Goal: Use online tool/utility: Utilize a website feature to perform a specific function

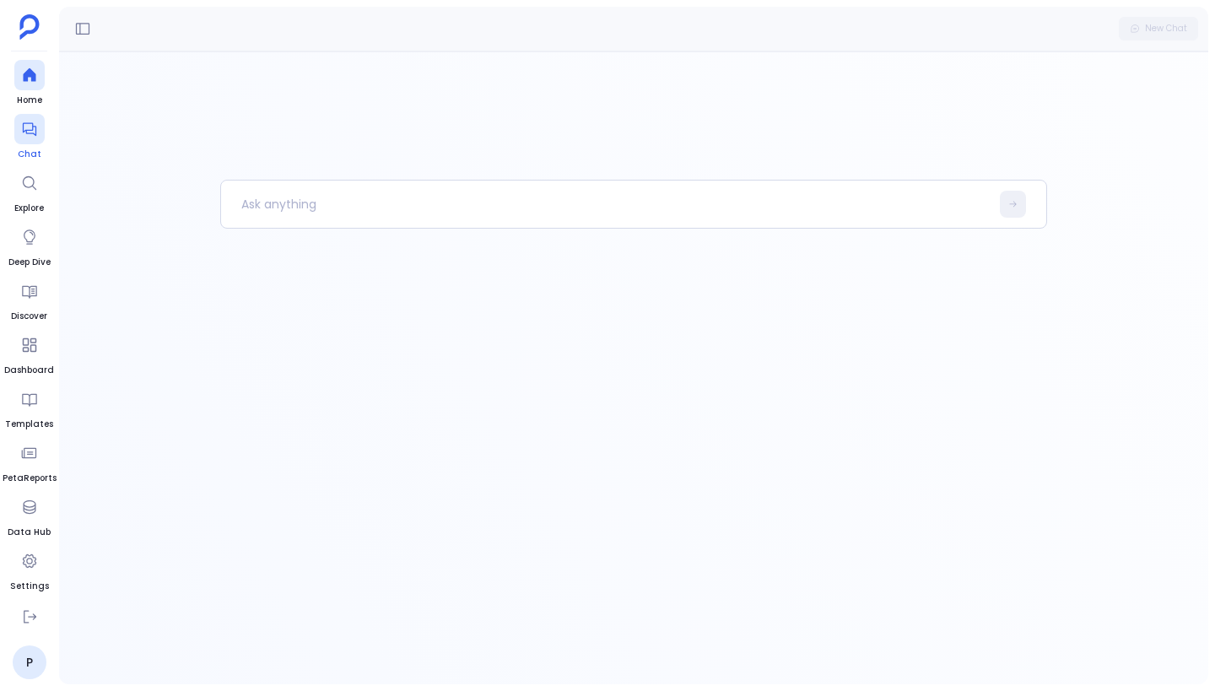
click at [31, 137] on div at bounding box center [29, 129] width 30 height 30
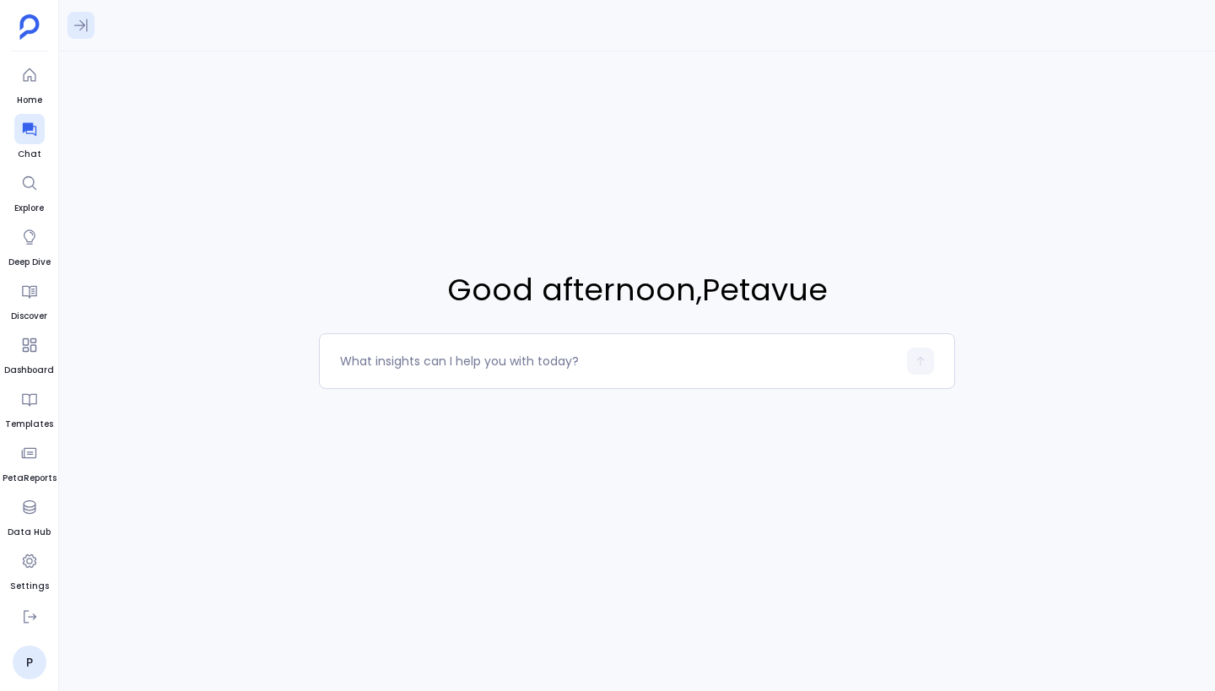
click at [76, 32] on icon at bounding box center [81, 25] width 17 height 17
click at [168, 170] on div "[DATE] Hi 8:22 PM" at bounding box center [198, 396] width 278 height 589
click at [179, 137] on div "Hi 8:22 PM" at bounding box center [197, 147] width 257 height 37
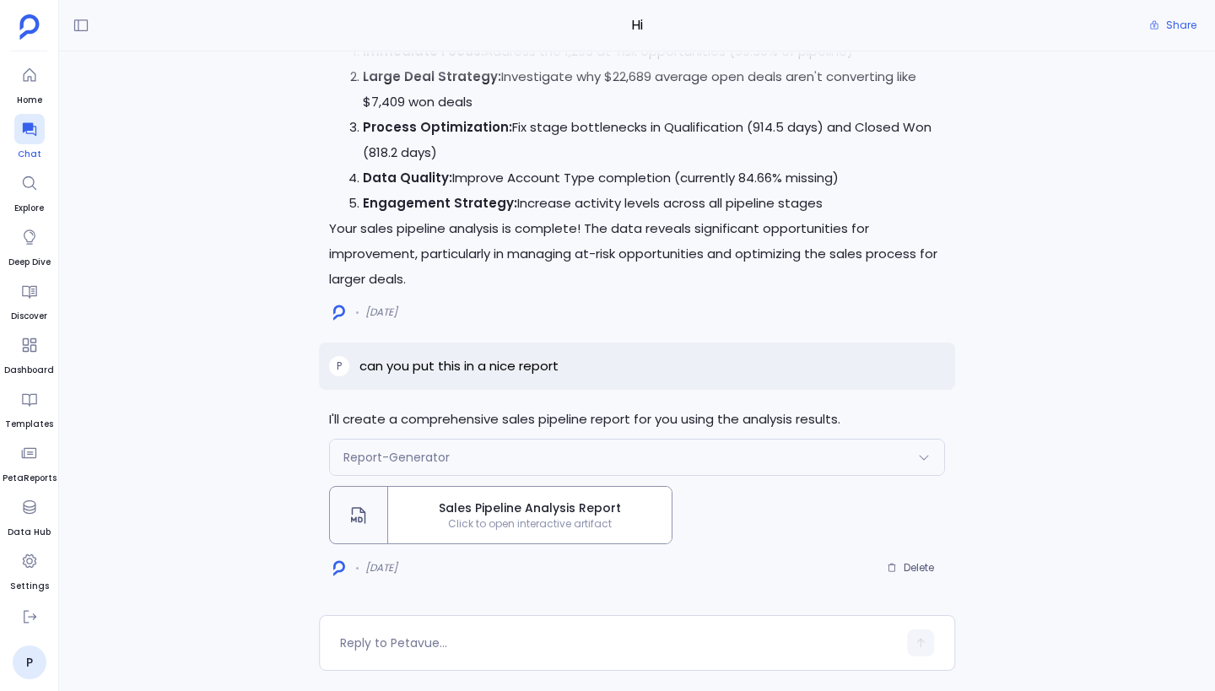
click at [33, 132] on icon at bounding box center [29, 129] width 17 height 17
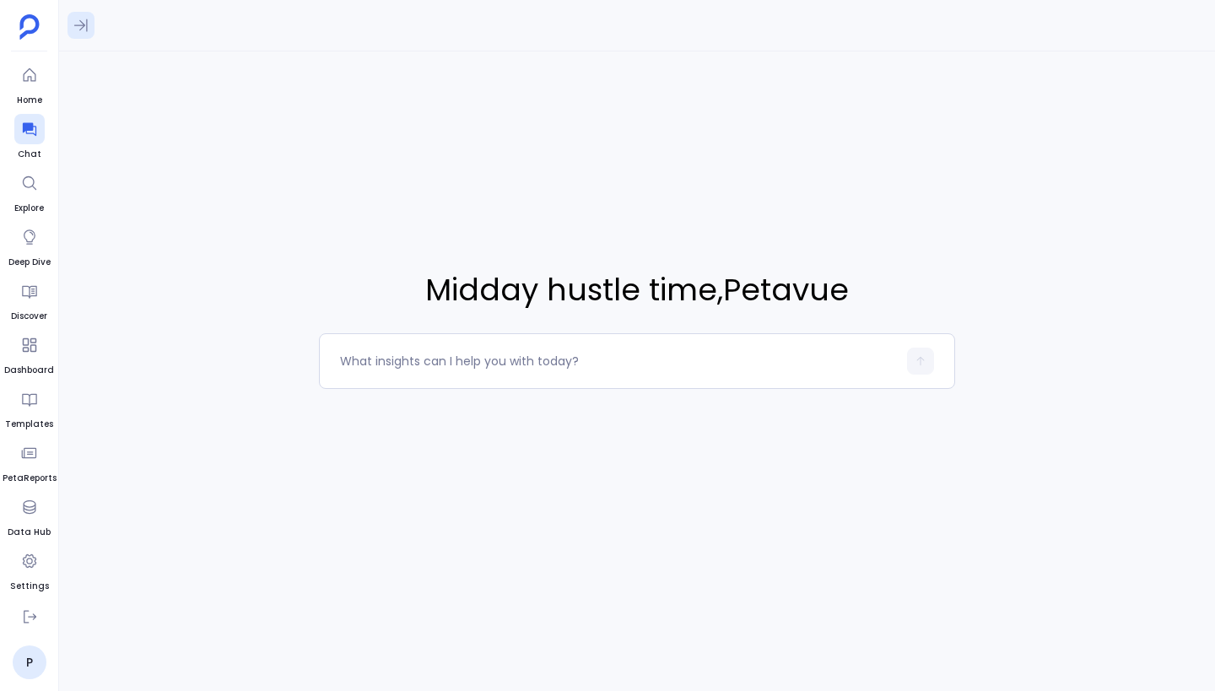
click at [82, 26] on icon at bounding box center [81, 25] width 17 height 17
click at [445, 364] on textarea at bounding box center [618, 361] width 557 height 17
type textarea "Show me at risk customers"
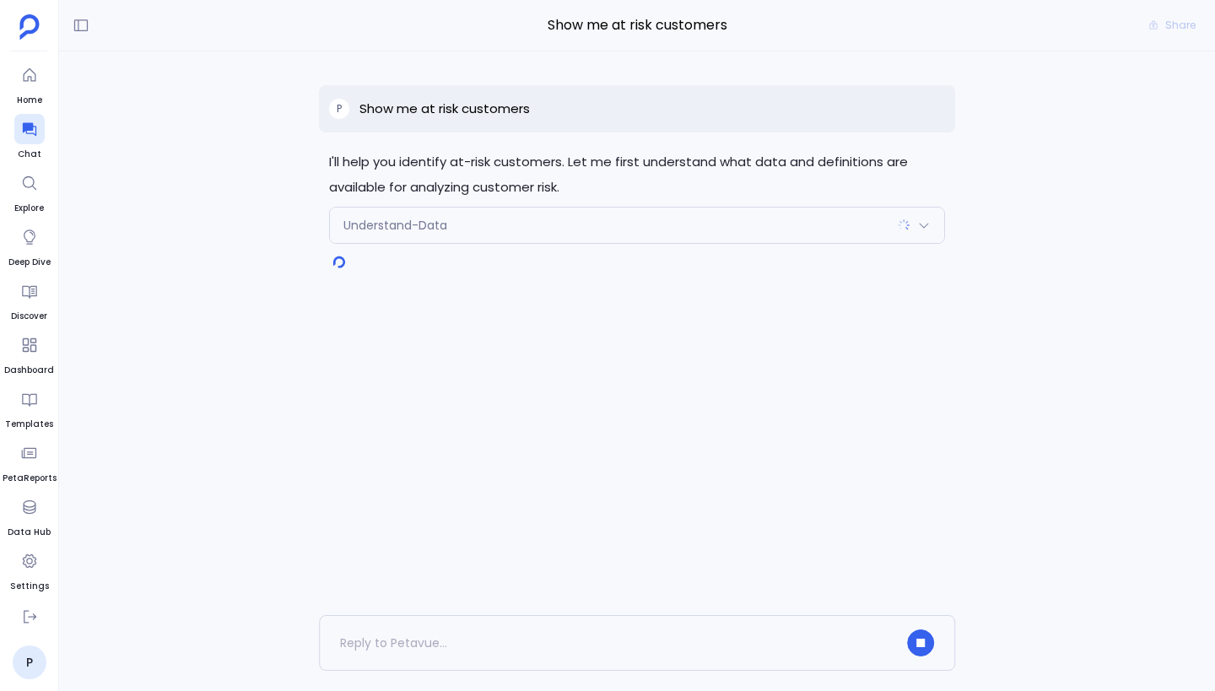
click at [659, 224] on div "Understand-Data" at bounding box center [637, 224] width 614 height 35
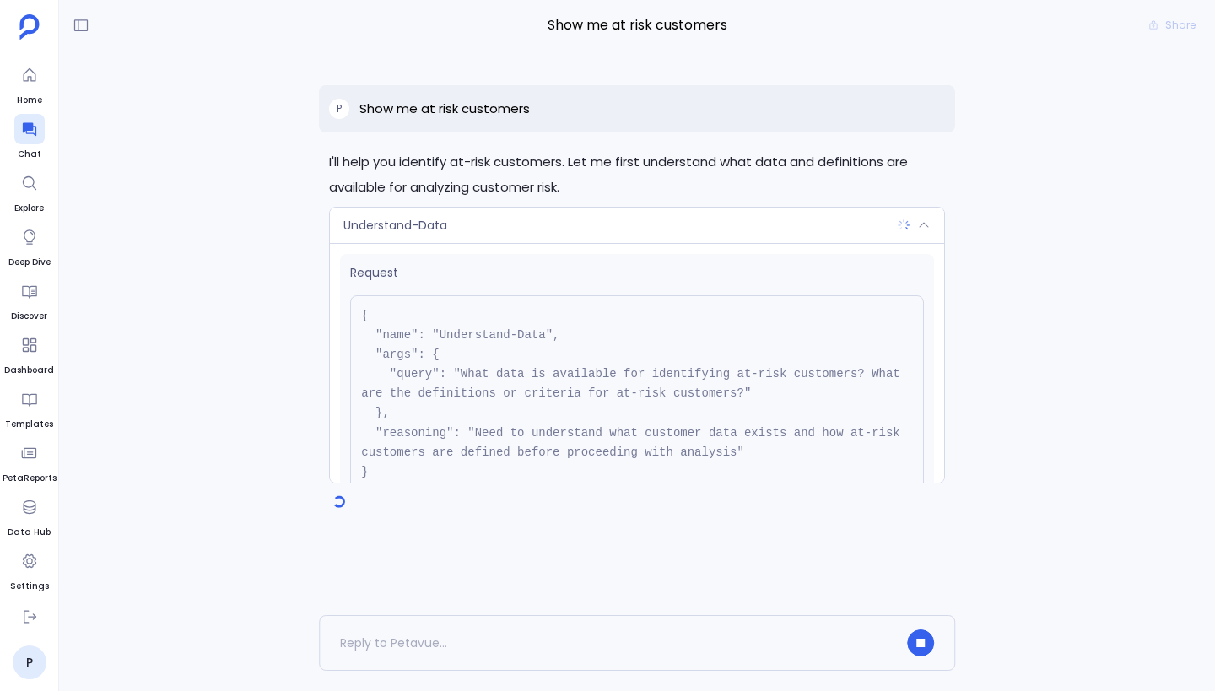
scroll to position [134, 0]
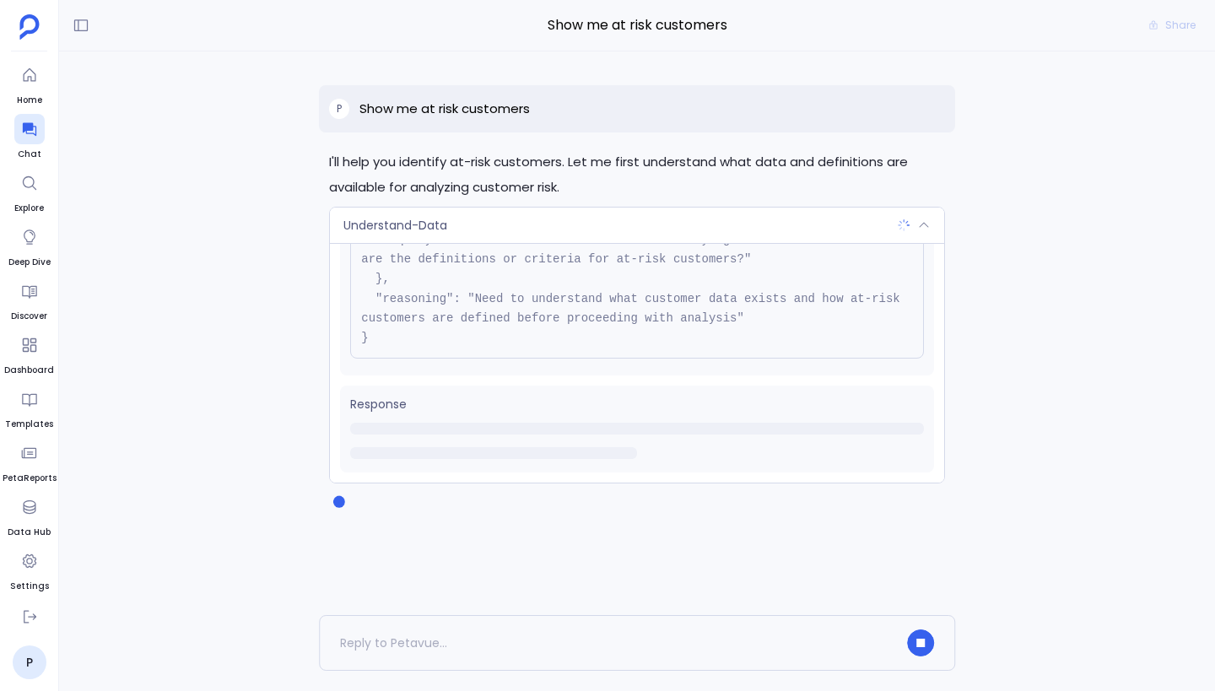
click at [758, 223] on div "Understand-Data" at bounding box center [637, 224] width 614 height 35
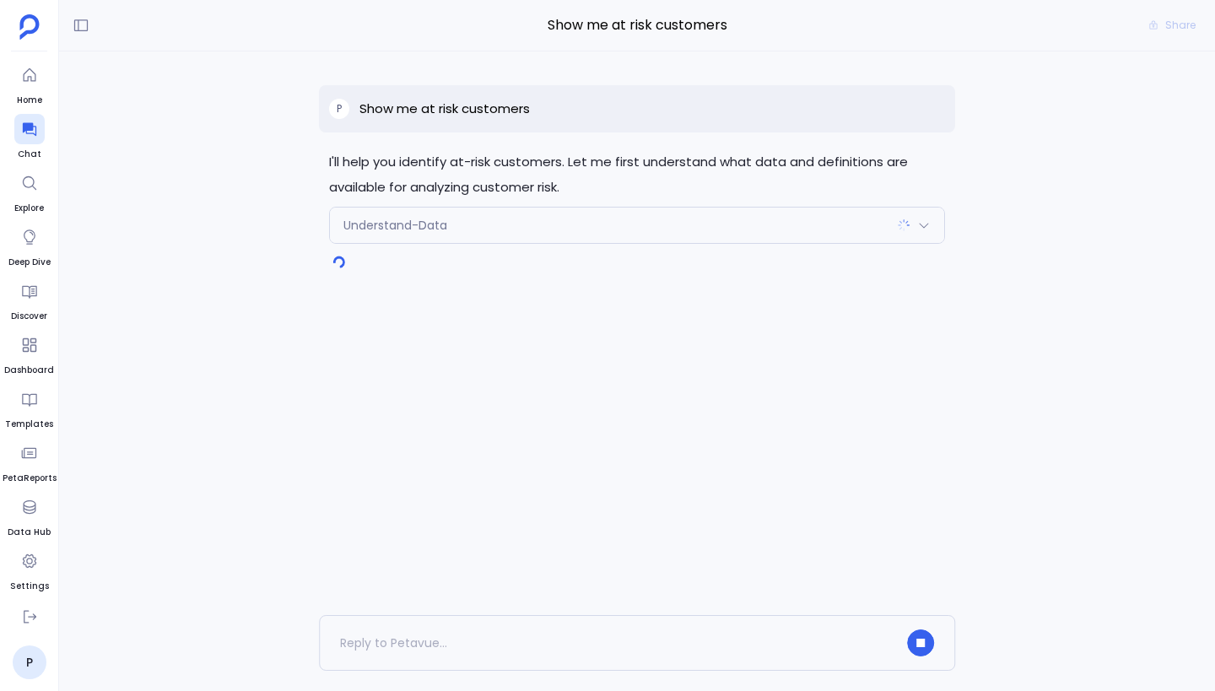
click at [758, 223] on div "Understand-Data" at bounding box center [637, 224] width 614 height 35
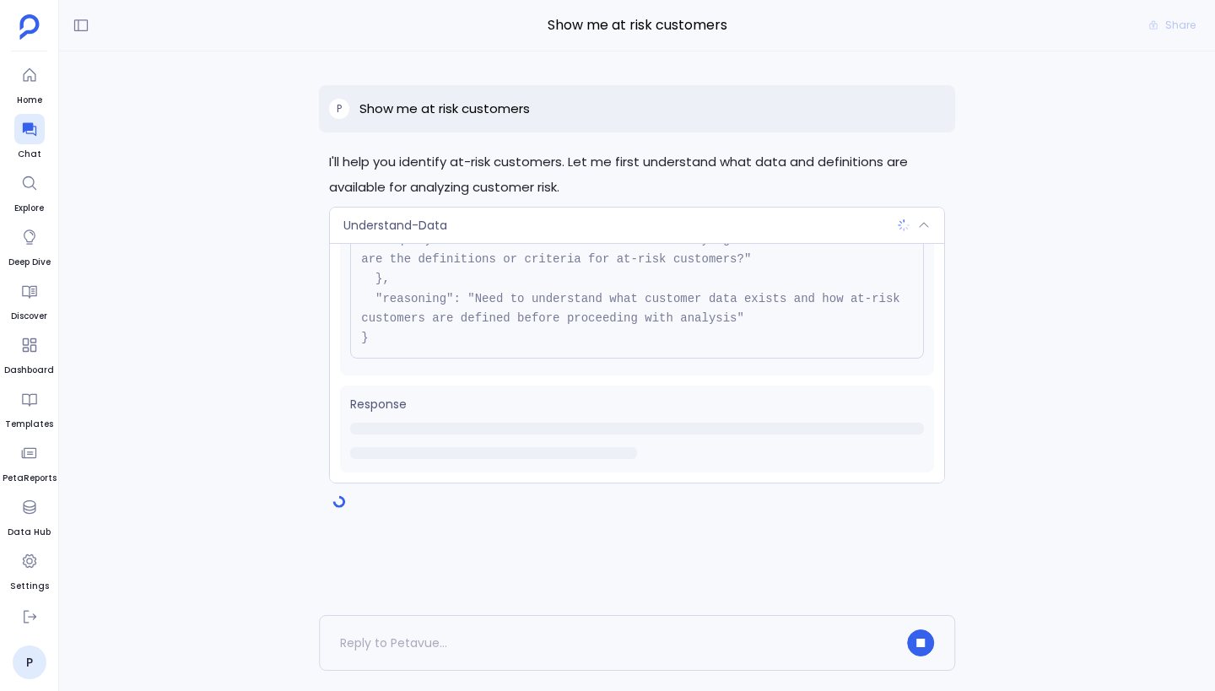
click at [704, 221] on div "Understand-Data" at bounding box center [637, 224] width 614 height 35
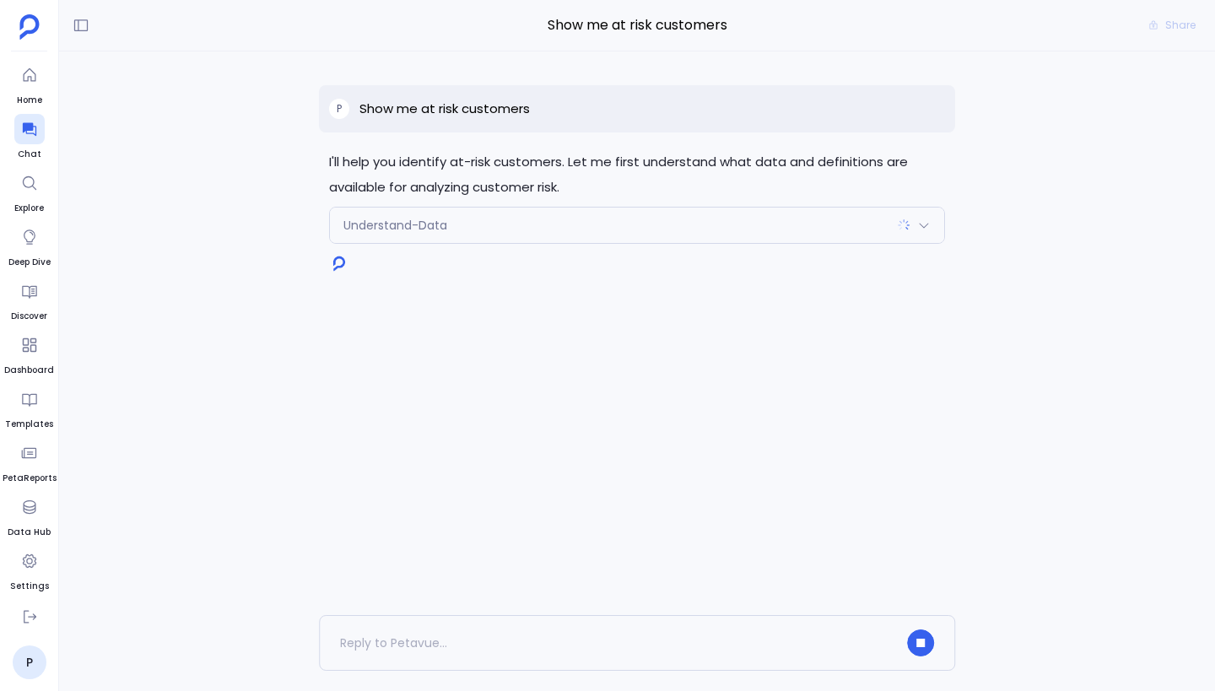
click at [704, 221] on div "Understand-Data" at bounding box center [637, 224] width 614 height 35
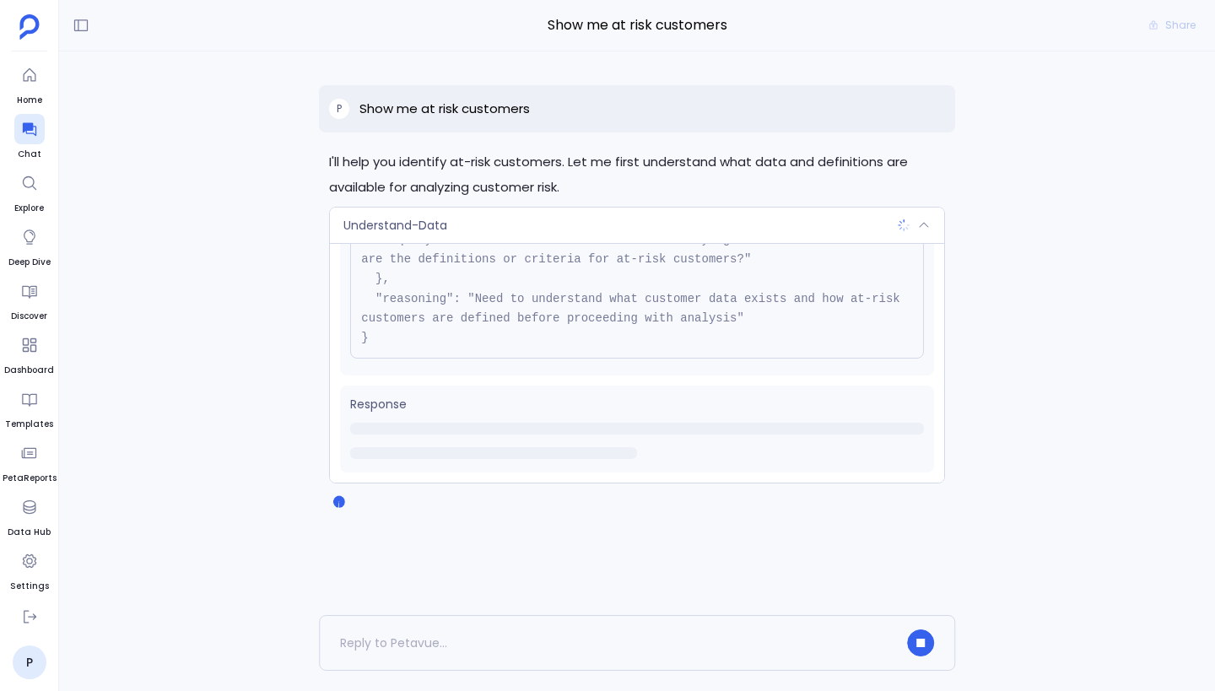
click at [686, 213] on div "Understand-Data" at bounding box center [637, 224] width 614 height 35
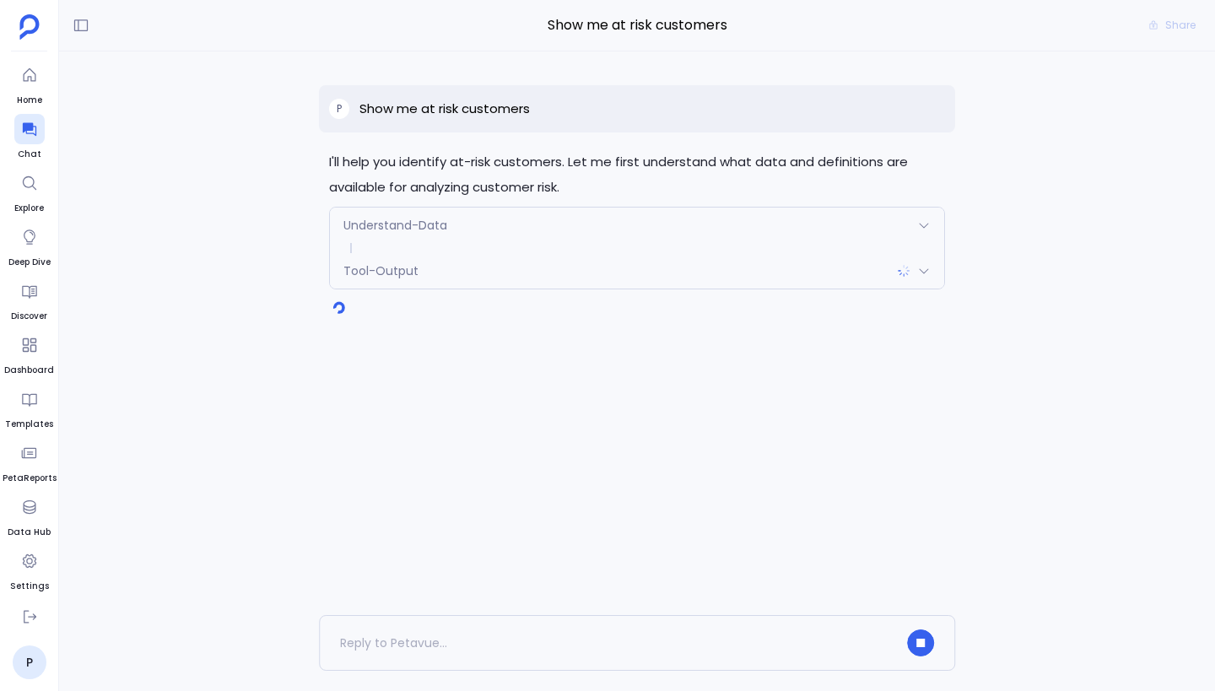
click at [557, 275] on div "Tool-Output" at bounding box center [637, 270] width 614 height 35
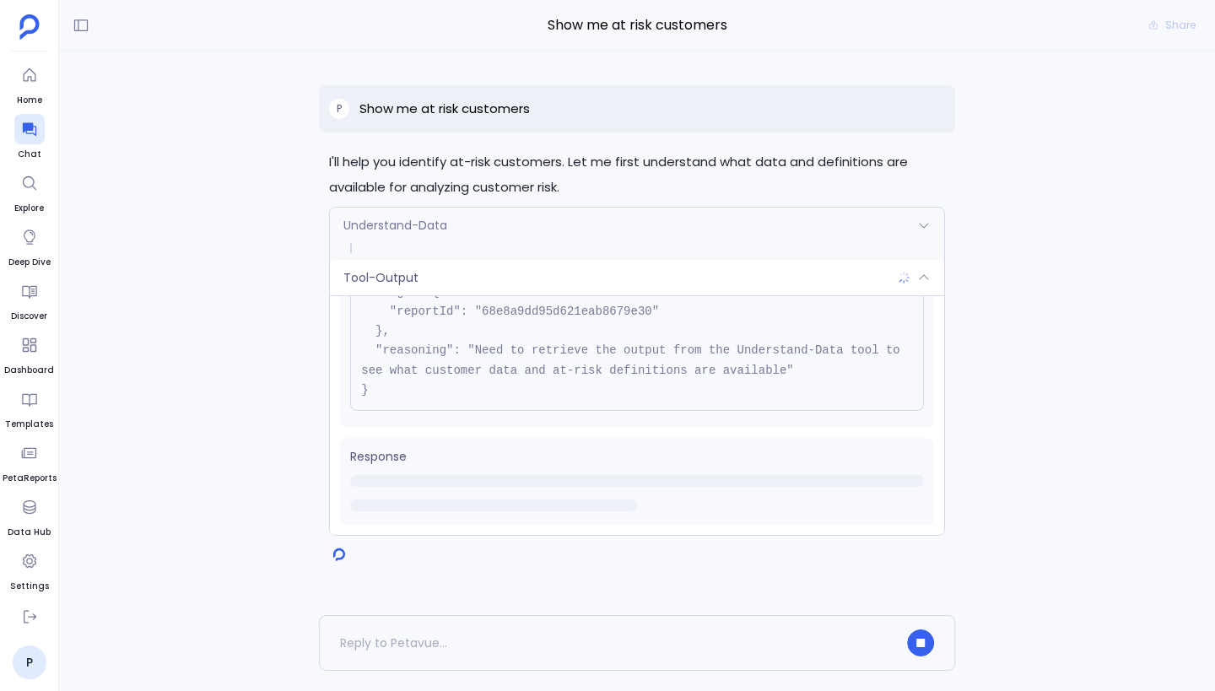
scroll to position [0, 0]
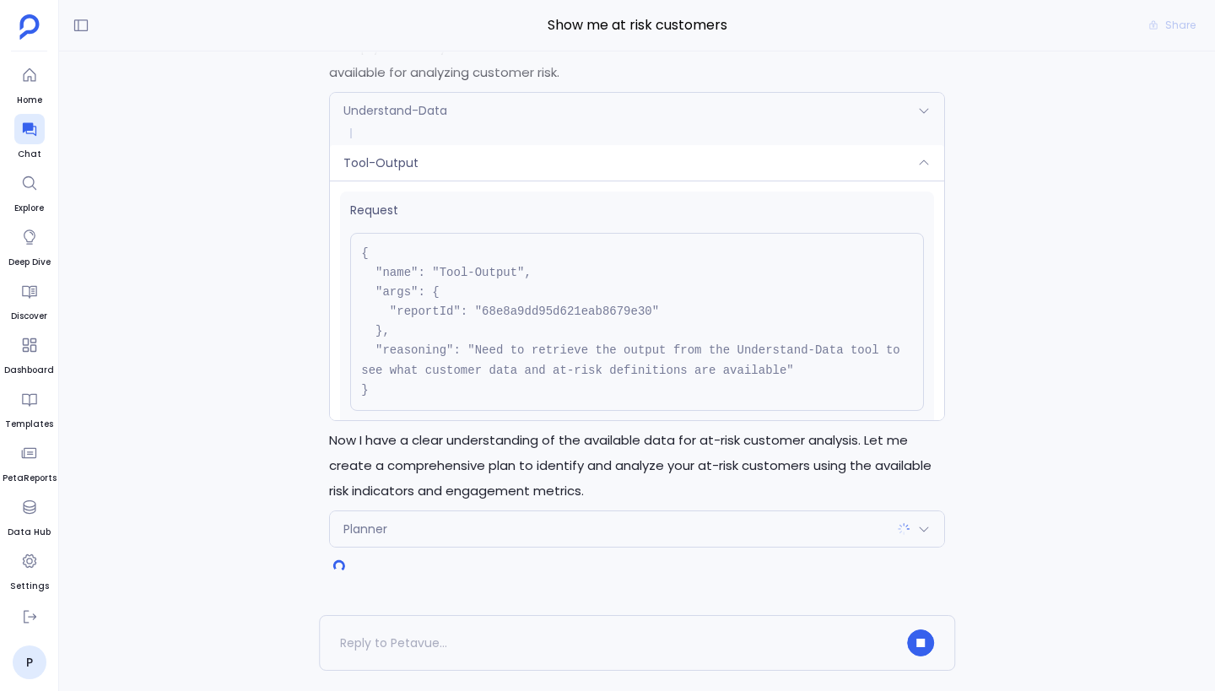
click at [688, 167] on div "Tool-Output" at bounding box center [637, 162] width 614 height 35
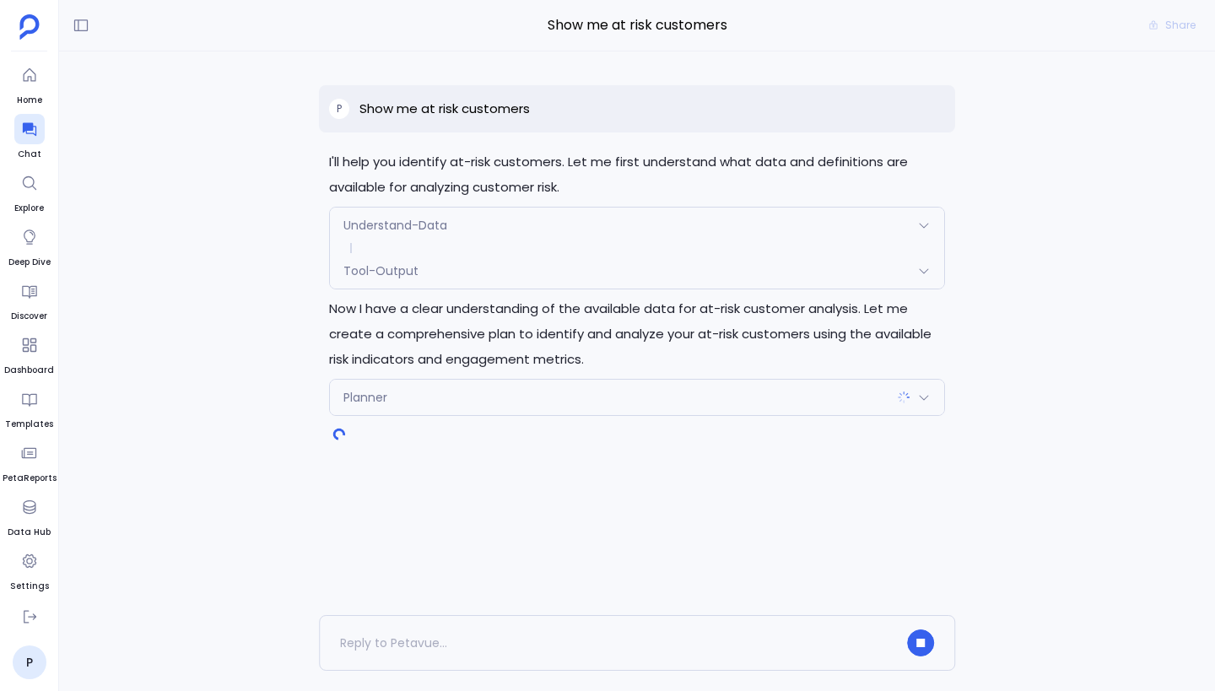
click at [644, 403] on div "Planner" at bounding box center [637, 397] width 614 height 35
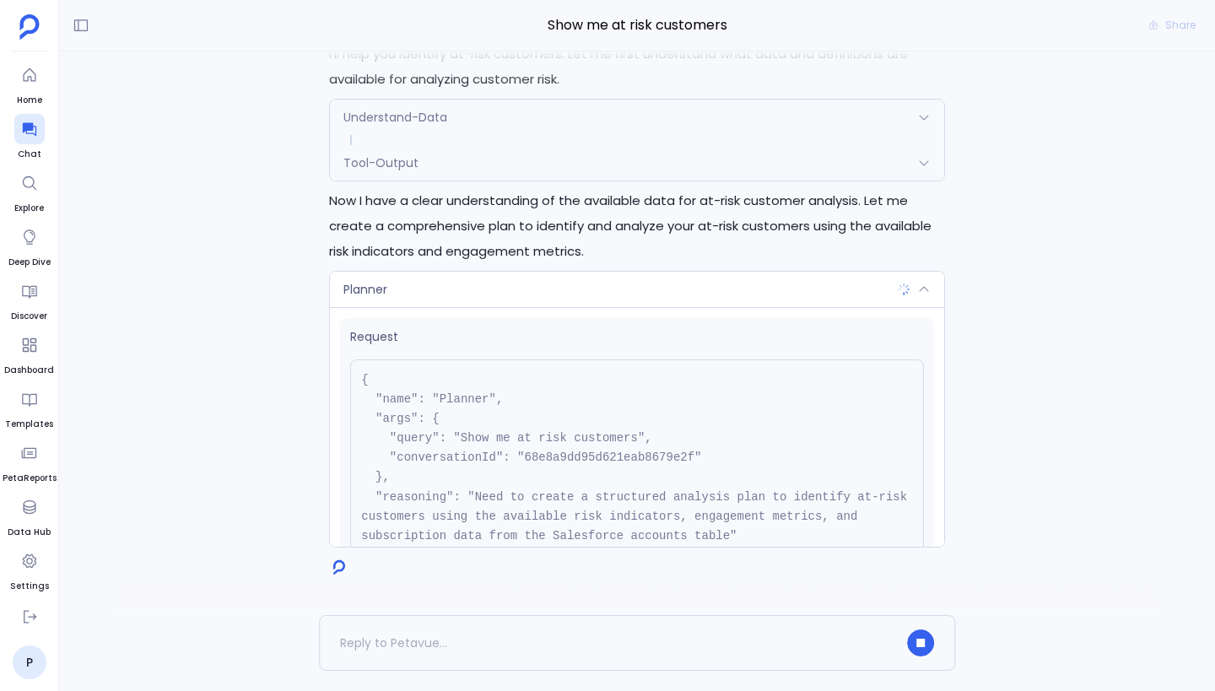
click at [598, 299] on div "Planner" at bounding box center [637, 289] width 614 height 35
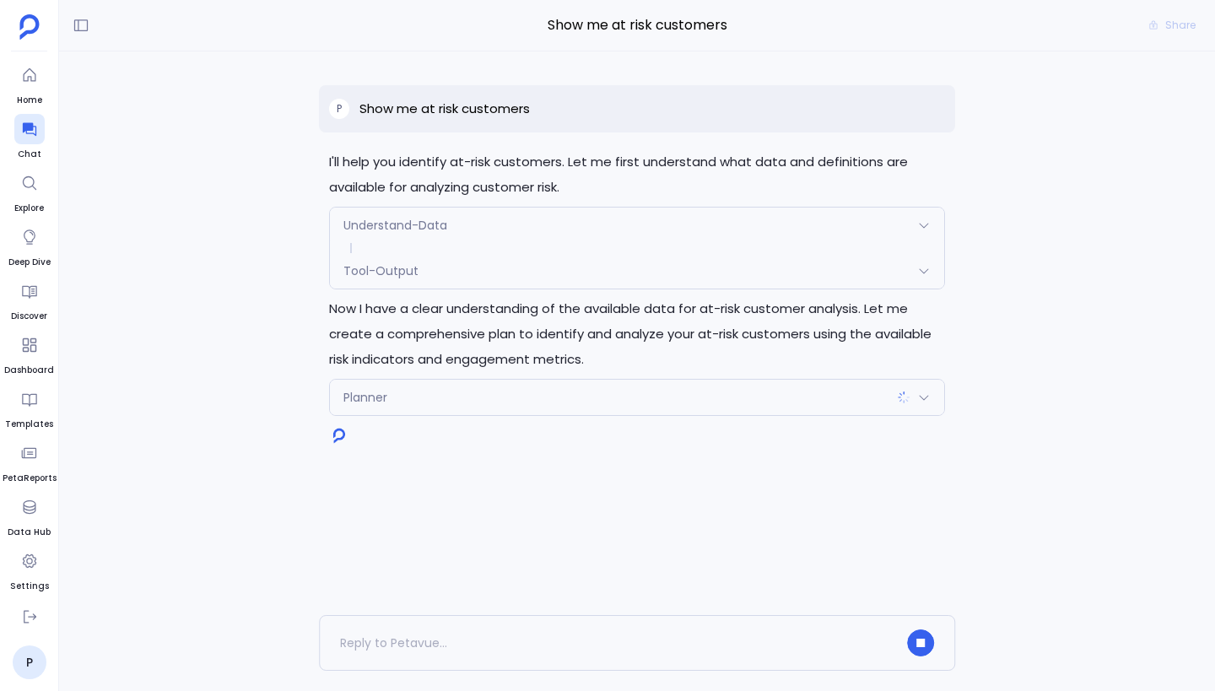
click at [584, 278] on div "Tool-Output" at bounding box center [637, 270] width 614 height 35
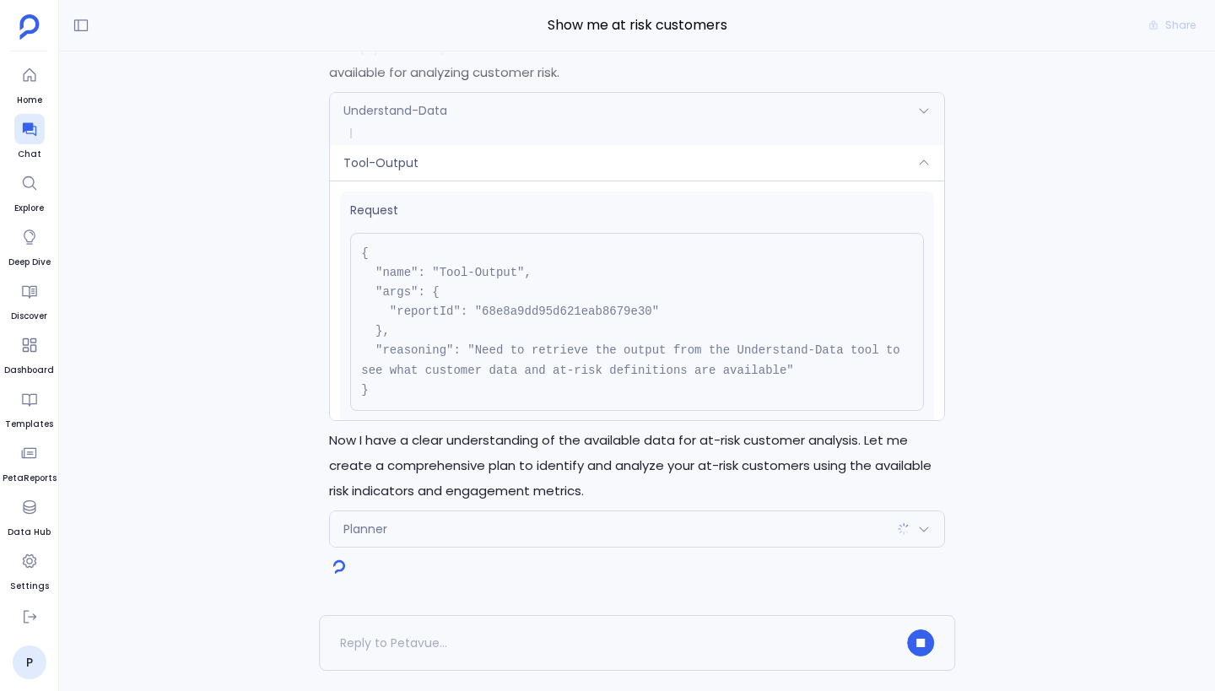
click at [563, 166] on div "Tool-Output" at bounding box center [637, 162] width 614 height 35
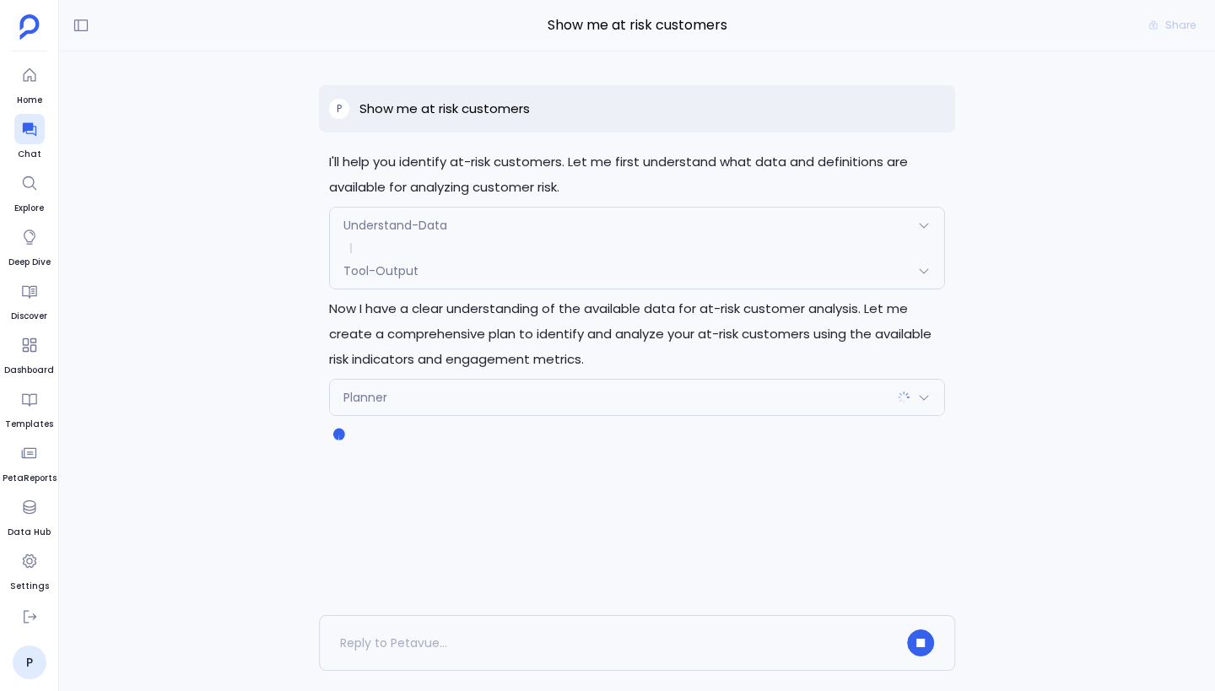
click at [639, 224] on div "Understand-Data" at bounding box center [637, 224] width 614 height 35
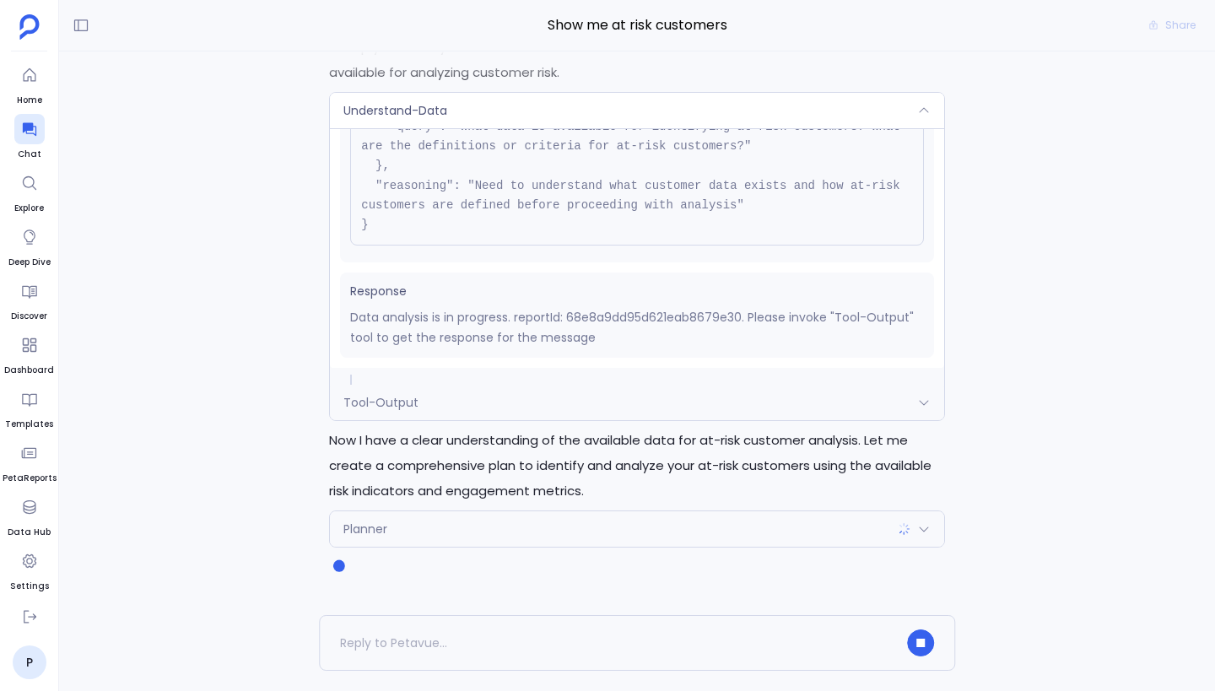
click at [657, 119] on div "Understand-Data" at bounding box center [637, 110] width 614 height 35
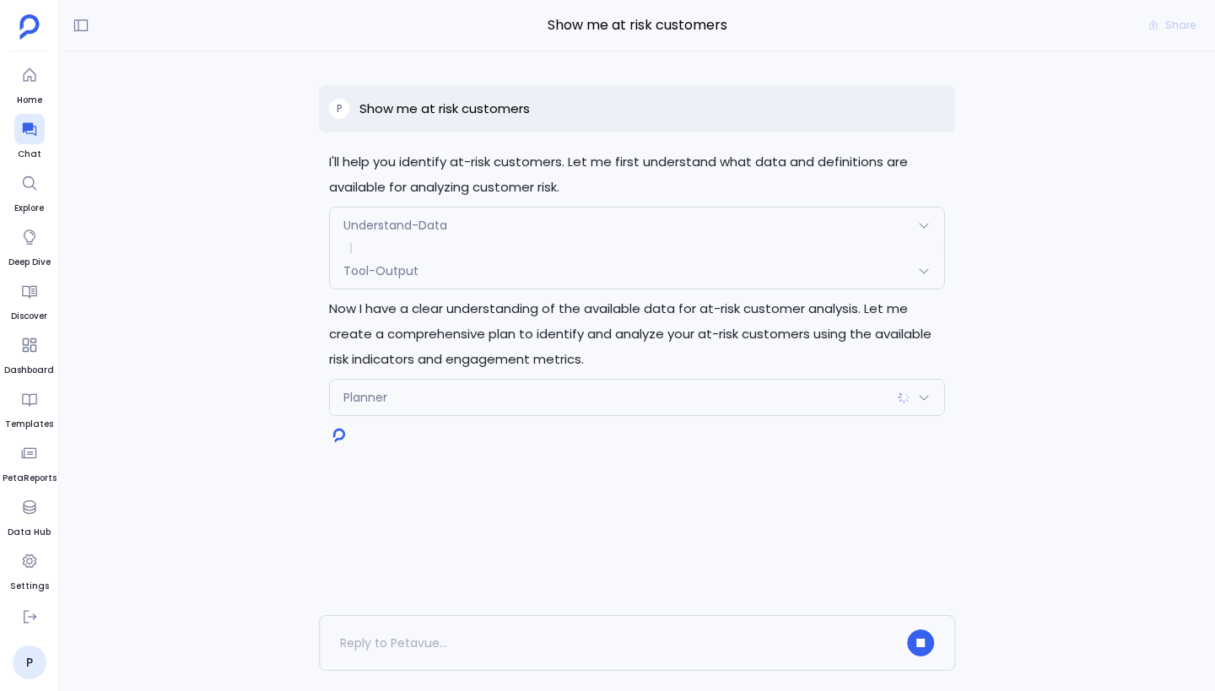
scroll to position [134, 0]
click at [642, 276] on div "Tool-Output" at bounding box center [637, 270] width 614 height 35
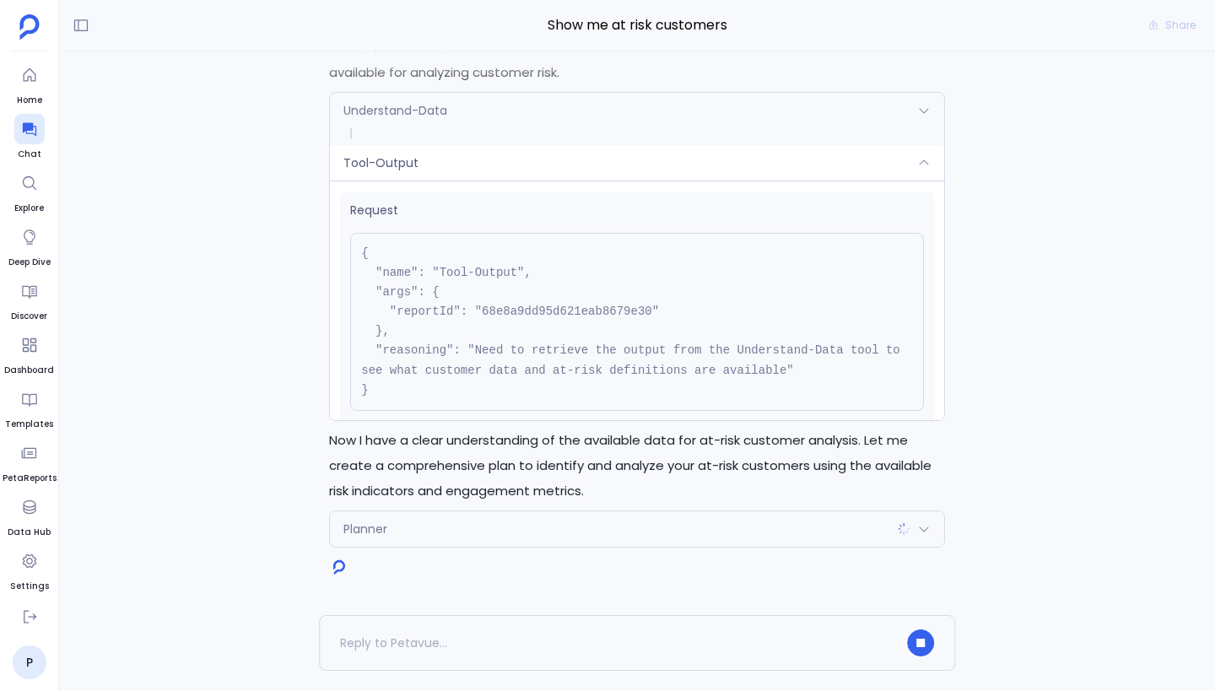
click at [594, 154] on div "Tool-Output" at bounding box center [637, 162] width 614 height 35
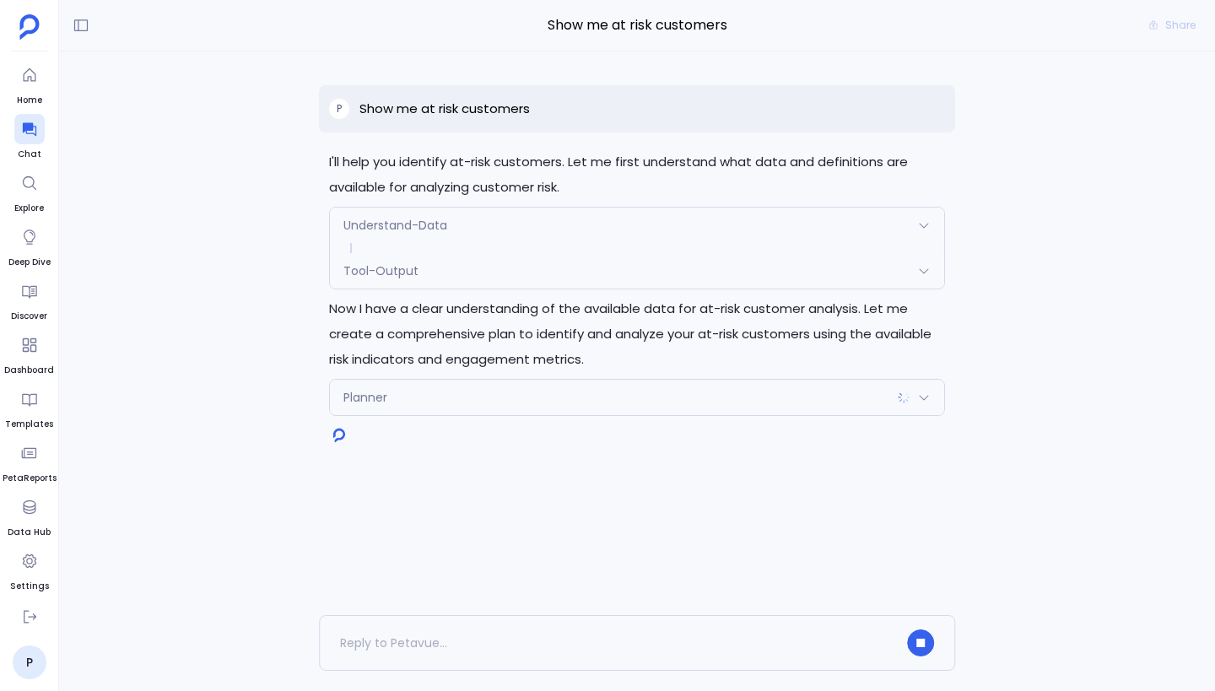
click at [709, 394] on div "Planner" at bounding box center [637, 397] width 614 height 35
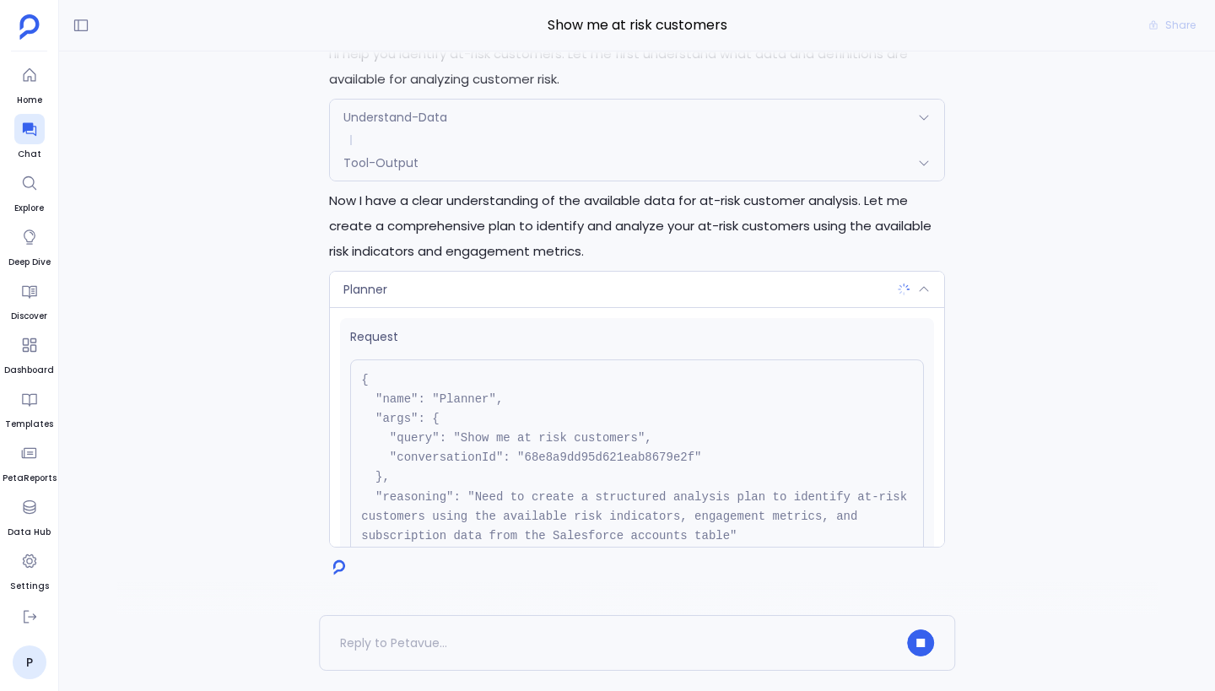
scroll to position [154, 0]
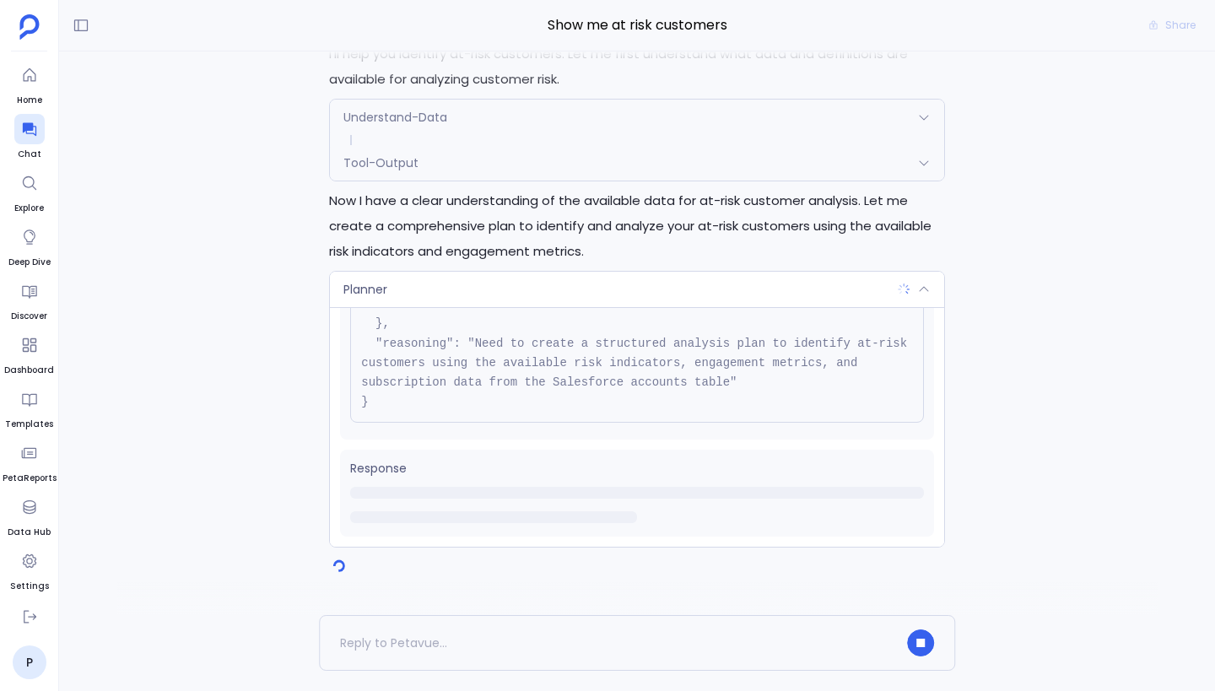
click at [735, 285] on div "Planner" at bounding box center [637, 289] width 614 height 35
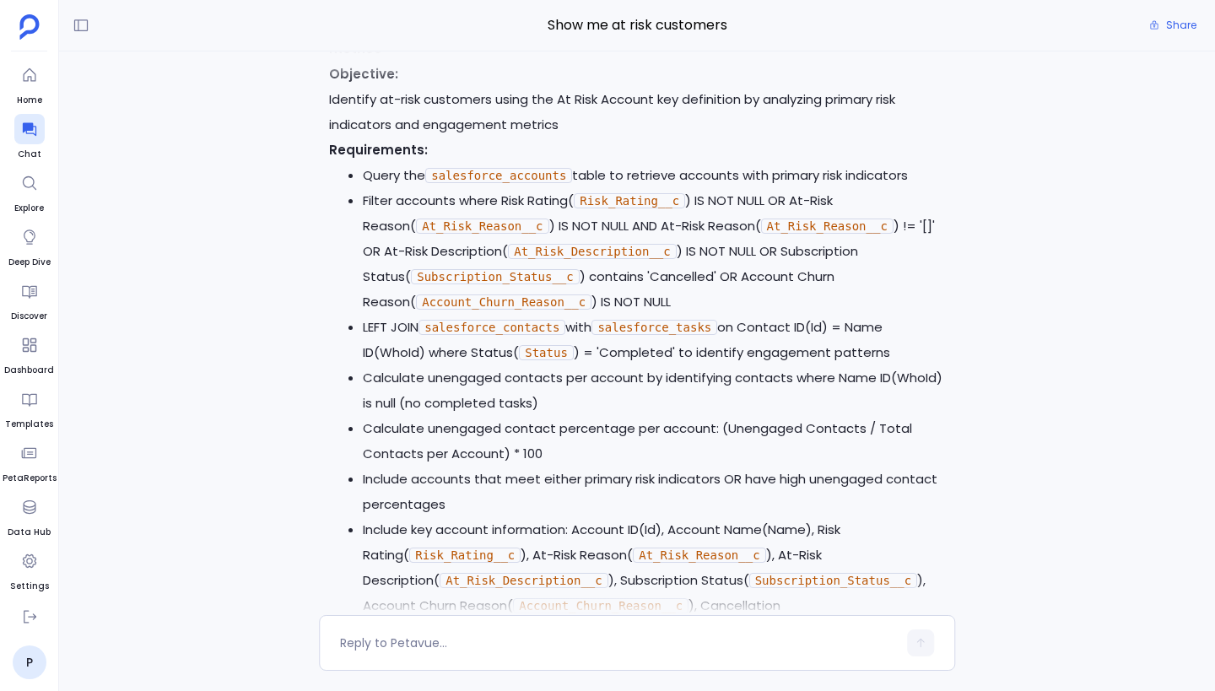
scroll to position [0, 0]
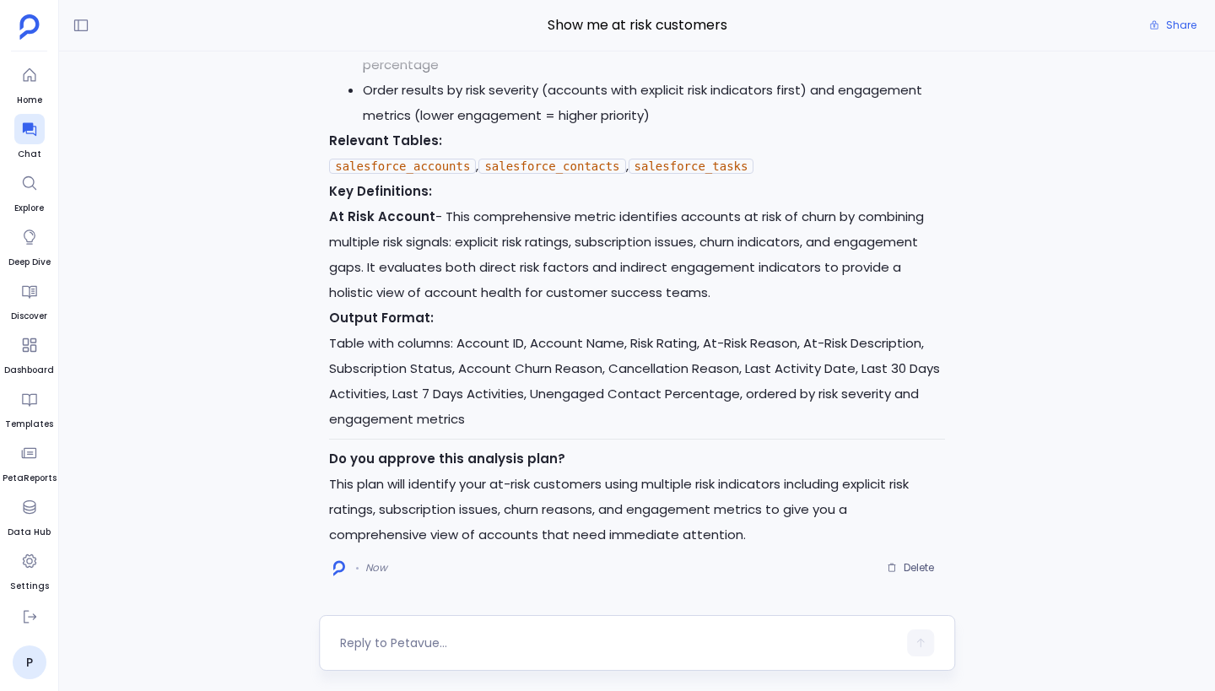
click at [448, 644] on textarea at bounding box center [618, 642] width 557 height 17
type textarea "approved"
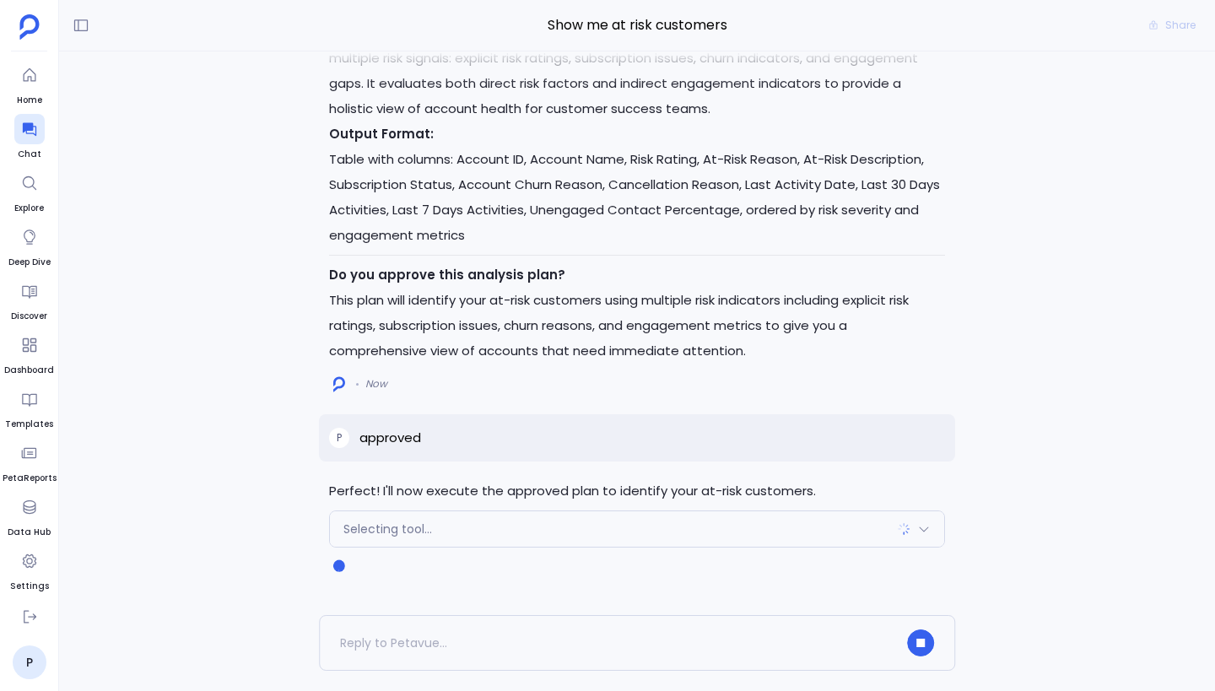
click at [648, 527] on div "Selecting tool..." at bounding box center [637, 528] width 614 height 35
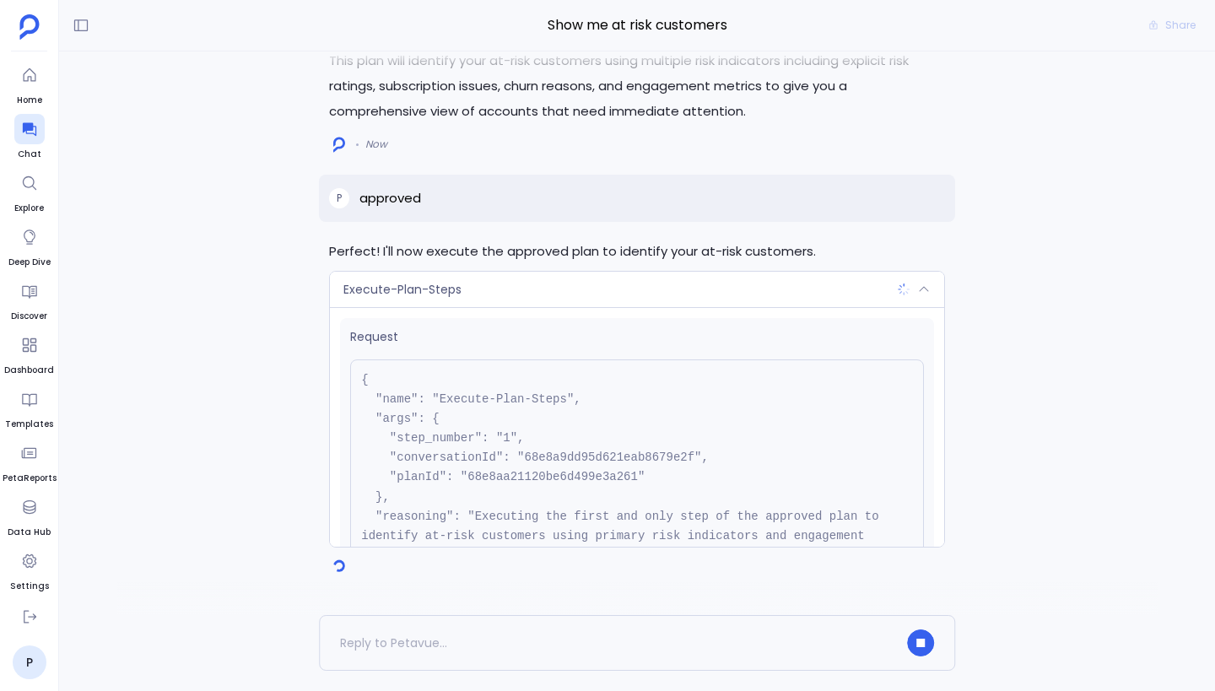
click at [725, 292] on div "Execute-Plan-Steps" at bounding box center [637, 289] width 614 height 35
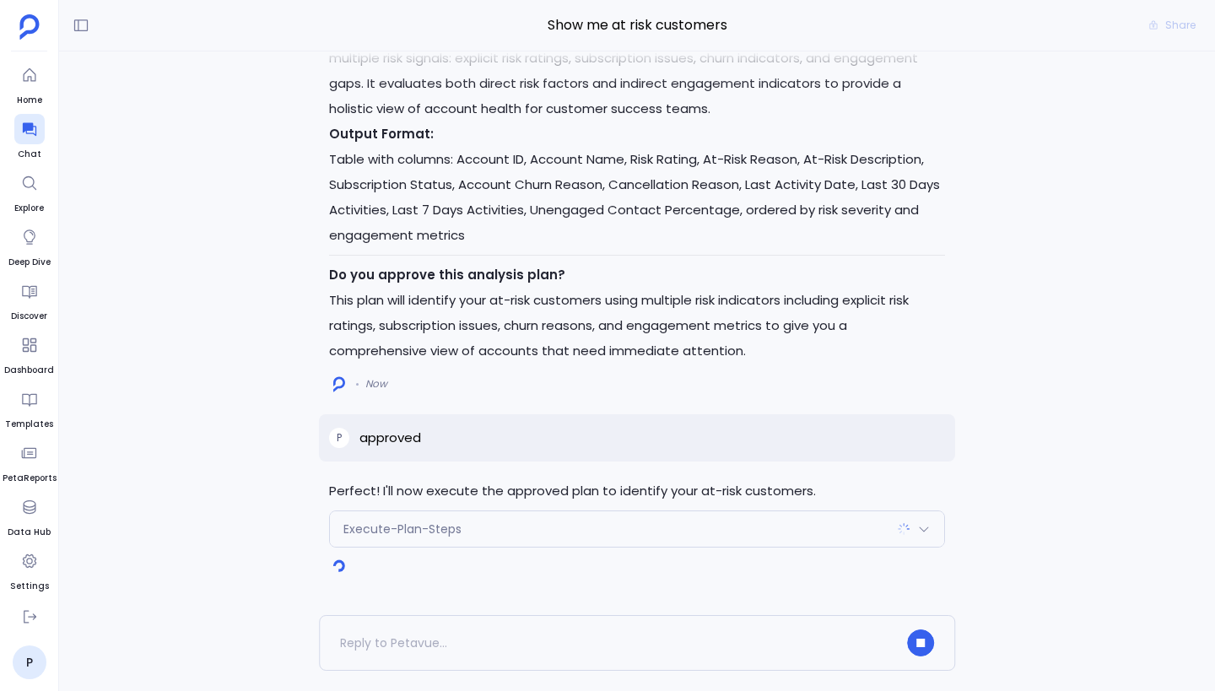
click at [750, 529] on div "Execute-Plan-Steps" at bounding box center [637, 528] width 614 height 35
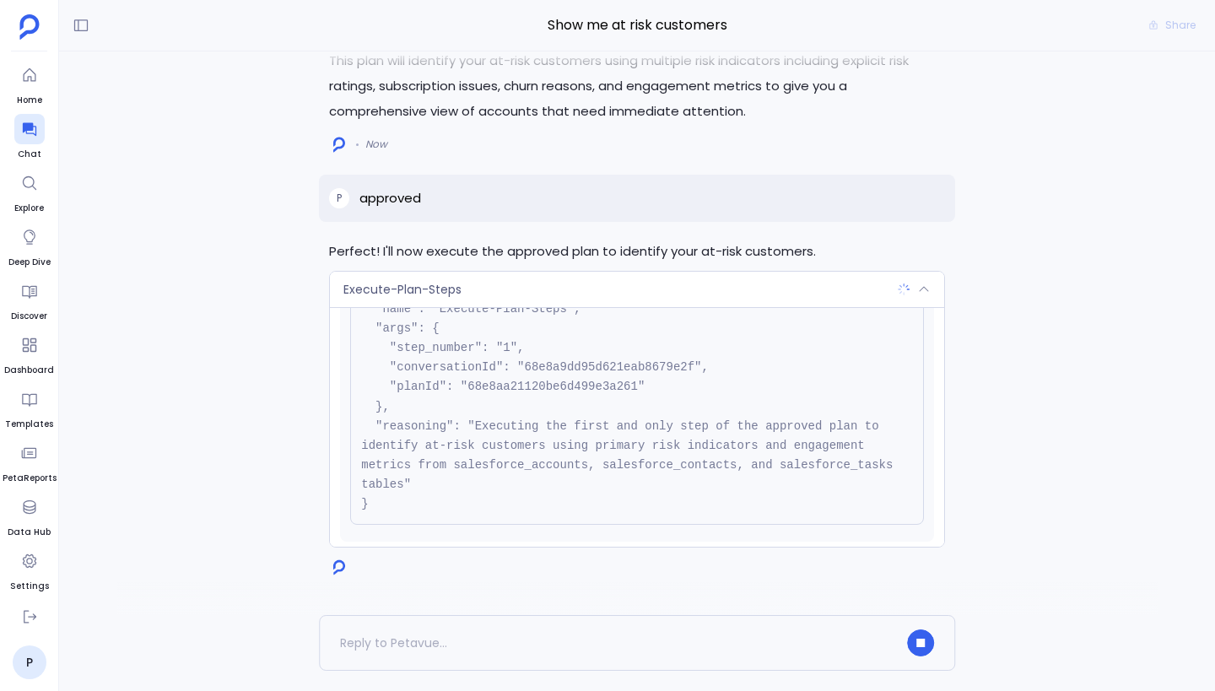
scroll to position [192, 0]
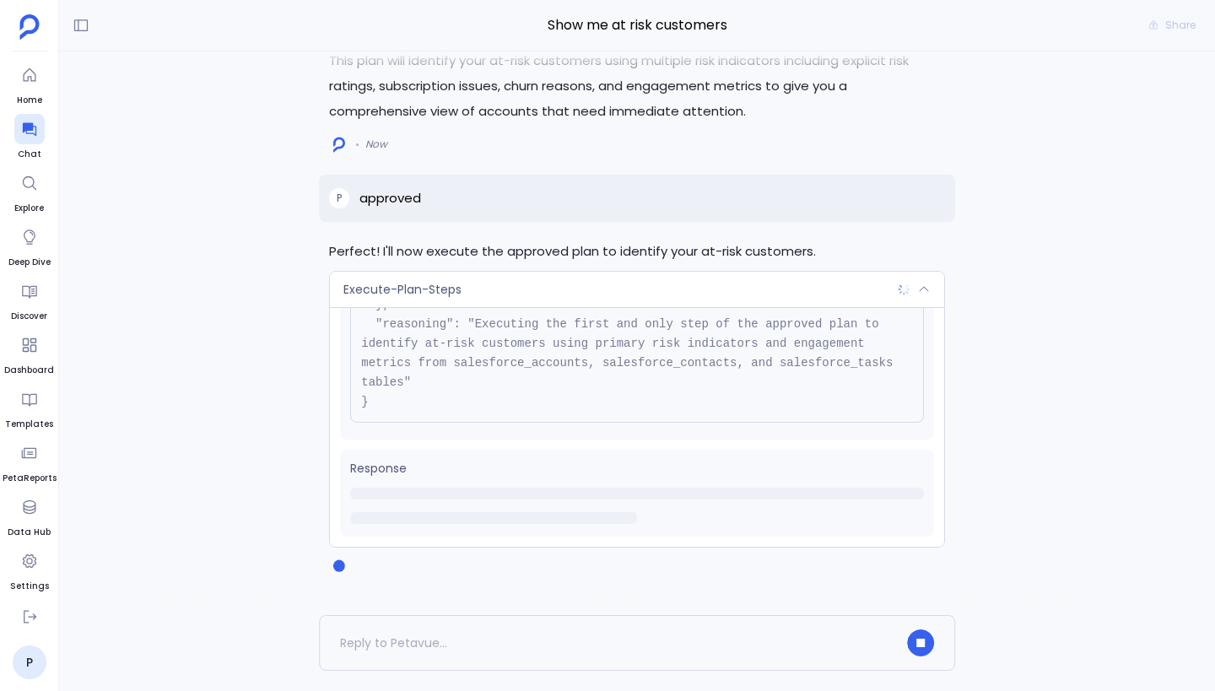
click at [707, 281] on div "Execute-Plan-Steps" at bounding box center [637, 289] width 614 height 35
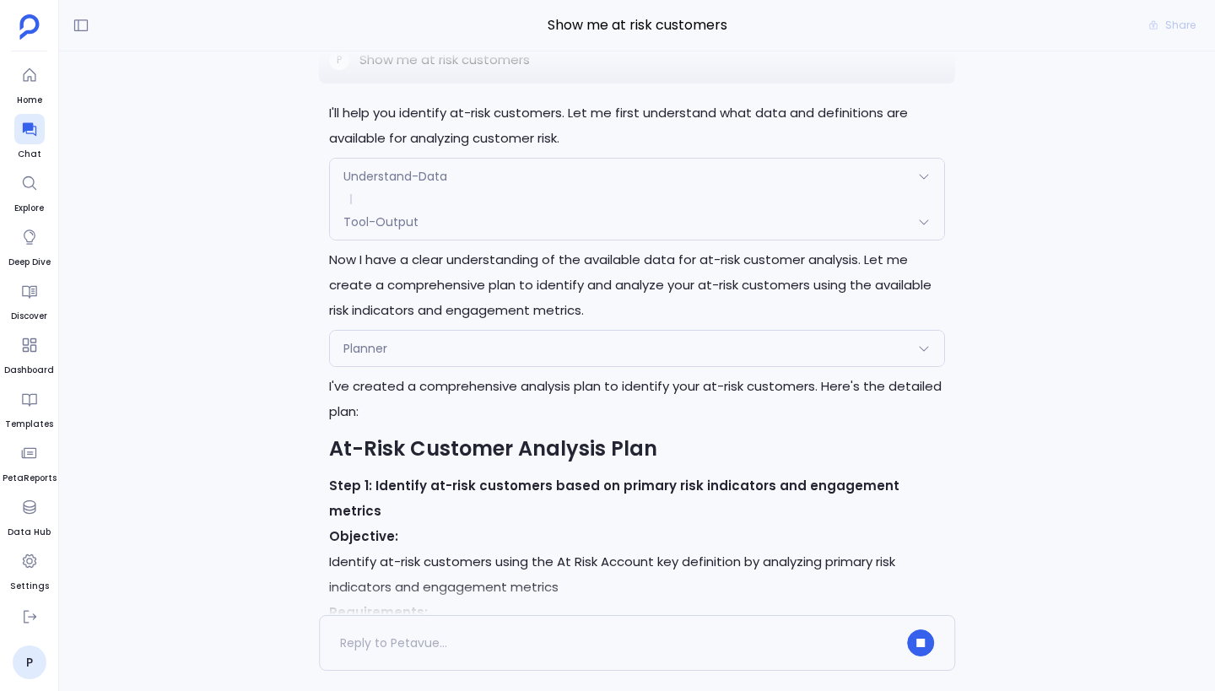
scroll to position [-1318, 0]
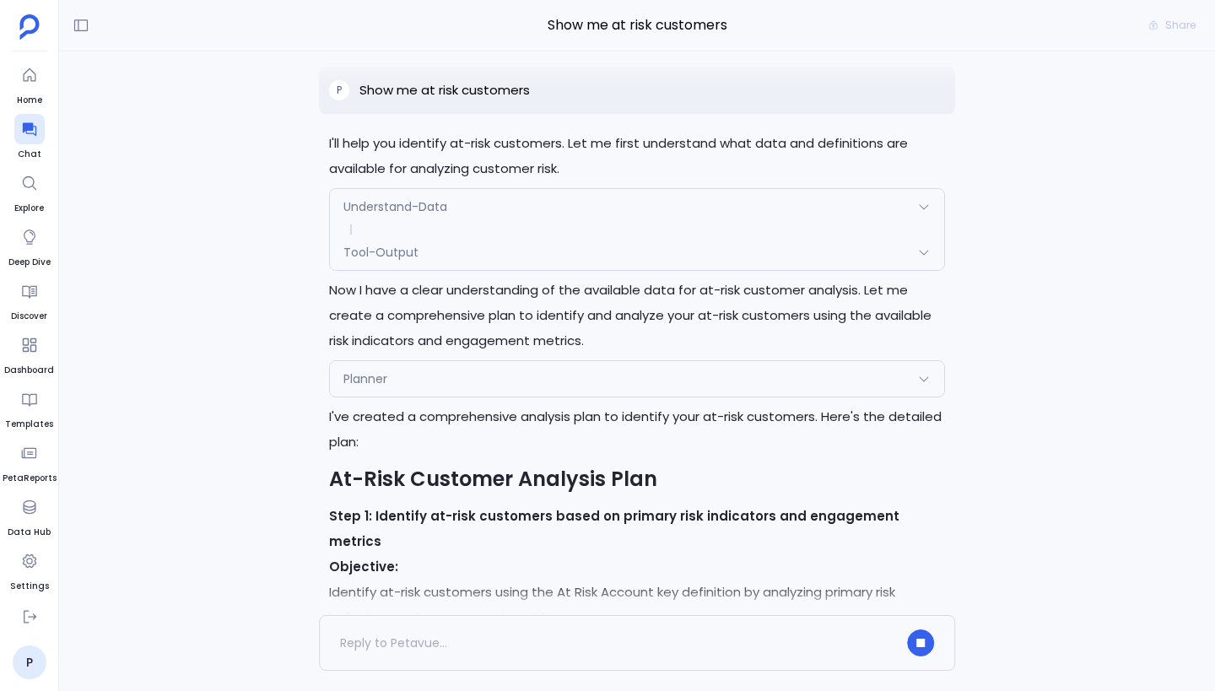
click at [733, 396] on div "Planner" at bounding box center [637, 378] width 614 height 35
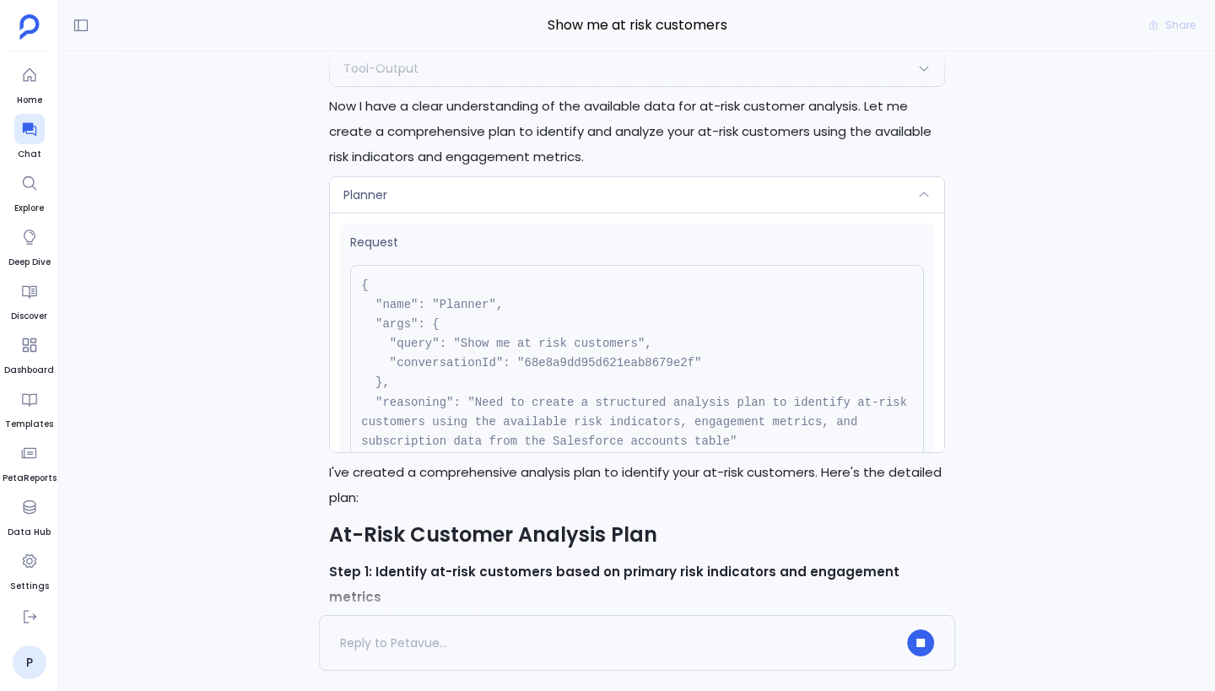
scroll to position [-1557, 0]
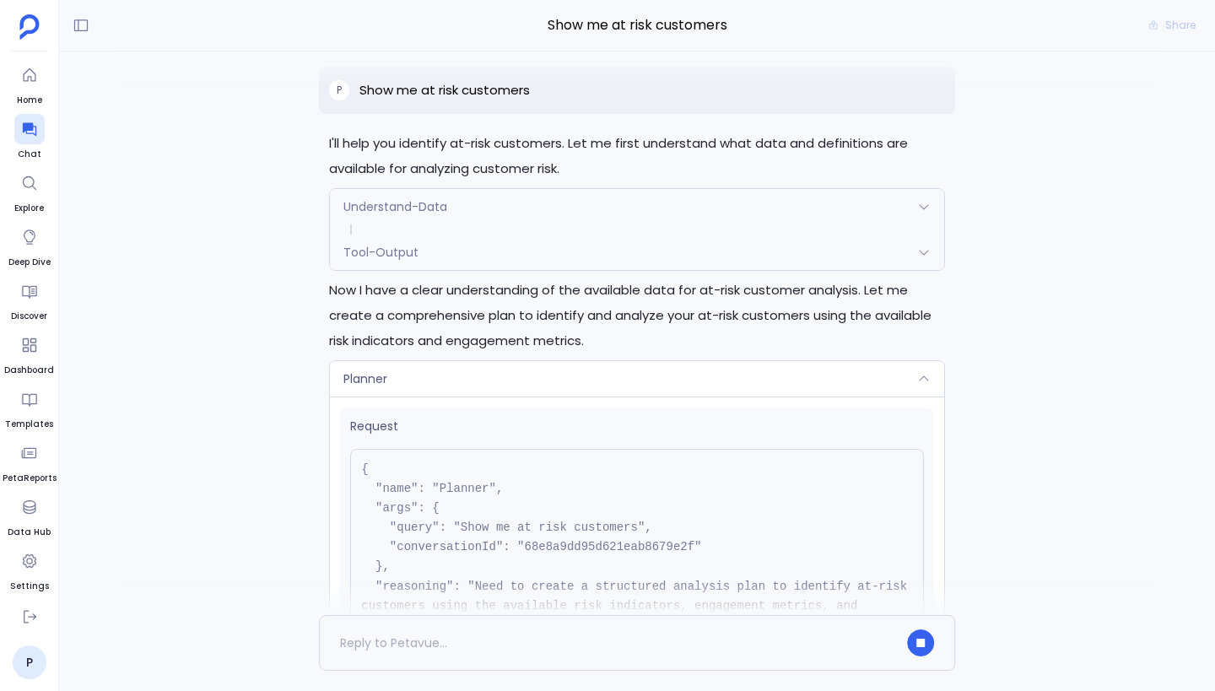
click at [734, 396] on div "Planner" at bounding box center [637, 378] width 614 height 35
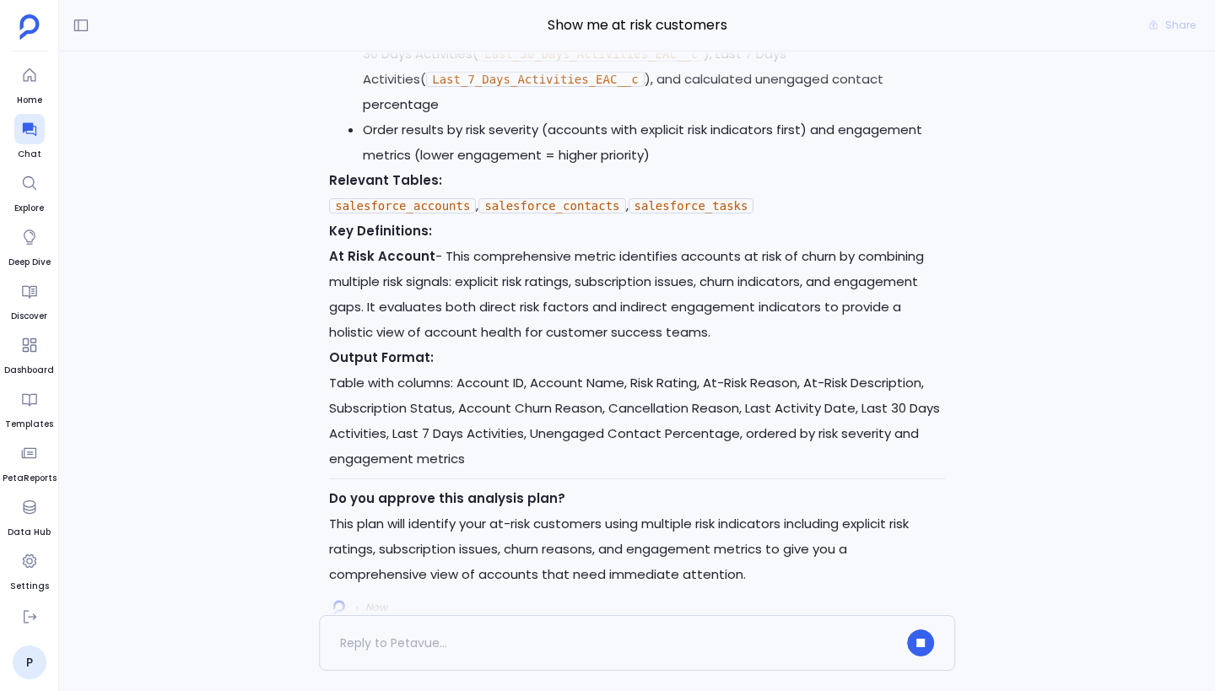
scroll to position [0, 0]
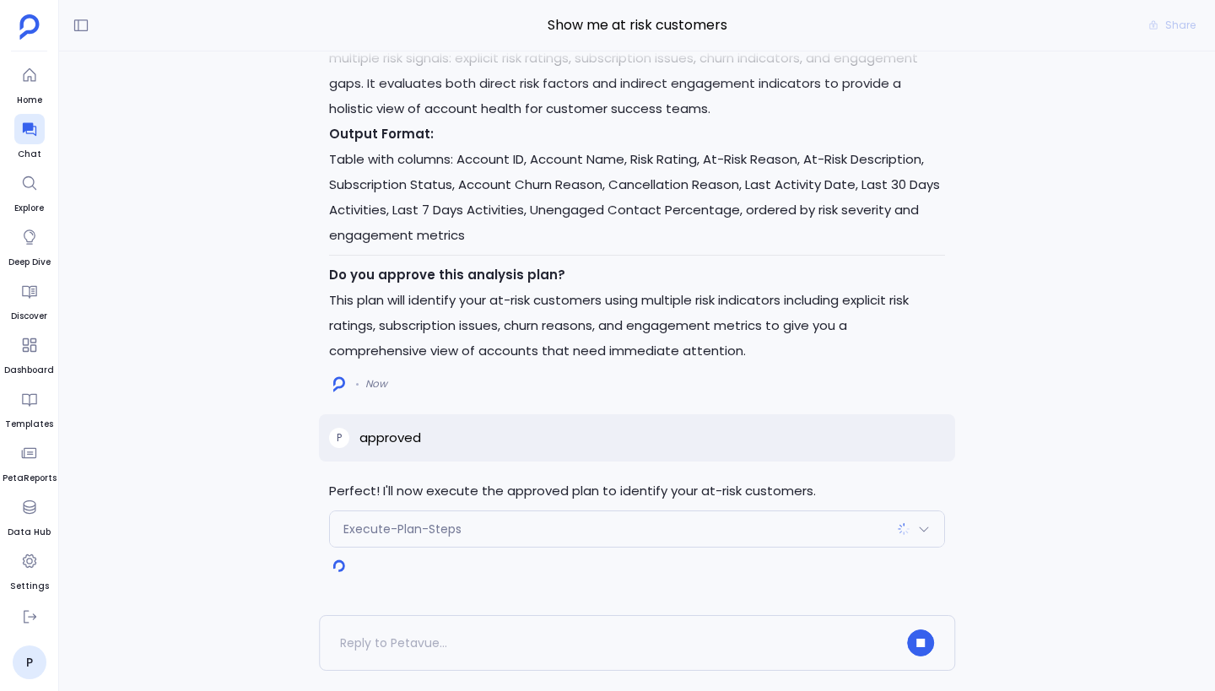
click at [730, 535] on div "Execute-Plan-Steps" at bounding box center [637, 528] width 614 height 35
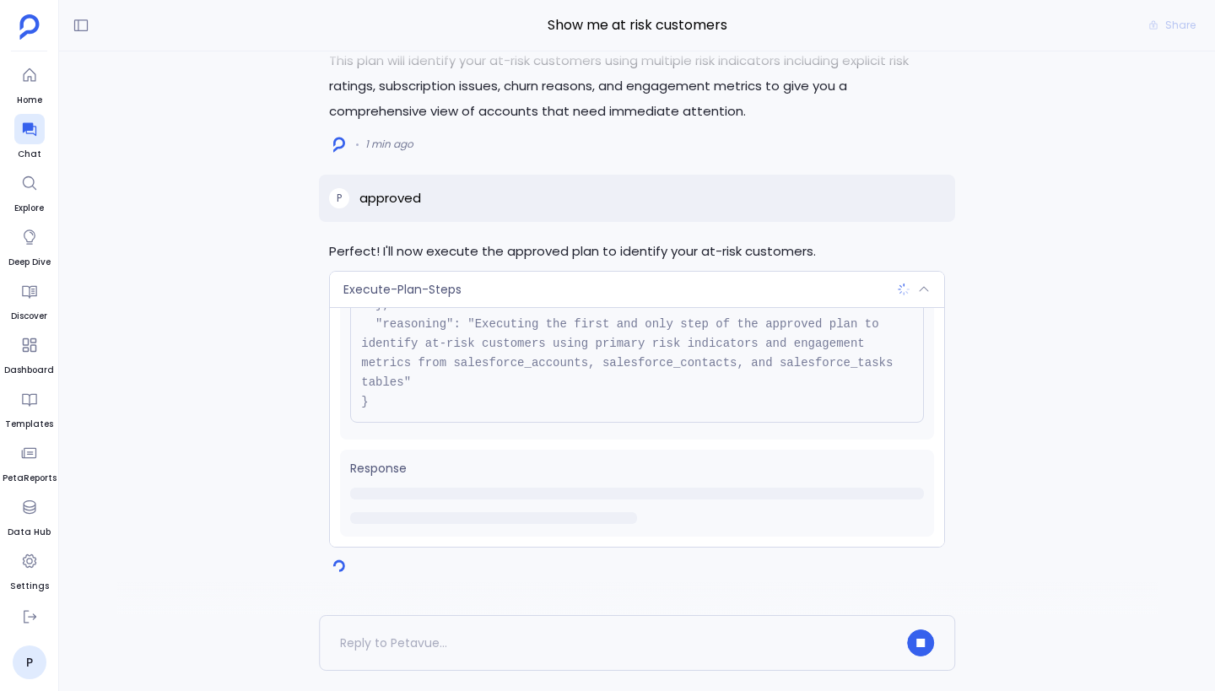
click at [692, 294] on div "Execute-Plan-Steps" at bounding box center [637, 289] width 614 height 35
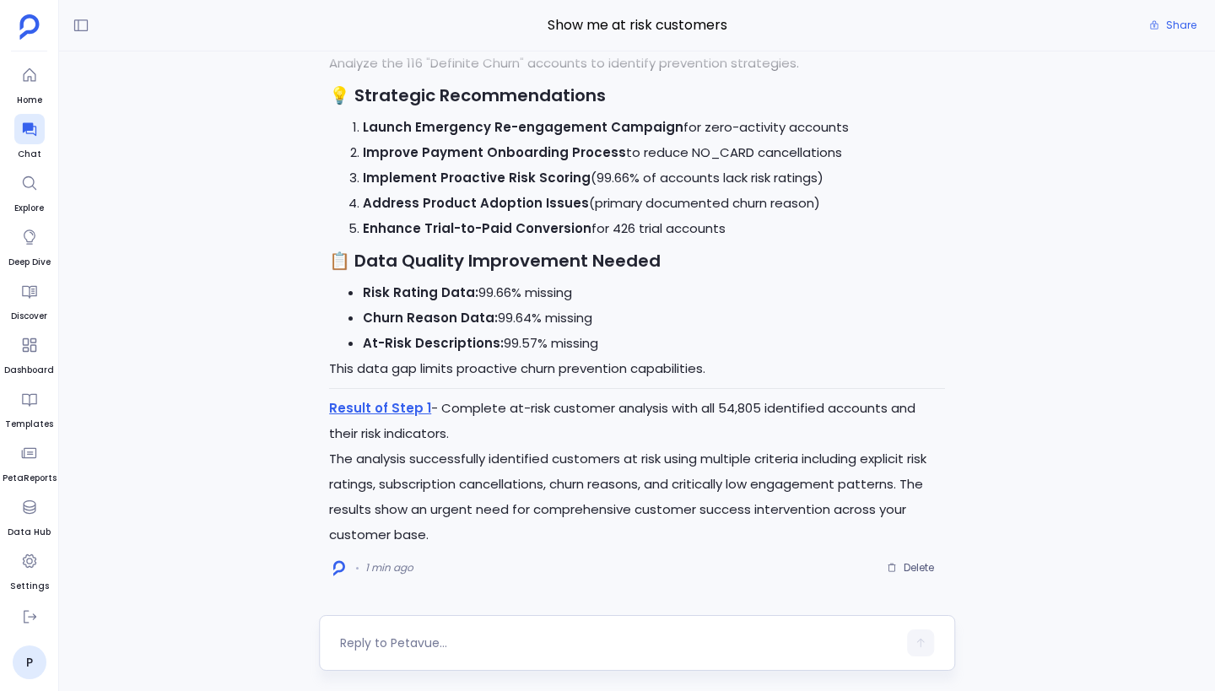
click at [448, 652] on div at bounding box center [618, 642] width 557 height 27
click at [433, 637] on textarea at bounding box center [618, 642] width 557 height 17
type textarea "Nice.. put this in a good report"
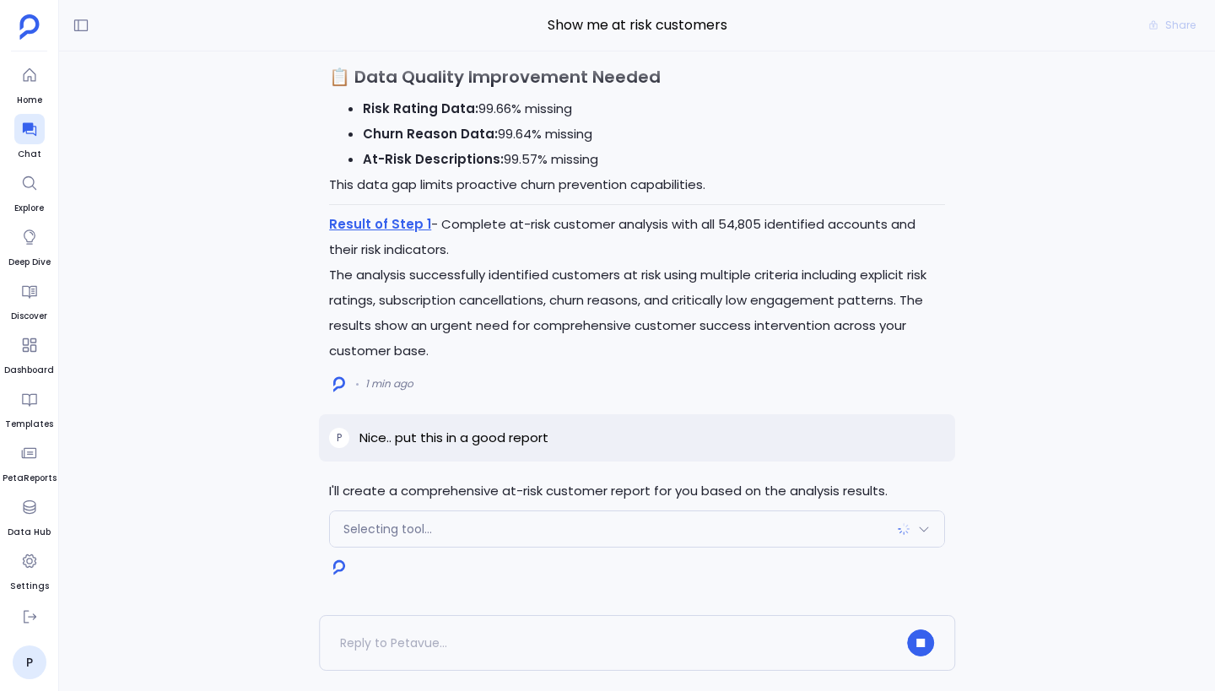
click at [536, 531] on div "Selecting tool..." at bounding box center [637, 528] width 614 height 35
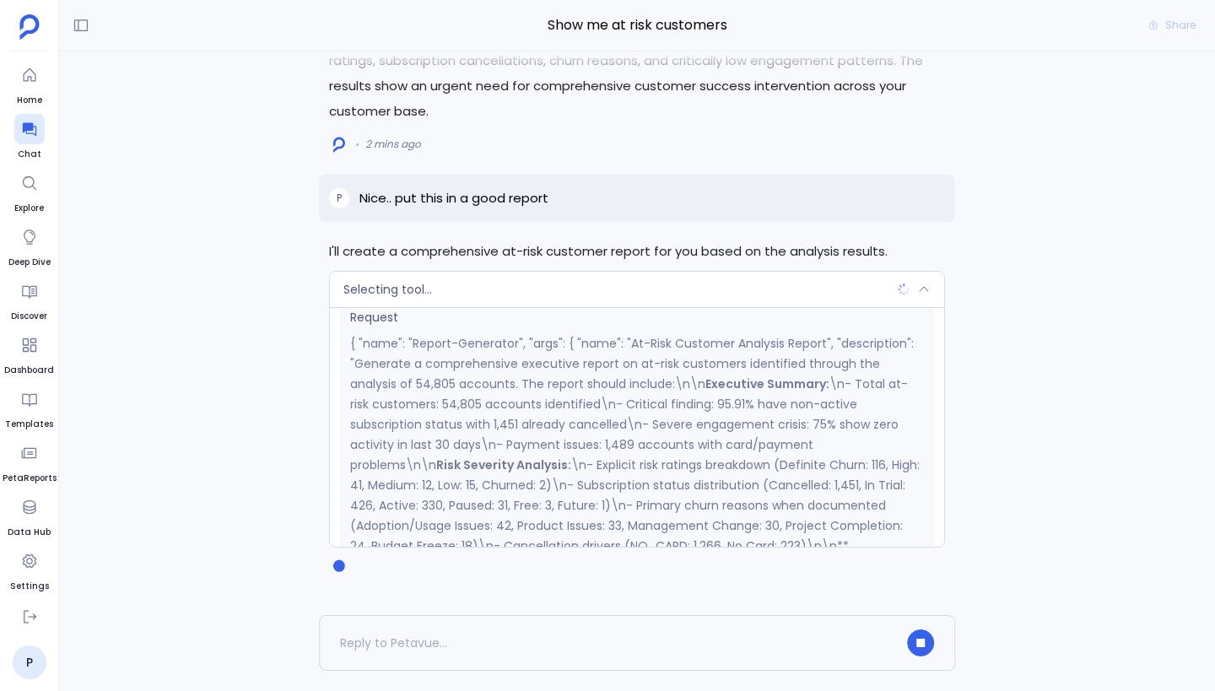
scroll to position [12, 0]
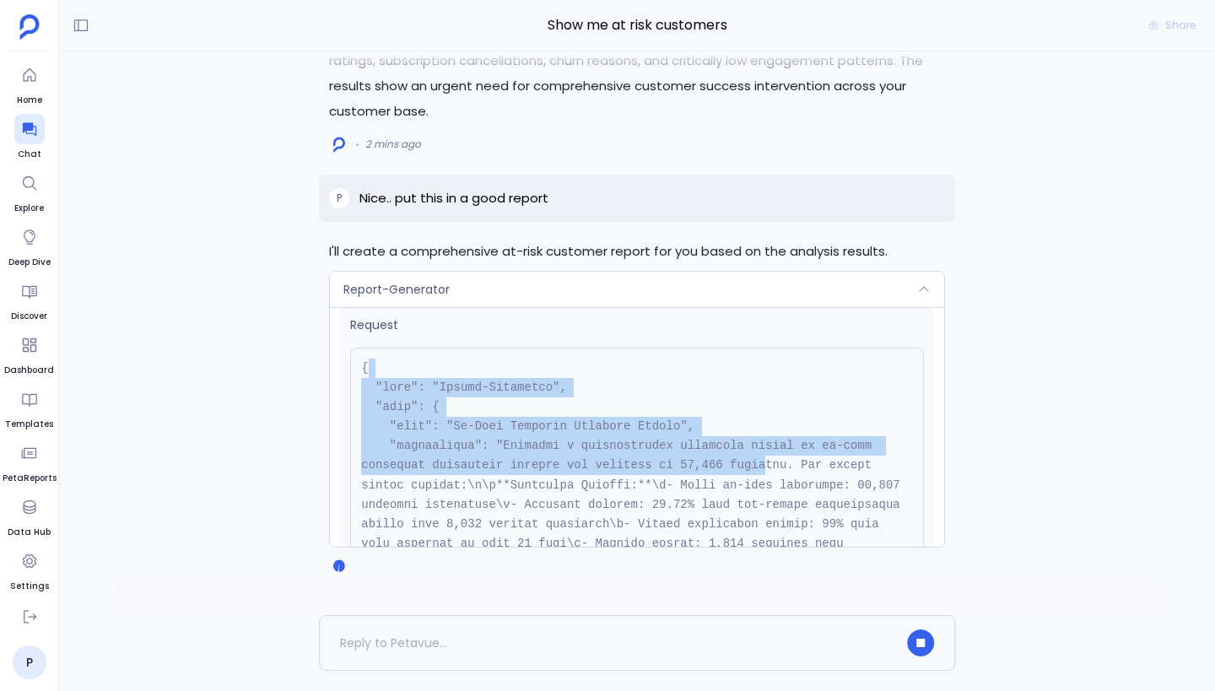
drag, startPoint x: 598, startPoint y: 371, endPoint x: 763, endPoint y: 471, distance: 192.3
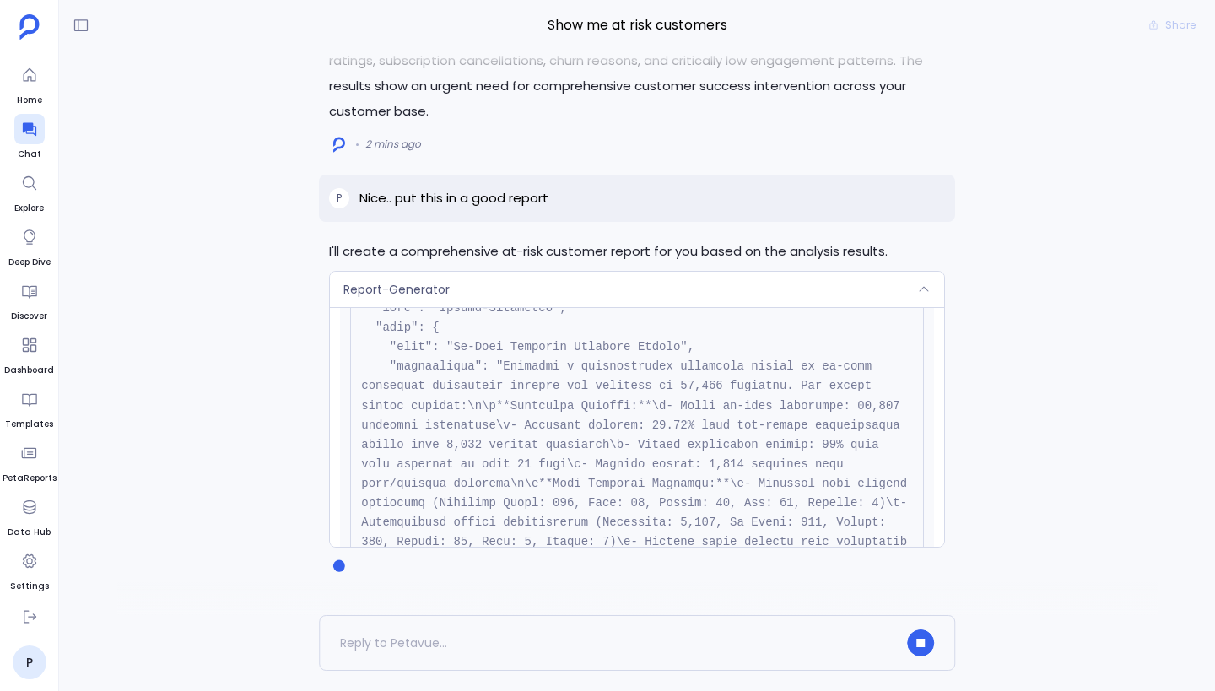
scroll to position [111, 0]
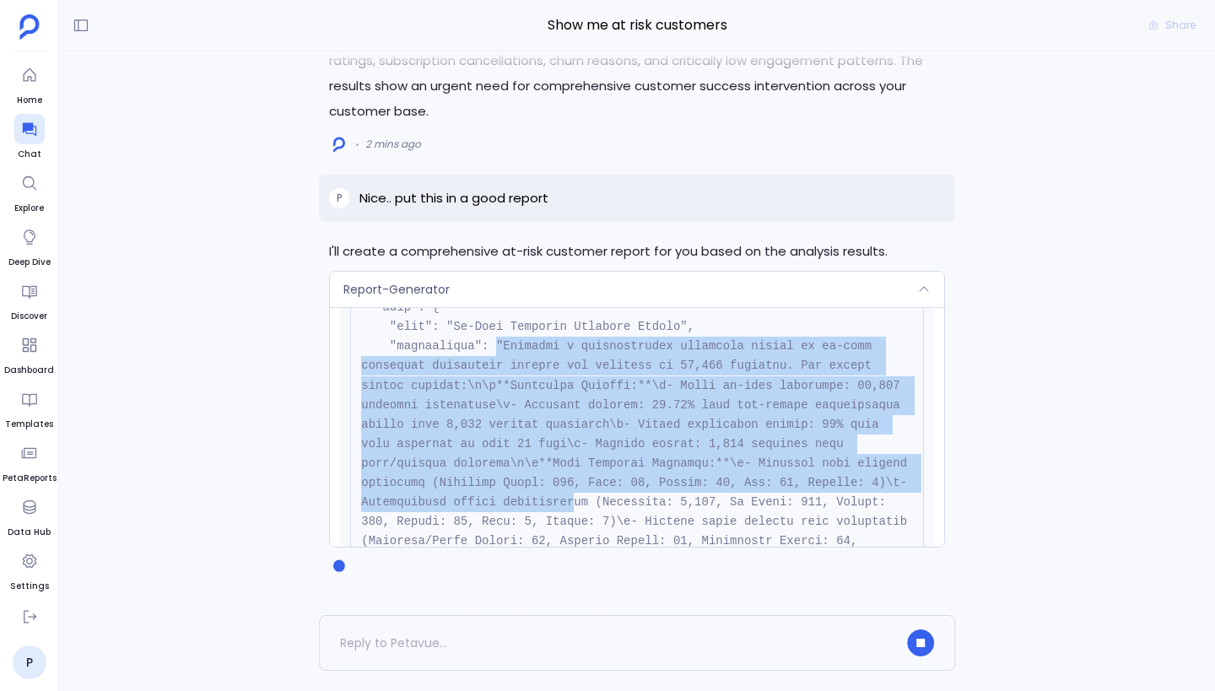
click at [702, 521] on div "Show me at risk customers Share I'll create a comprehensive at-risk customer re…" at bounding box center [637, 345] width 1156 height 691
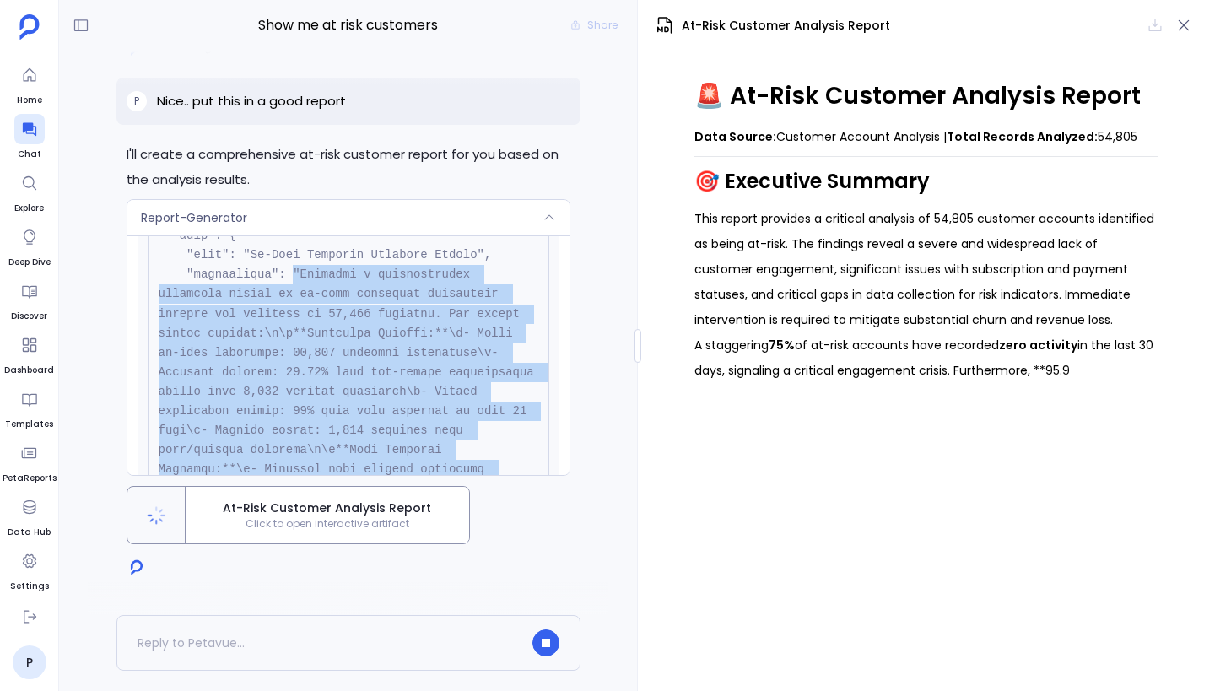
scroll to position [166, 0]
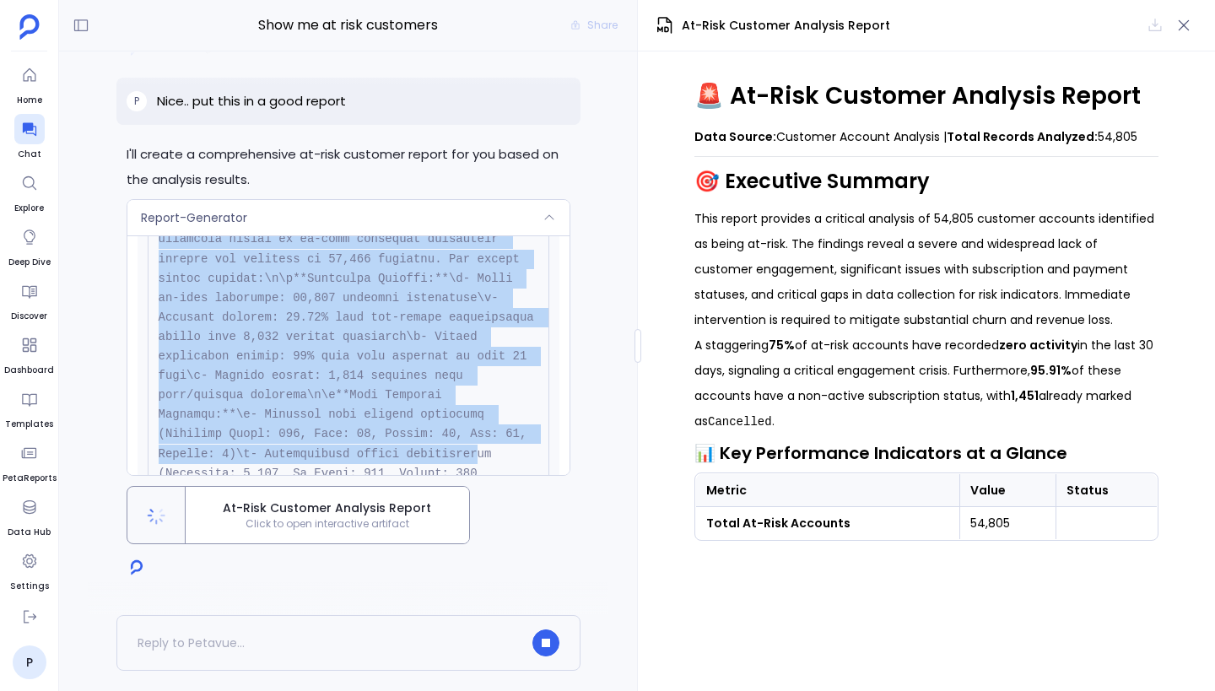
click at [475, 384] on pre at bounding box center [349, 658] width 402 height 1074
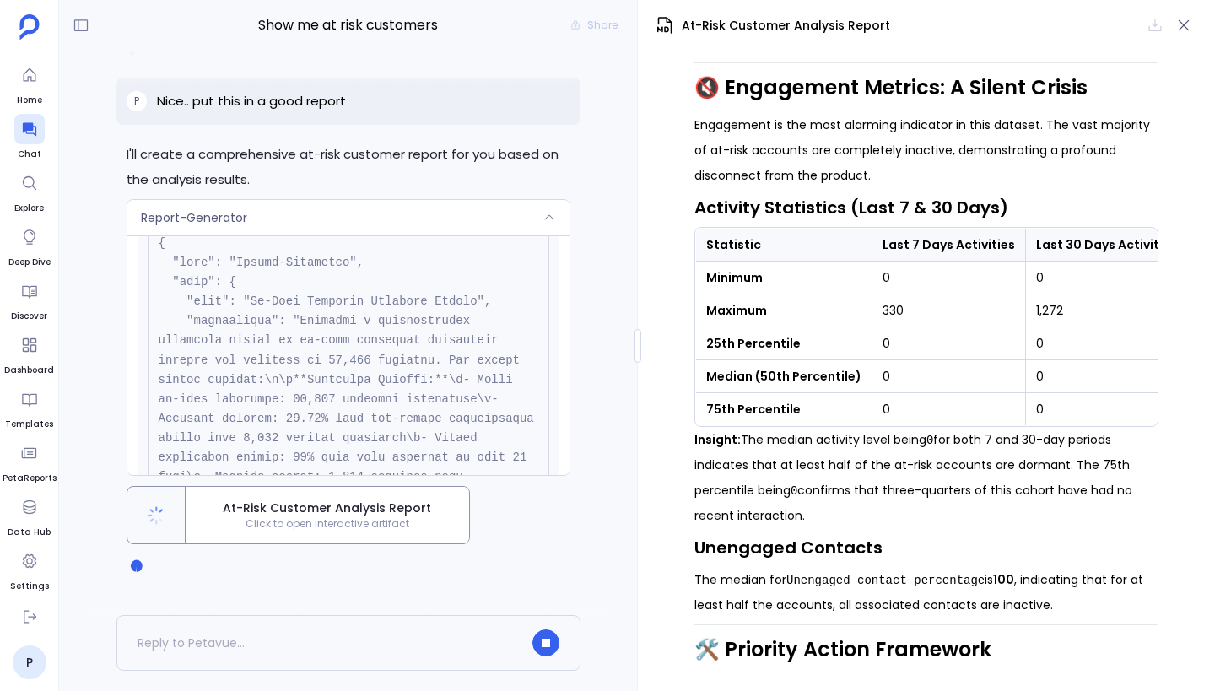
scroll to position [0, 0]
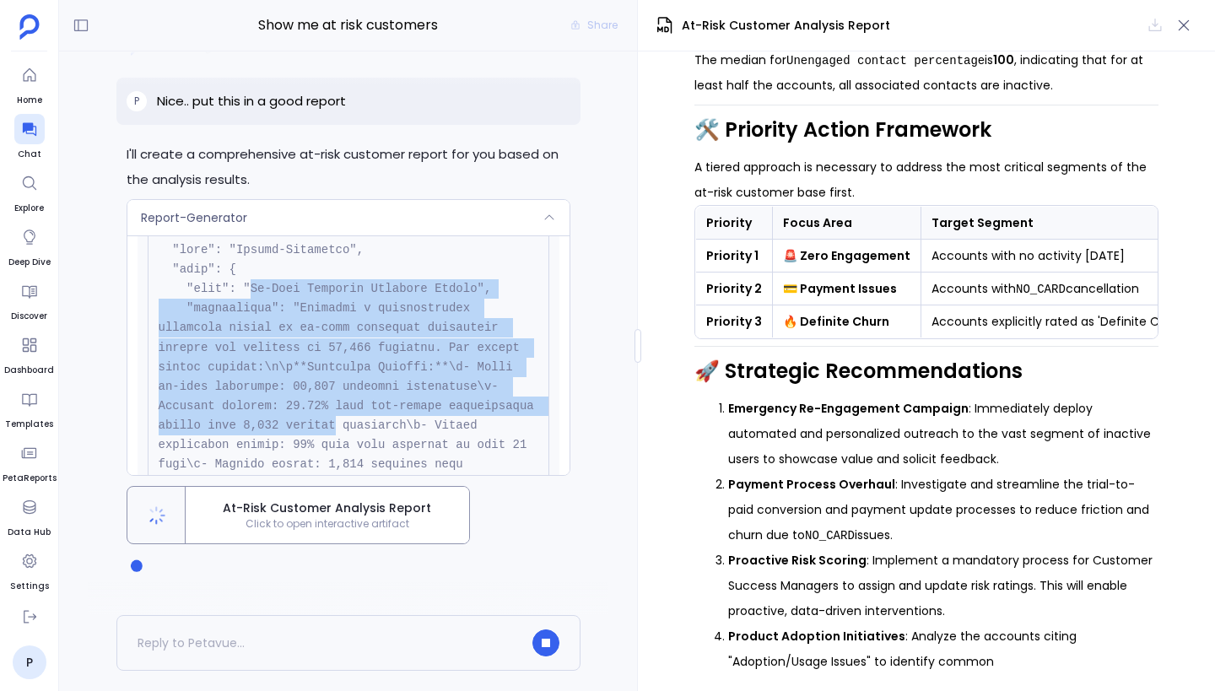
drag, startPoint x: 248, startPoint y: 286, endPoint x: 425, endPoint y: 430, distance: 228.4
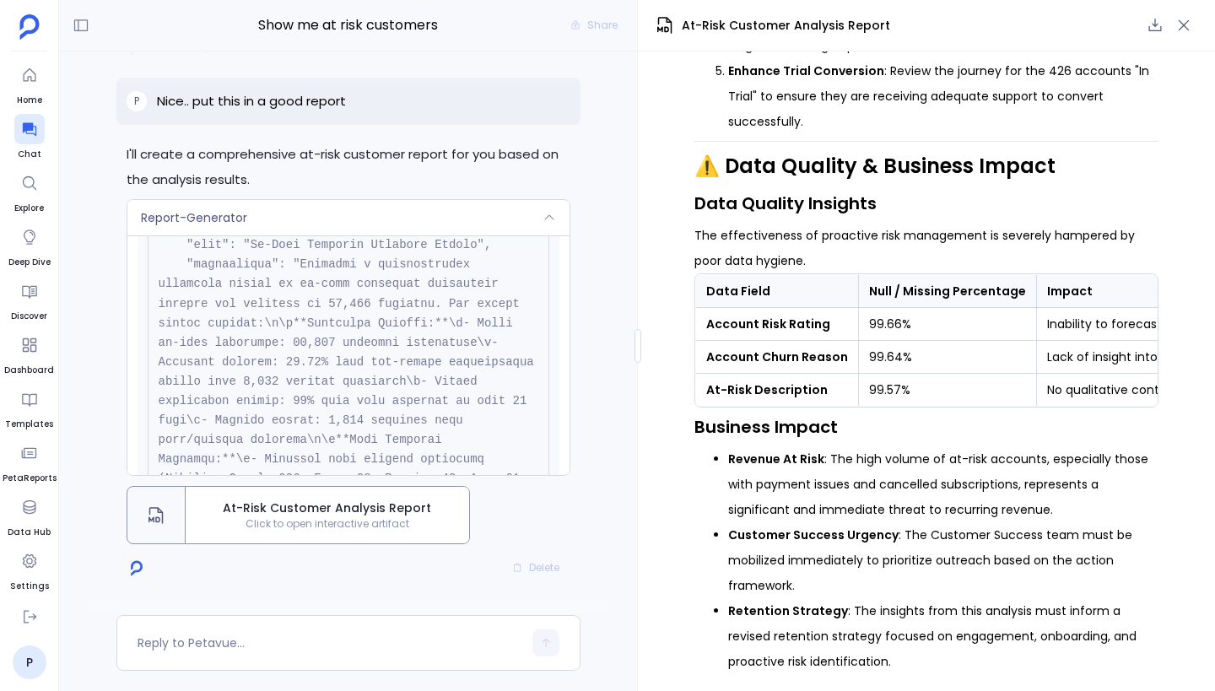
click at [536, 217] on div "Report-Generator" at bounding box center [348, 217] width 442 height 35
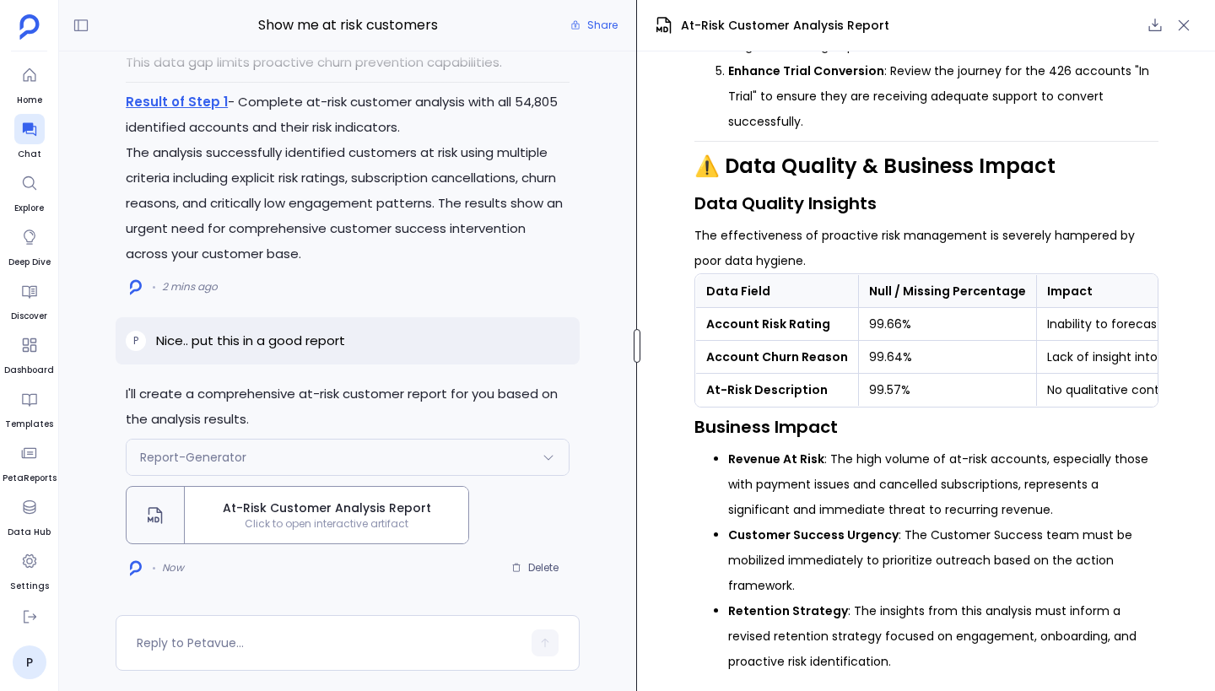
click at [633, 338] on div at bounding box center [636, 346] width 7 height 34
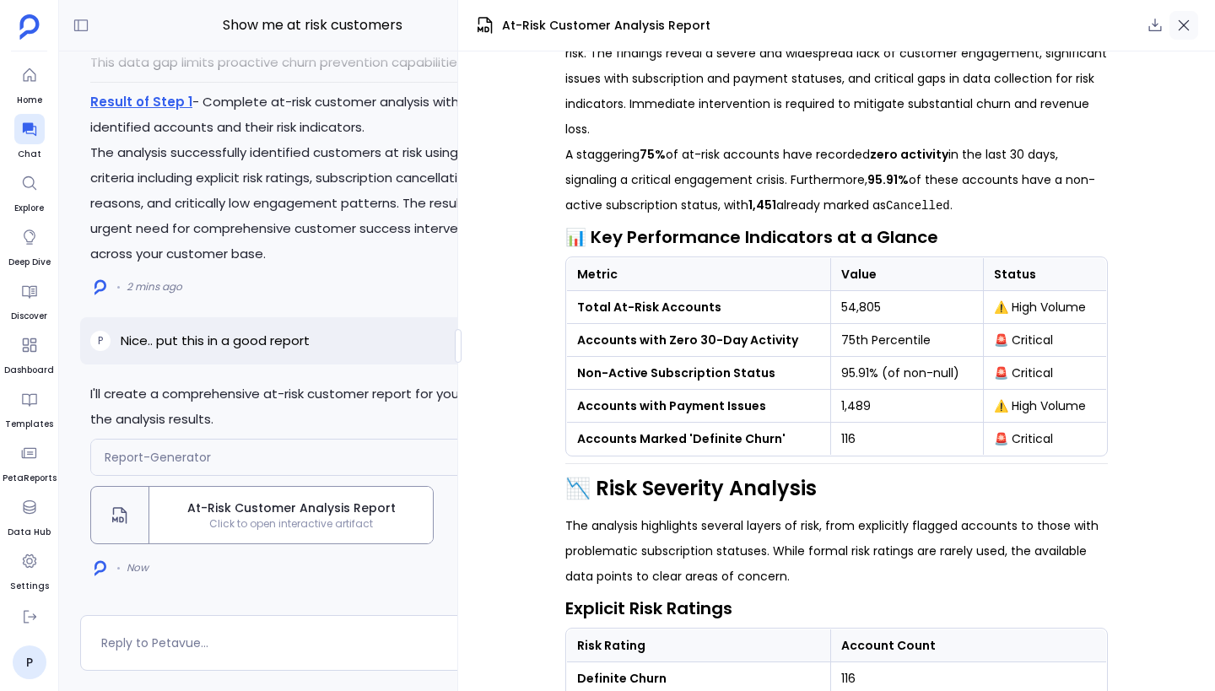
click at [1181, 30] on icon "button" at bounding box center [1183, 25] width 17 height 17
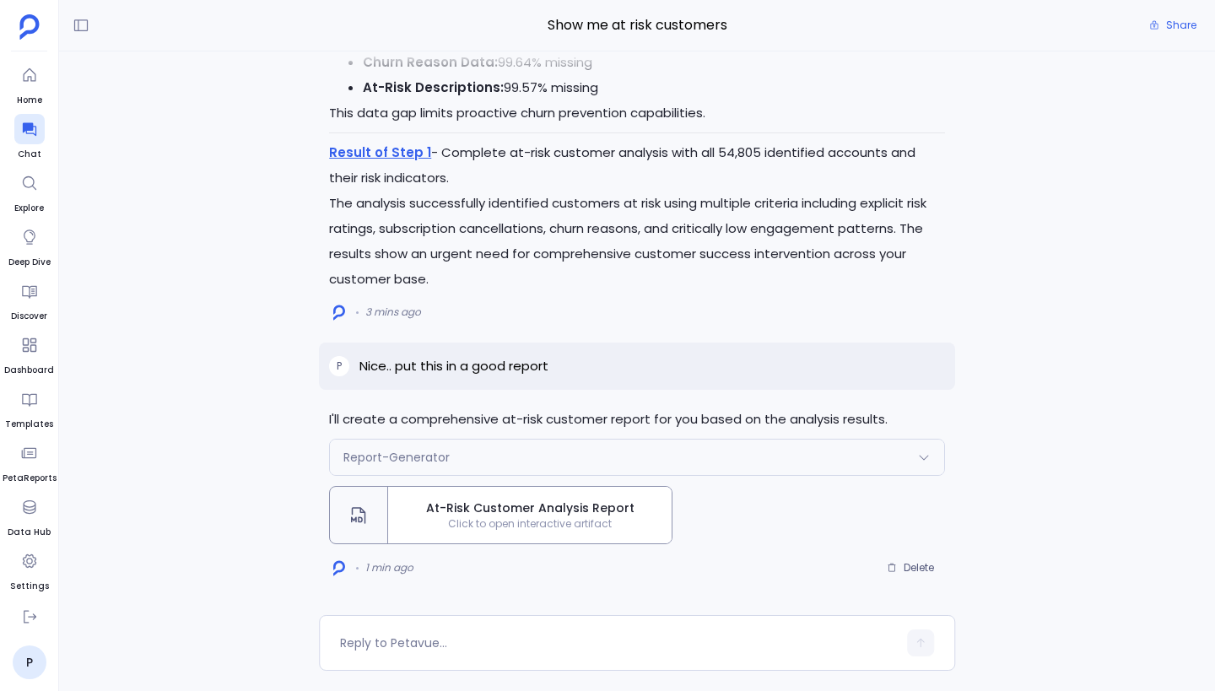
click at [744, 242] on p "The analysis successfully identified customers at risk using multiple criteria …" at bounding box center [637, 241] width 616 height 101
click at [710, 253] on p "The analysis successfully identified customers at risk using multiple criteria …" at bounding box center [637, 241] width 616 height 101
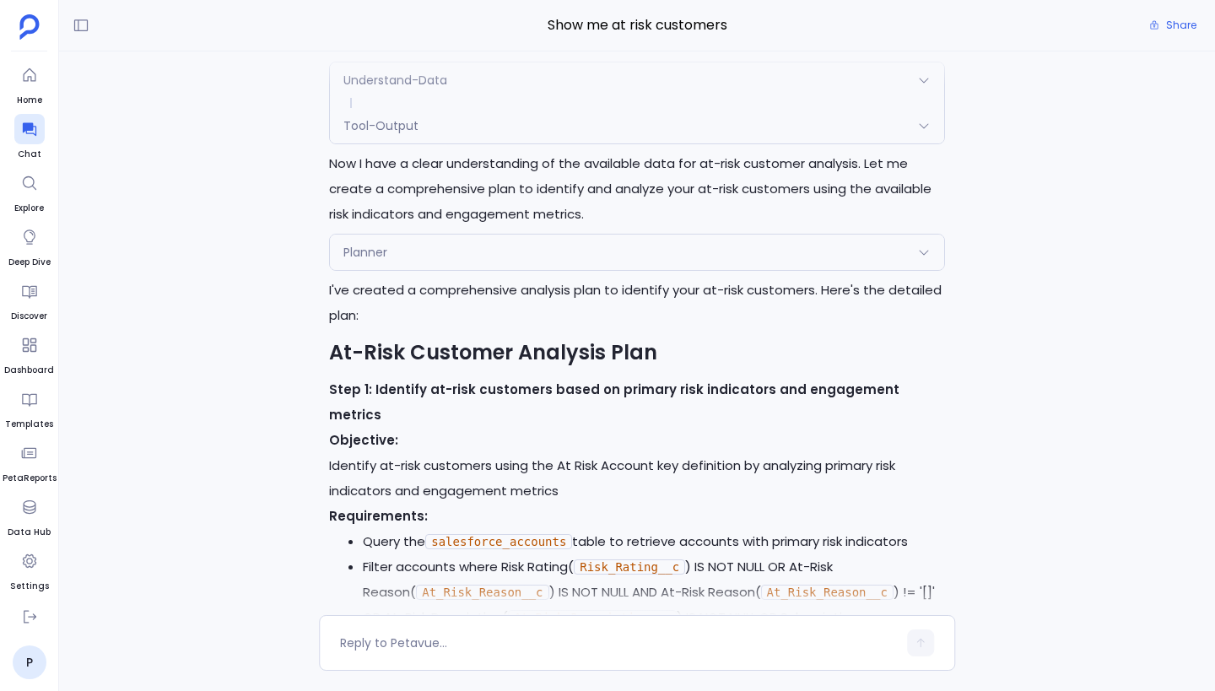
click at [752, 267] on div "Planner" at bounding box center [637, 251] width 614 height 35
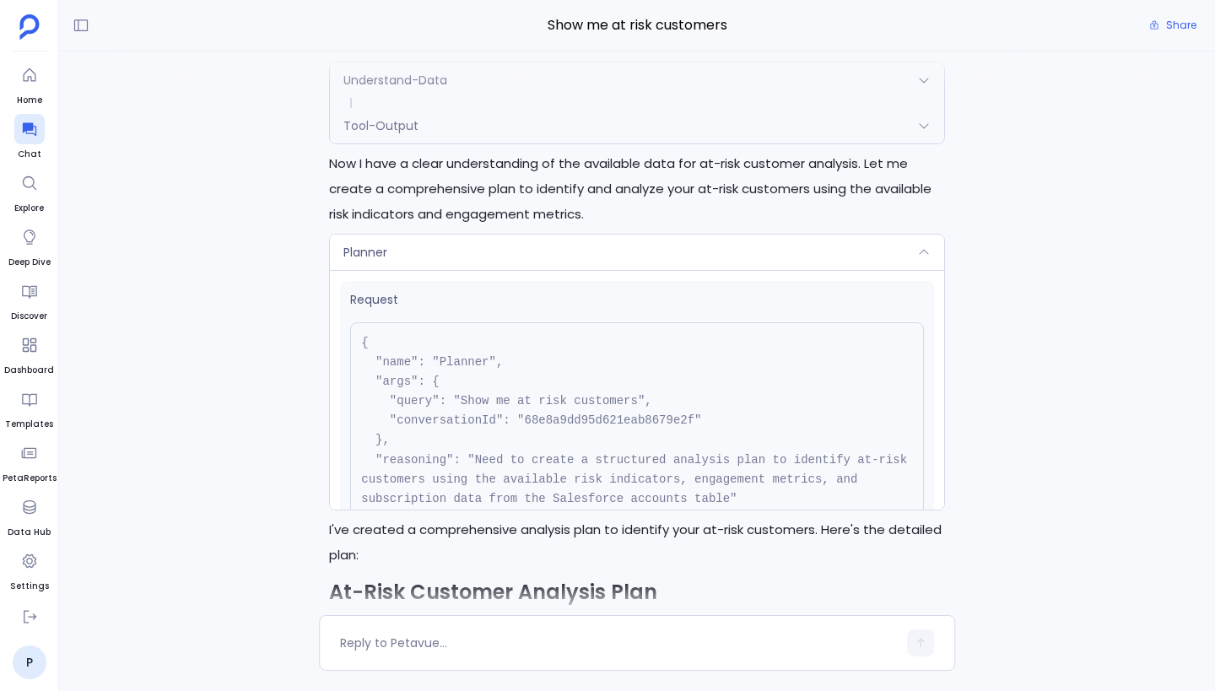
click at [753, 270] on div "Planner" at bounding box center [637, 251] width 614 height 35
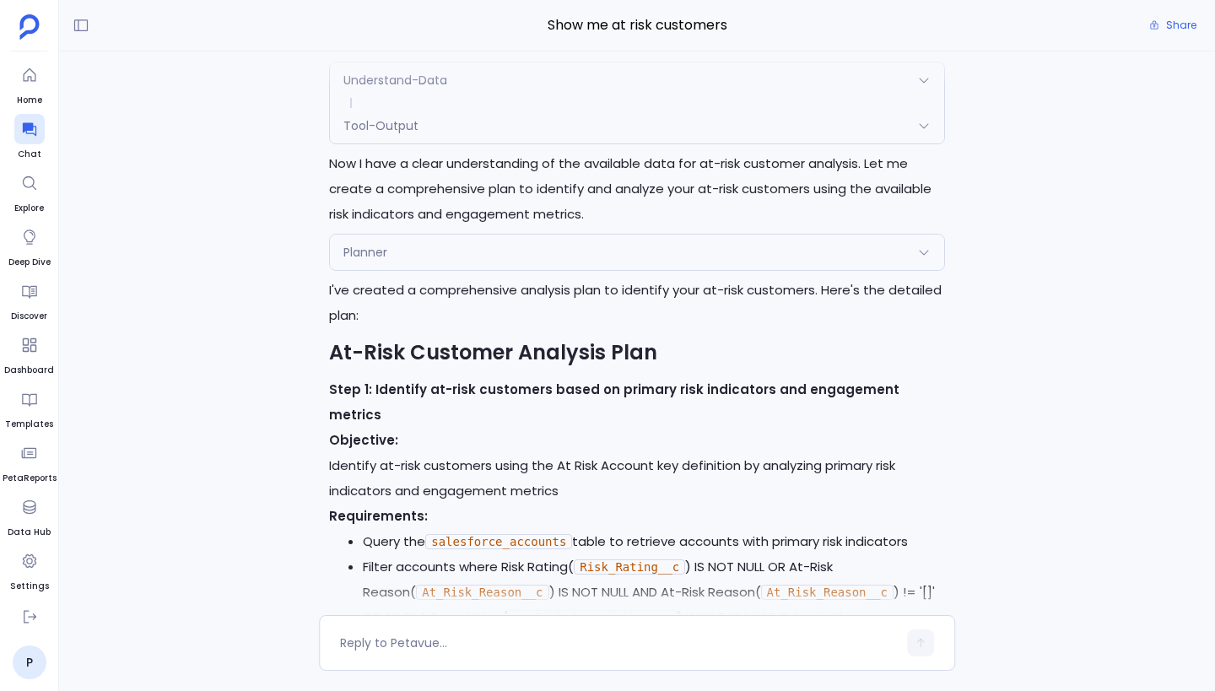
click at [763, 143] on div "Tool-Output" at bounding box center [637, 125] width 614 height 35
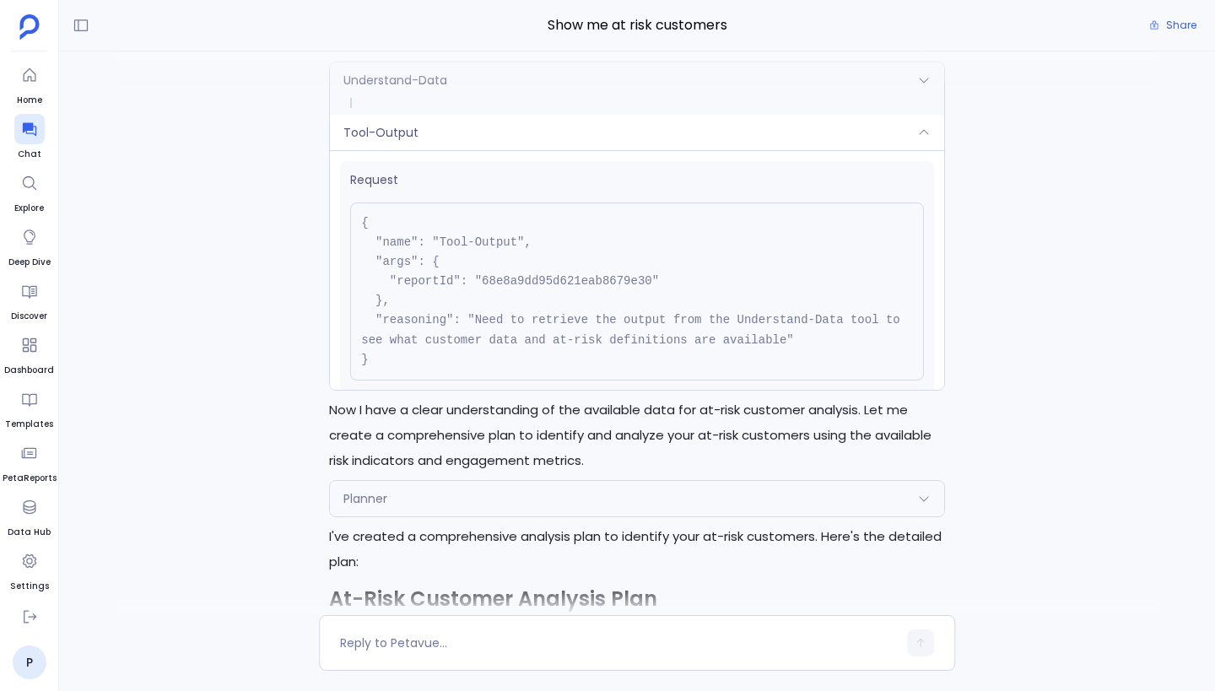
click at [762, 143] on div "Tool-Output" at bounding box center [637, 132] width 614 height 35
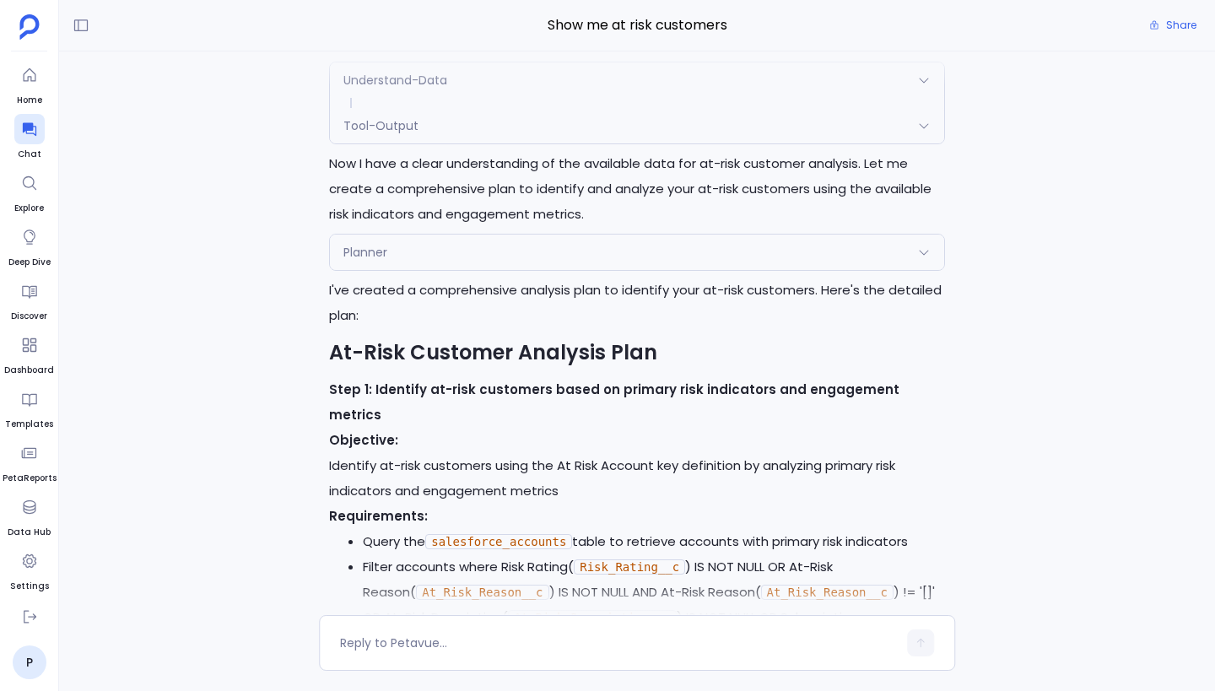
click at [766, 98] on div "Understand-Data" at bounding box center [637, 79] width 614 height 35
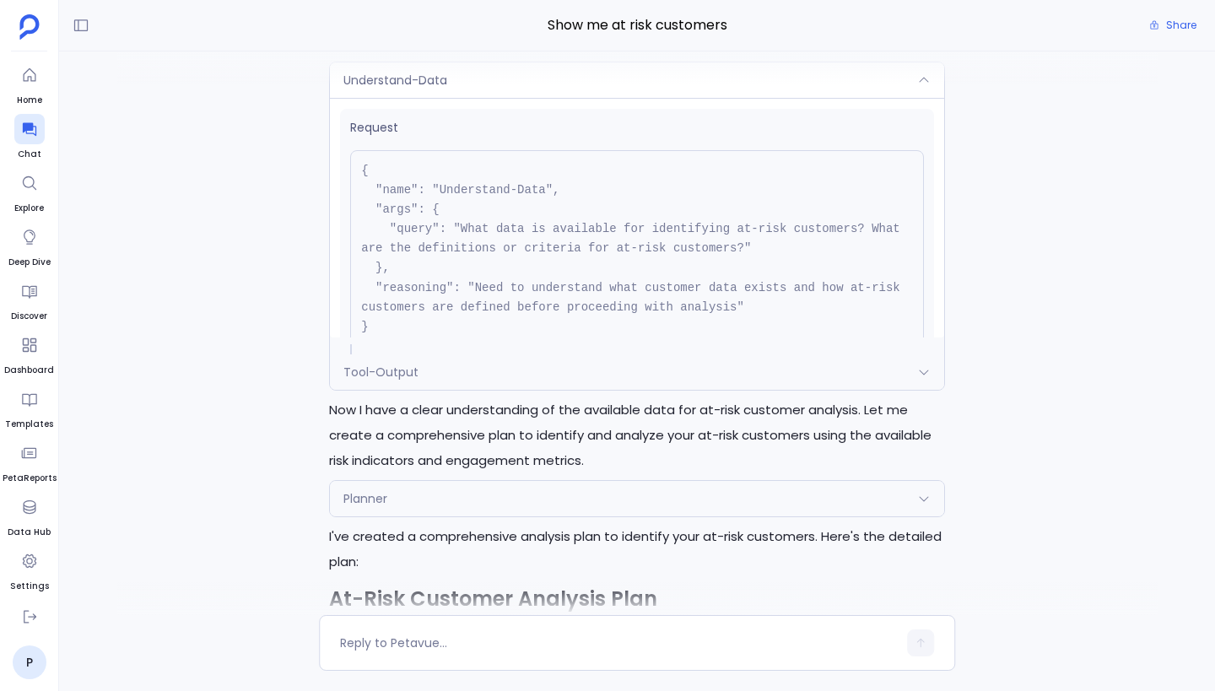
click at [766, 98] on div "Understand-Data" at bounding box center [637, 79] width 614 height 35
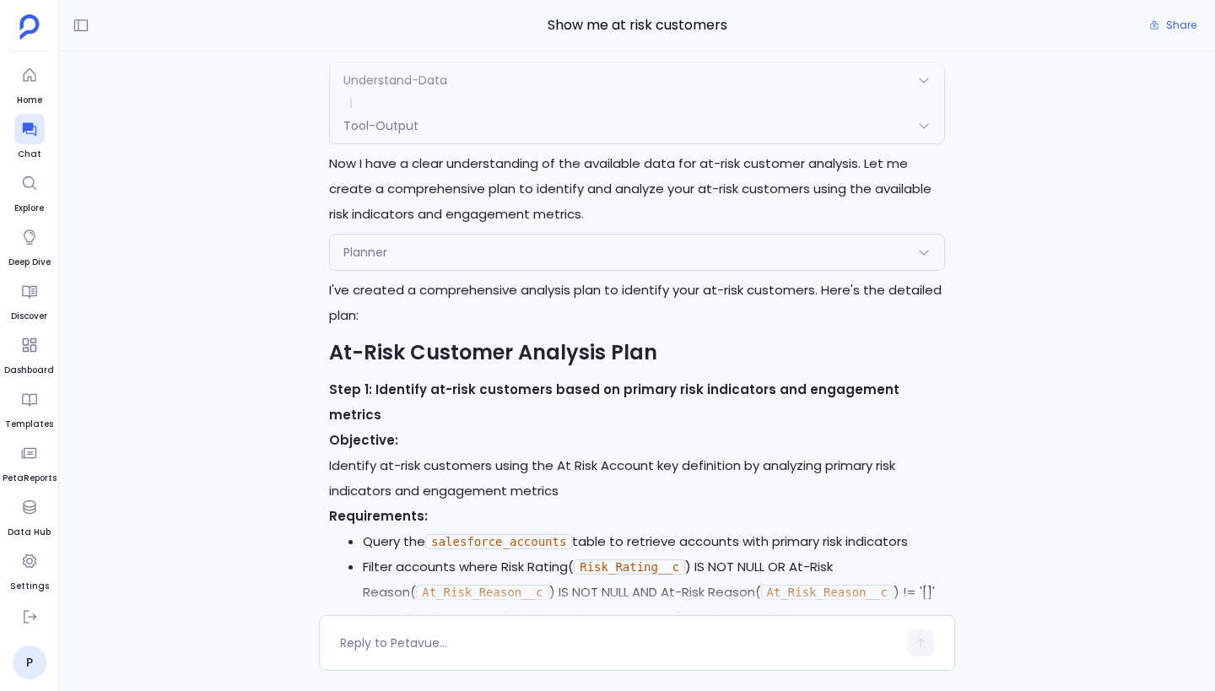
click at [766, 98] on div "Understand-Data" at bounding box center [637, 79] width 614 height 35
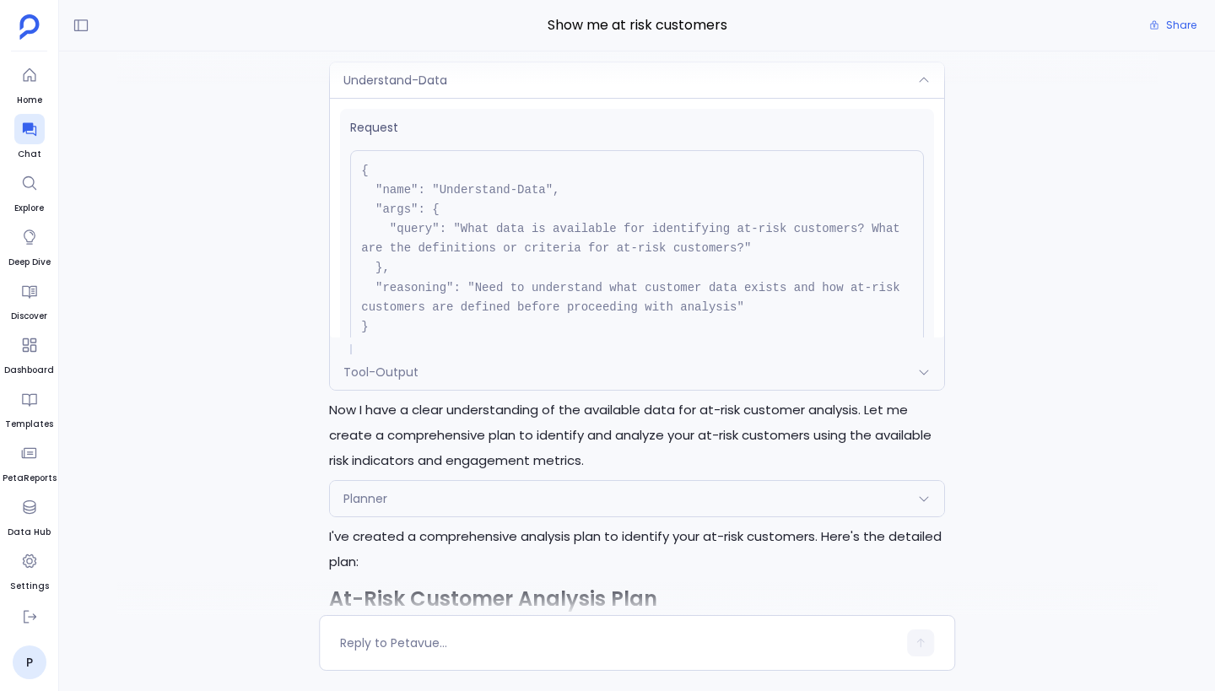
click at [766, 98] on div "Understand-Data" at bounding box center [637, 79] width 614 height 35
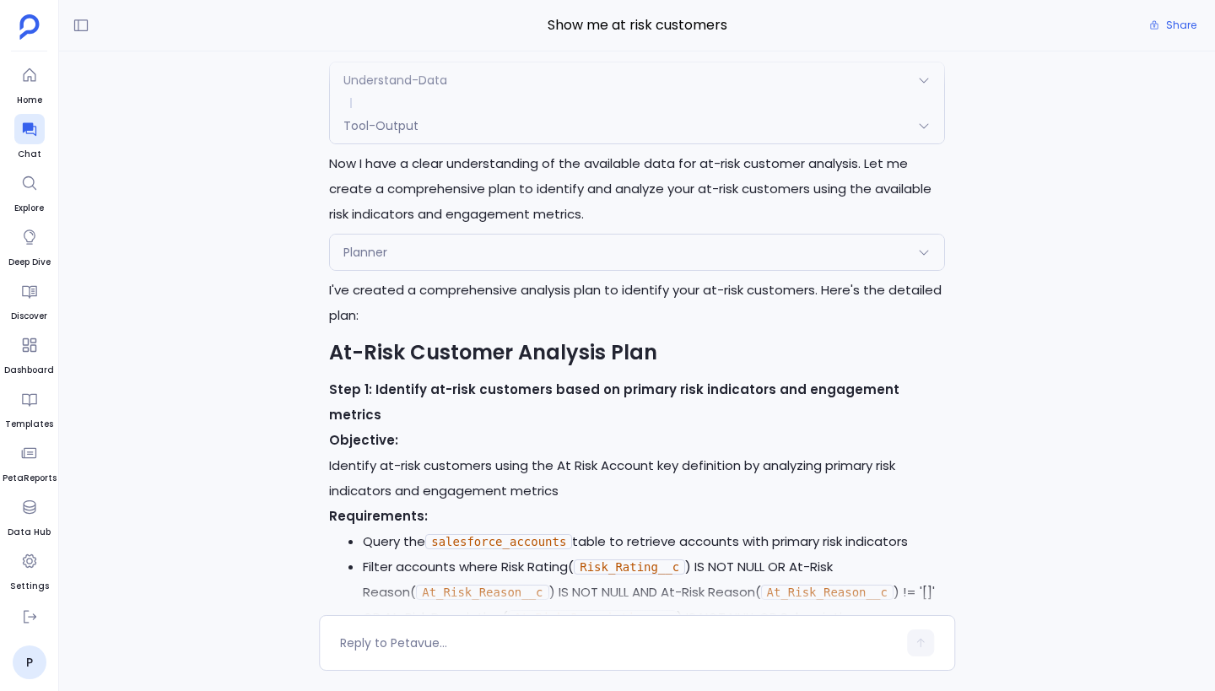
click at [775, 143] on div "Tool-Output" at bounding box center [637, 125] width 614 height 35
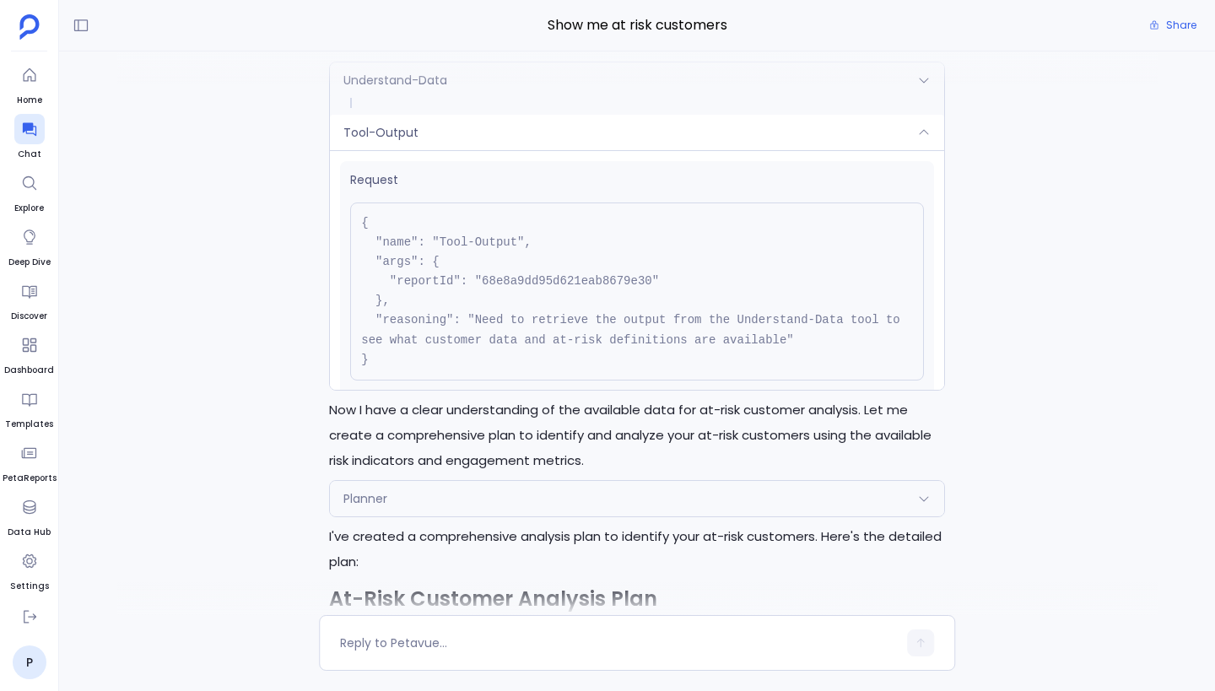
click at [775, 145] on div "Tool-Output" at bounding box center [637, 132] width 614 height 35
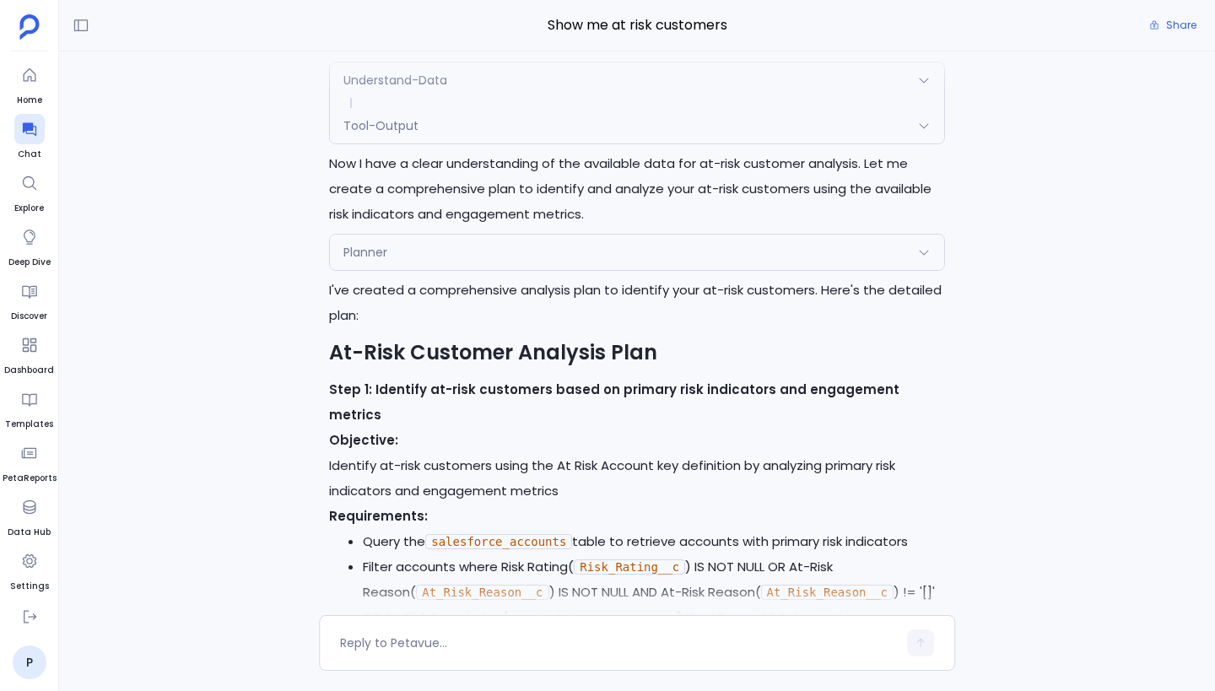
click at [783, 98] on div "Understand-Data" at bounding box center [637, 79] width 614 height 35
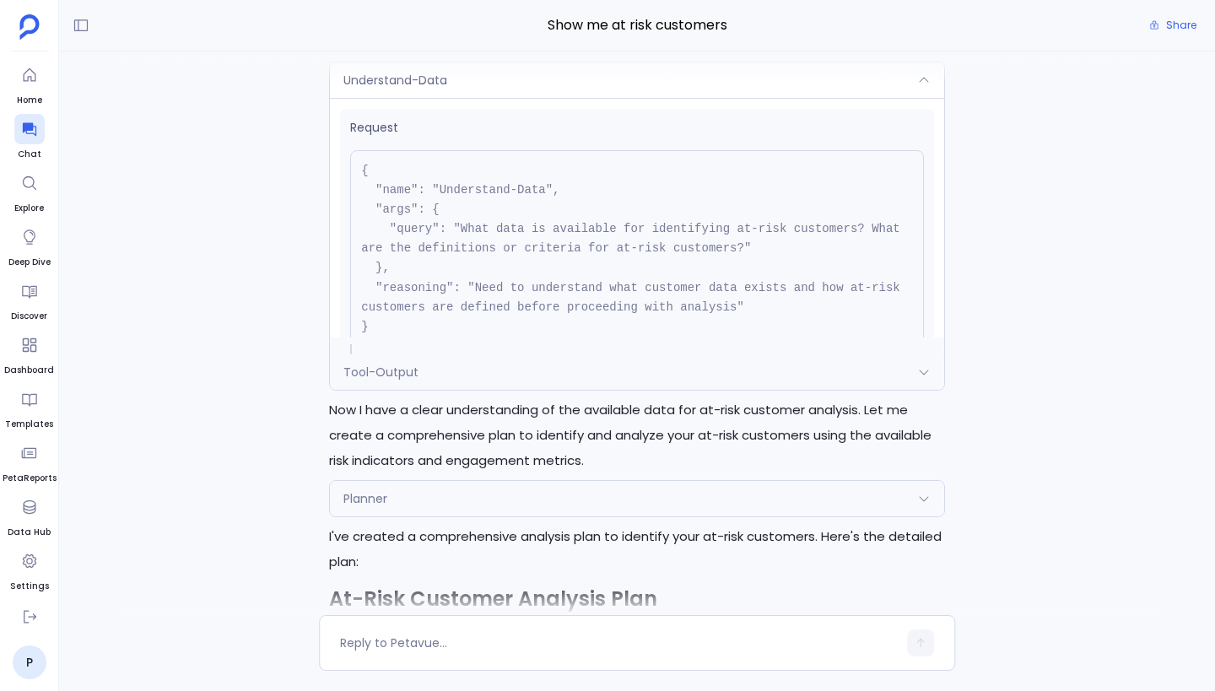
click at [783, 98] on div "Understand-Data" at bounding box center [637, 79] width 614 height 35
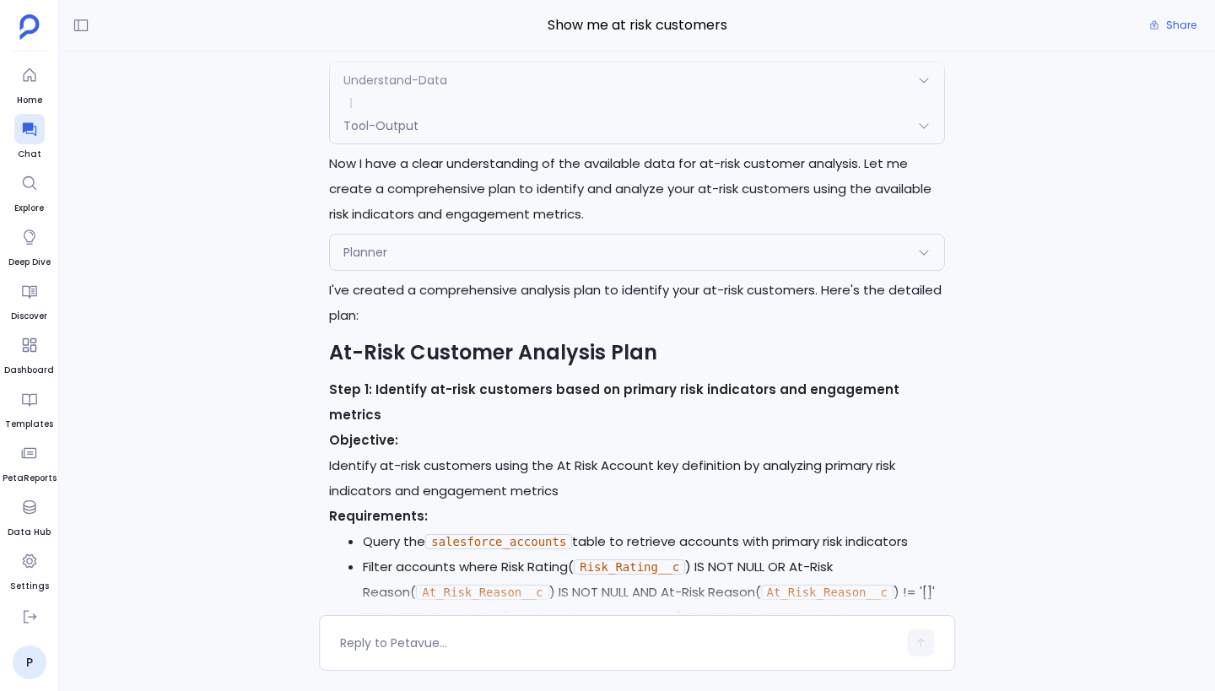
scroll to position [-3414, 0]
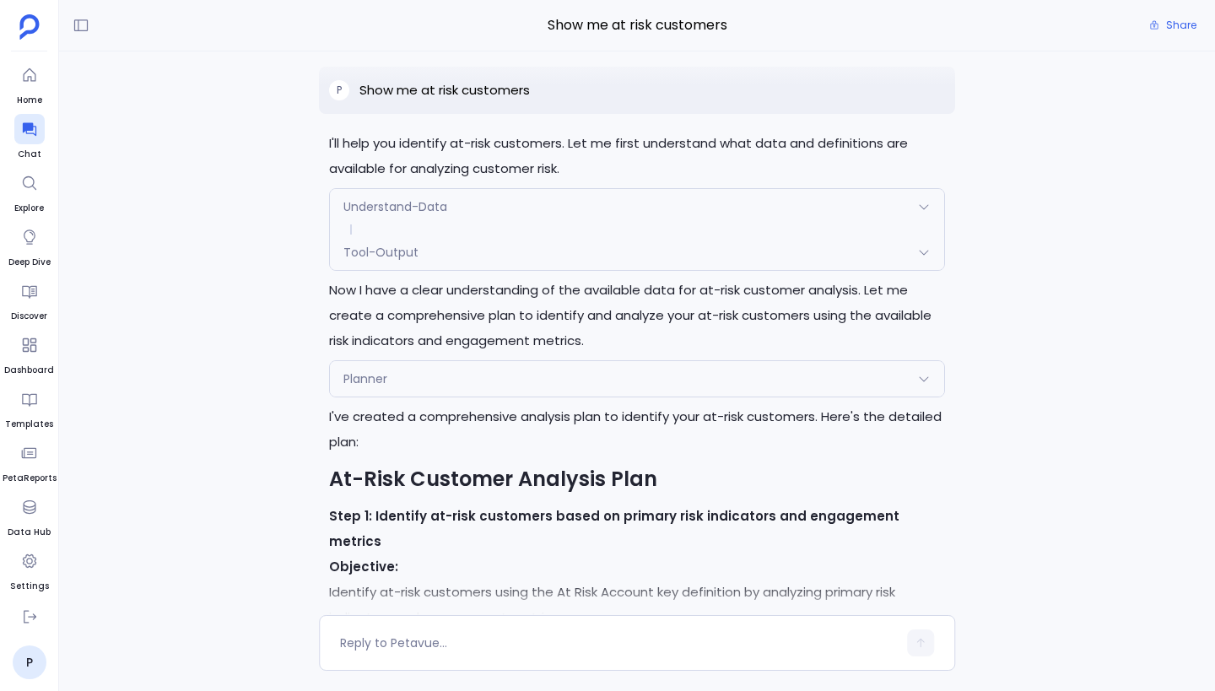
click at [477, 100] on p "Show me at risk customers" at bounding box center [444, 90] width 170 height 20
click at [445, 100] on p "Show me at risk customers" at bounding box center [444, 90] width 170 height 20
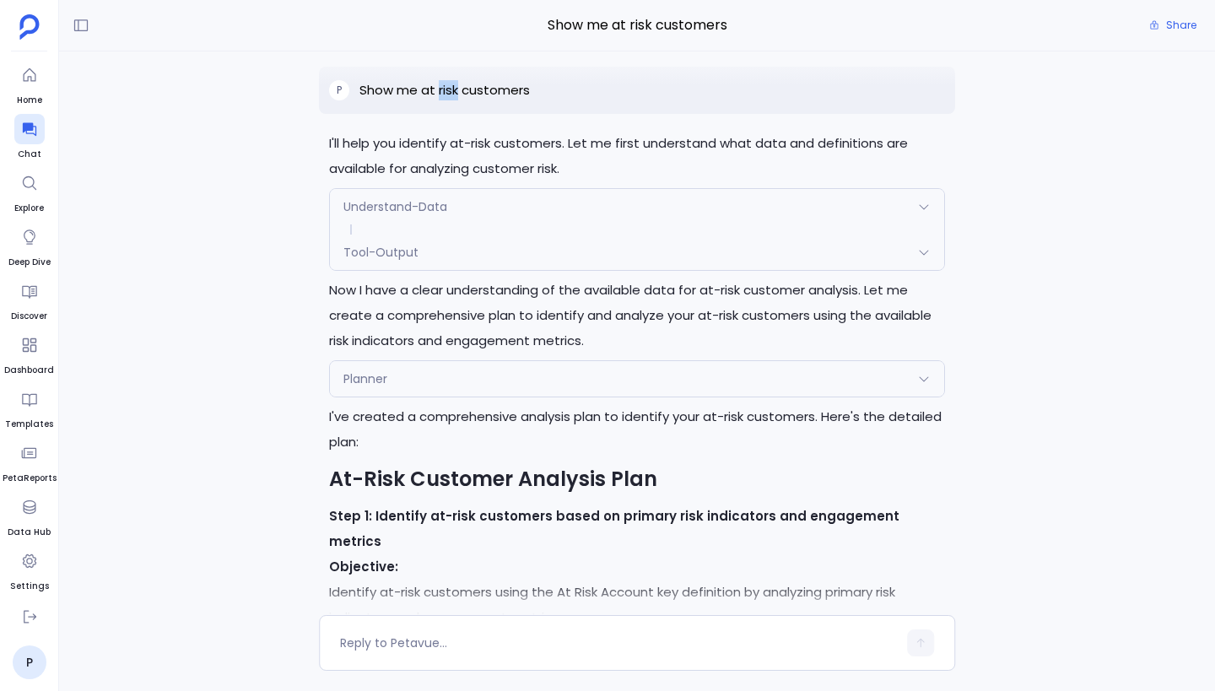
click at [445, 100] on p "Show me at risk customers" at bounding box center [444, 90] width 170 height 20
click at [493, 100] on p "Show me at risk customers" at bounding box center [444, 90] width 170 height 20
click at [501, 100] on p "Show me at risk customers" at bounding box center [444, 90] width 170 height 20
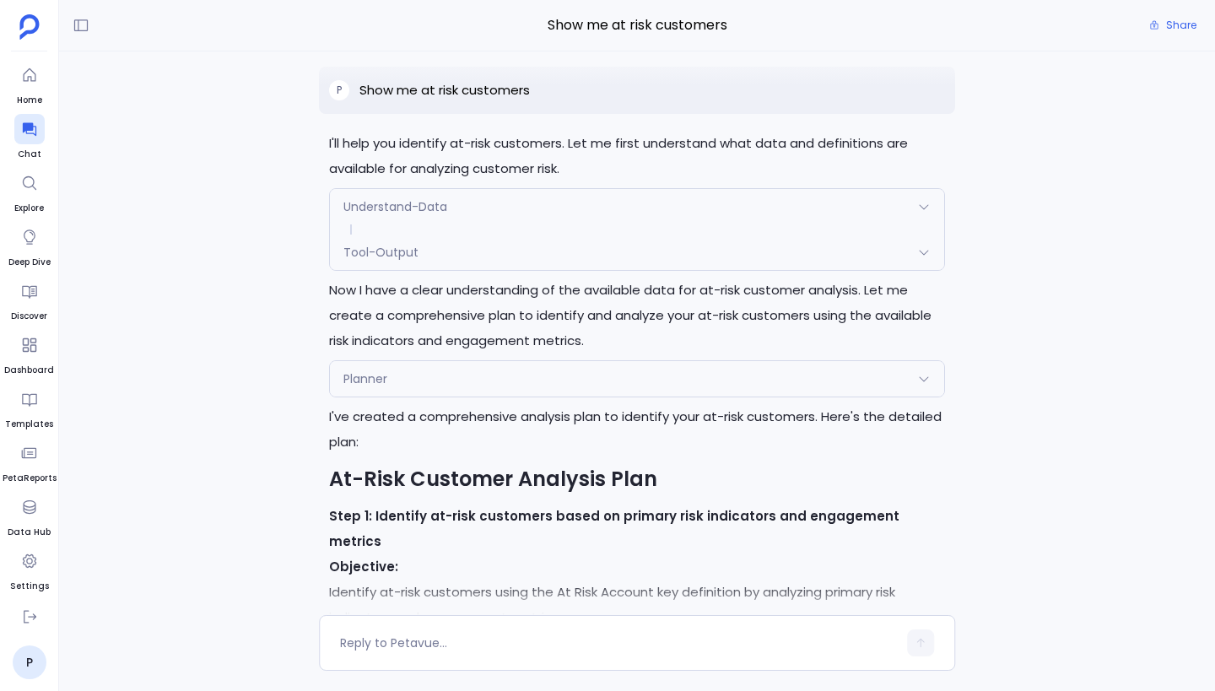
click at [501, 100] on p "Show me at risk customers" at bounding box center [444, 90] width 170 height 20
drag, startPoint x: 335, startPoint y: 106, endPoint x: 558, endPoint y: 110, distance: 223.6
click at [558, 111] on div "P Show me at risk customers" at bounding box center [637, 90] width 636 height 47
click at [558, 110] on div "P Show me at risk customers" at bounding box center [637, 90] width 636 height 47
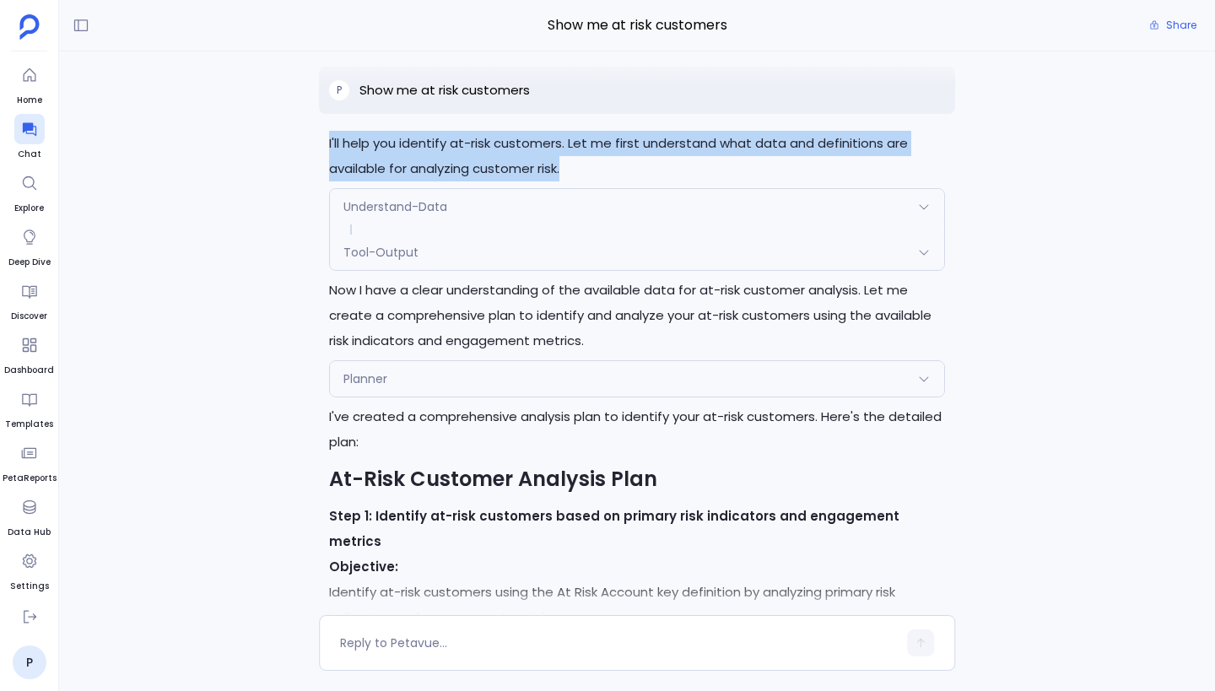
drag, startPoint x: 327, startPoint y: 161, endPoint x: 652, endPoint y: 185, distance: 325.6
click at [612, 181] on p "I'll help you identify at-risk customers. Let me first understand what data and…" at bounding box center [637, 156] width 616 height 51
drag, startPoint x: 612, startPoint y: 195, endPoint x: 323, endPoint y: 159, distance: 290.7
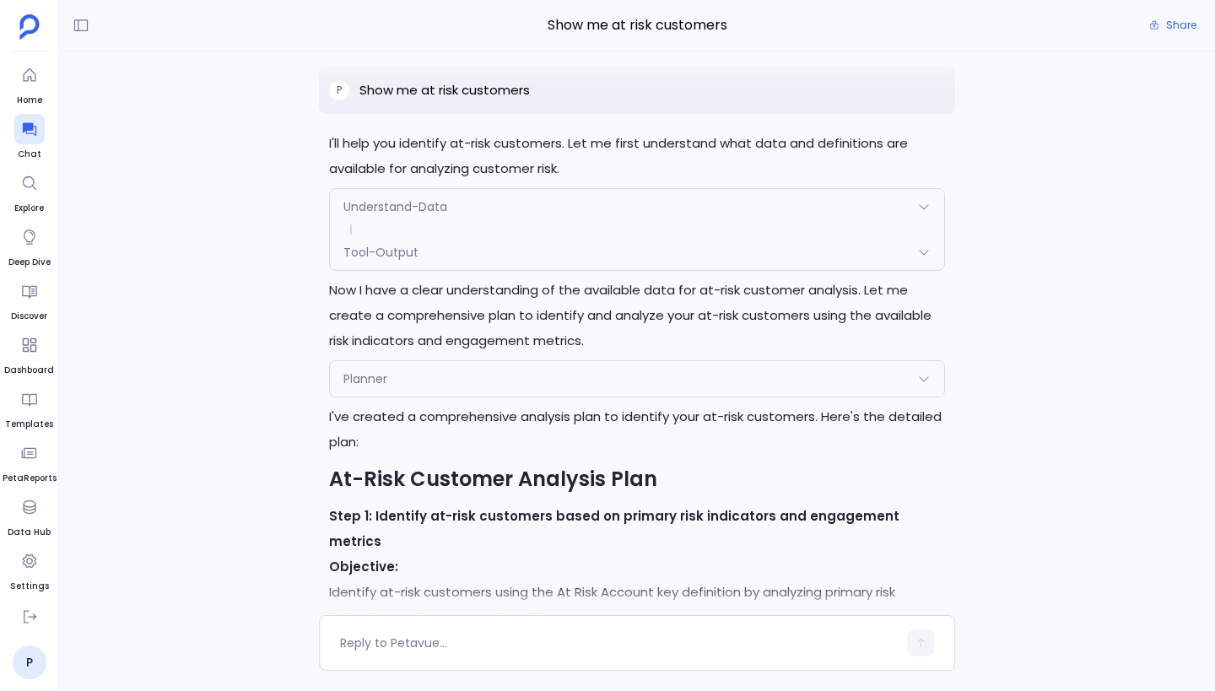
click at [554, 301] on p "Now I have a clear understanding of the available data for at-risk customer ana…" at bounding box center [637, 316] width 616 height 76
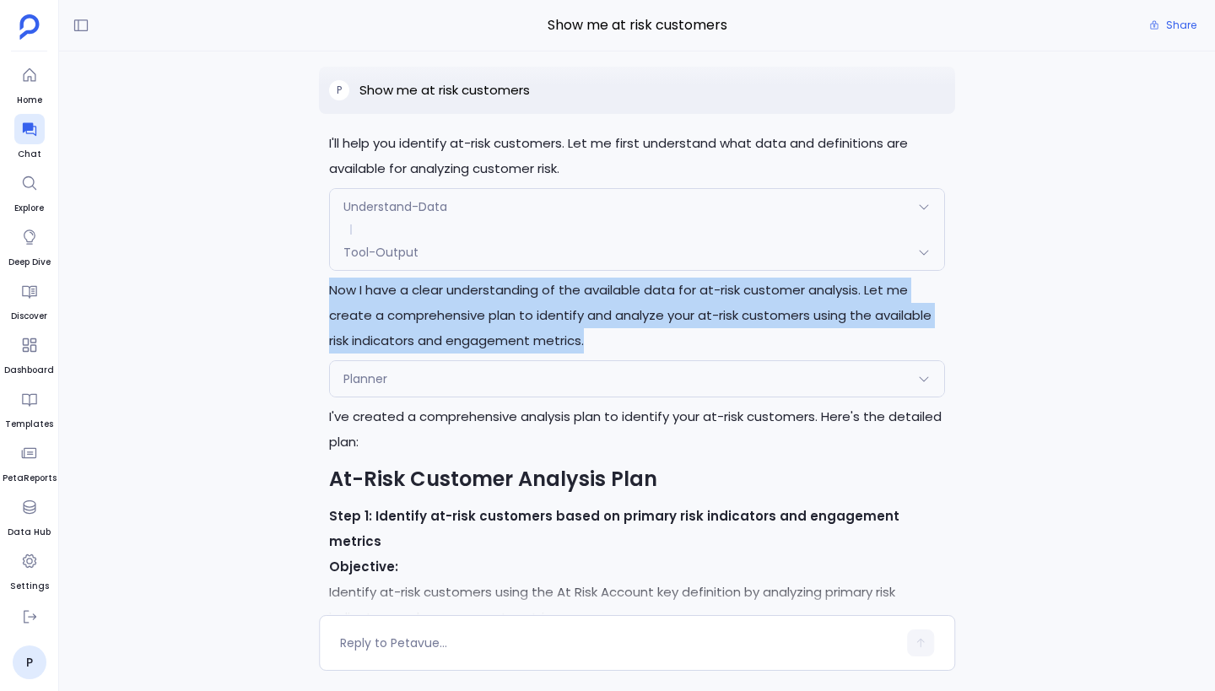
drag, startPoint x: 330, startPoint y: 309, endPoint x: 668, endPoint y: 352, distance: 341.0
click at [668, 352] on p "Now I have a clear understanding of the available data for at-risk customer ana…" at bounding box center [637, 316] width 616 height 76
click at [628, 353] on p "Now I have a clear understanding of the available data for at-risk customer ana…" at bounding box center [637, 316] width 616 height 76
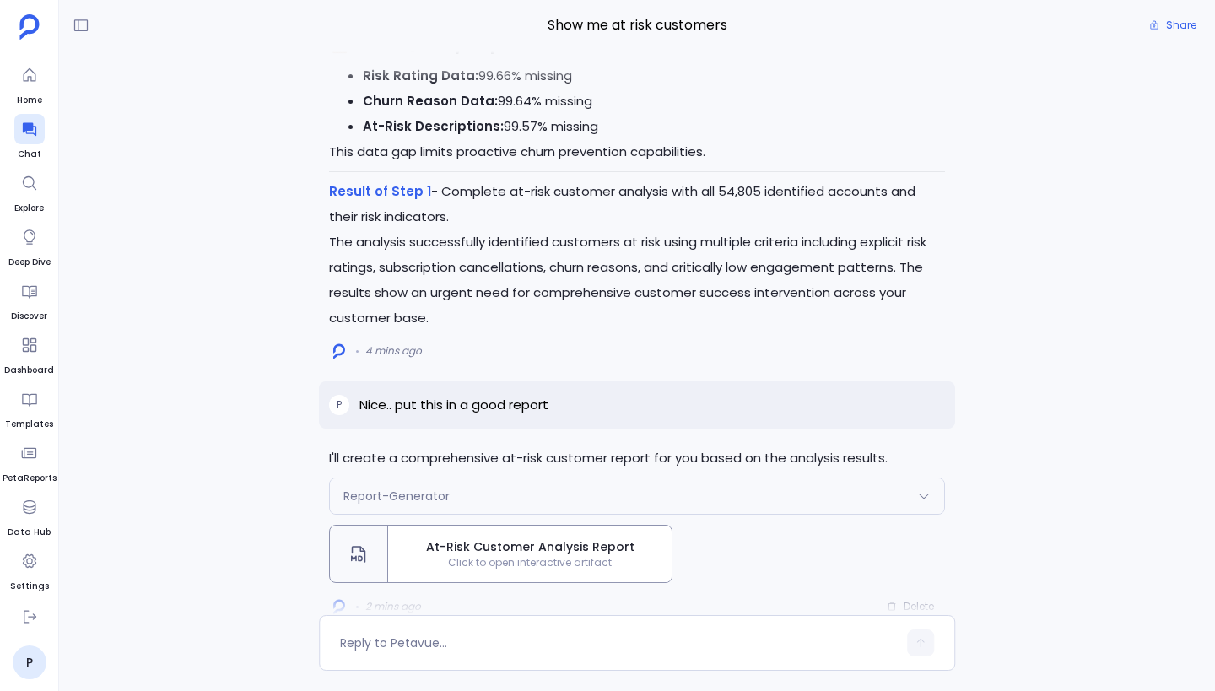
scroll to position [0, 0]
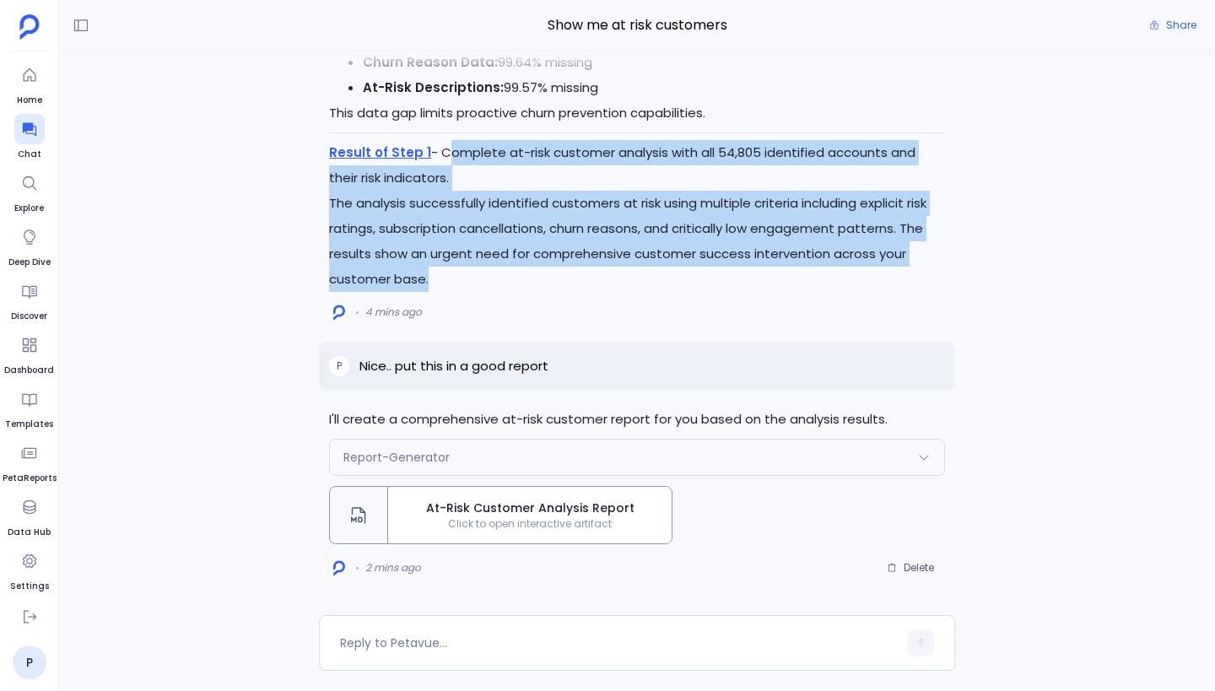
drag, startPoint x: 438, startPoint y: 152, endPoint x: 455, endPoint y: 276, distance: 125.3
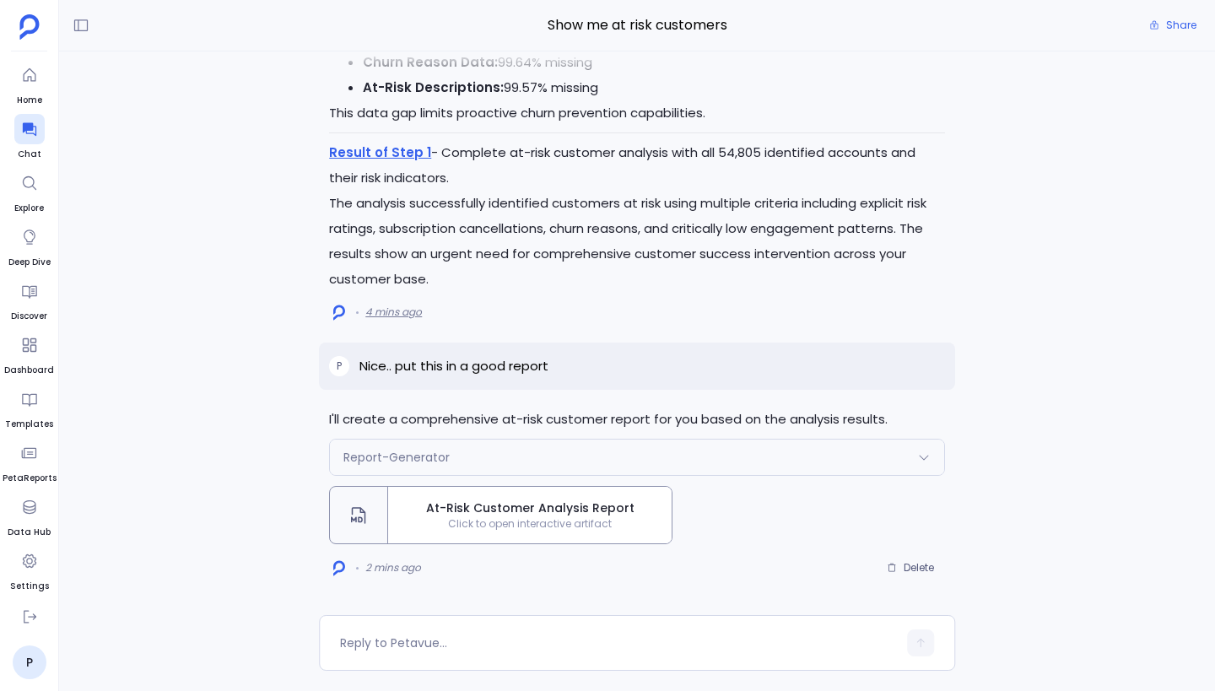
click at [402, 307] on span "4 mins ago" at bounding box center [393, 311] width 57 height 13
click at [339, 314] on img at bounding box center [339, 313] width 12 height 16
drag, startPoint x: 359, startPoint y: 366, endPoint x: 547, endPoint y: 366, distance: 188.1
click at [548, 366] on div "P Nice.. put this in a good report" at bounding box center [637, 365] width 636 height 47
click at [547, 366] on p "Nice.. put this in a good report" at bounding box center [453, 366] width 189 height 20
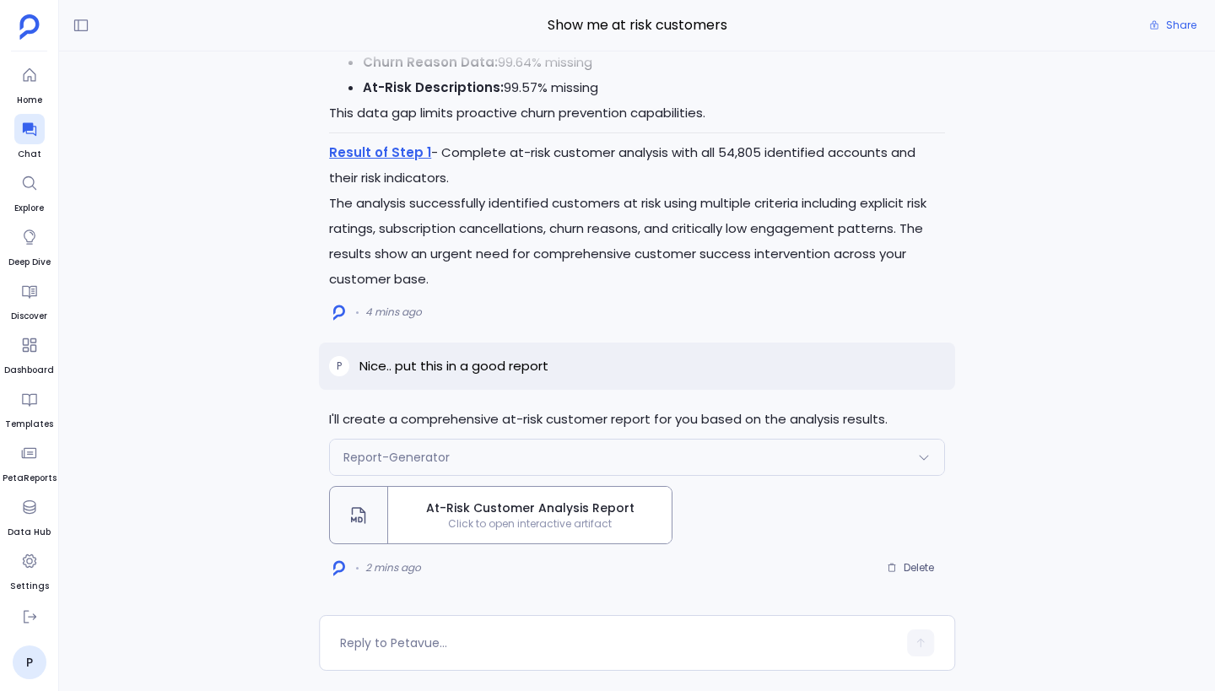
click at [560, 466] on div "Report-Generator" at bounding box center [637, 456] width 614 height 35
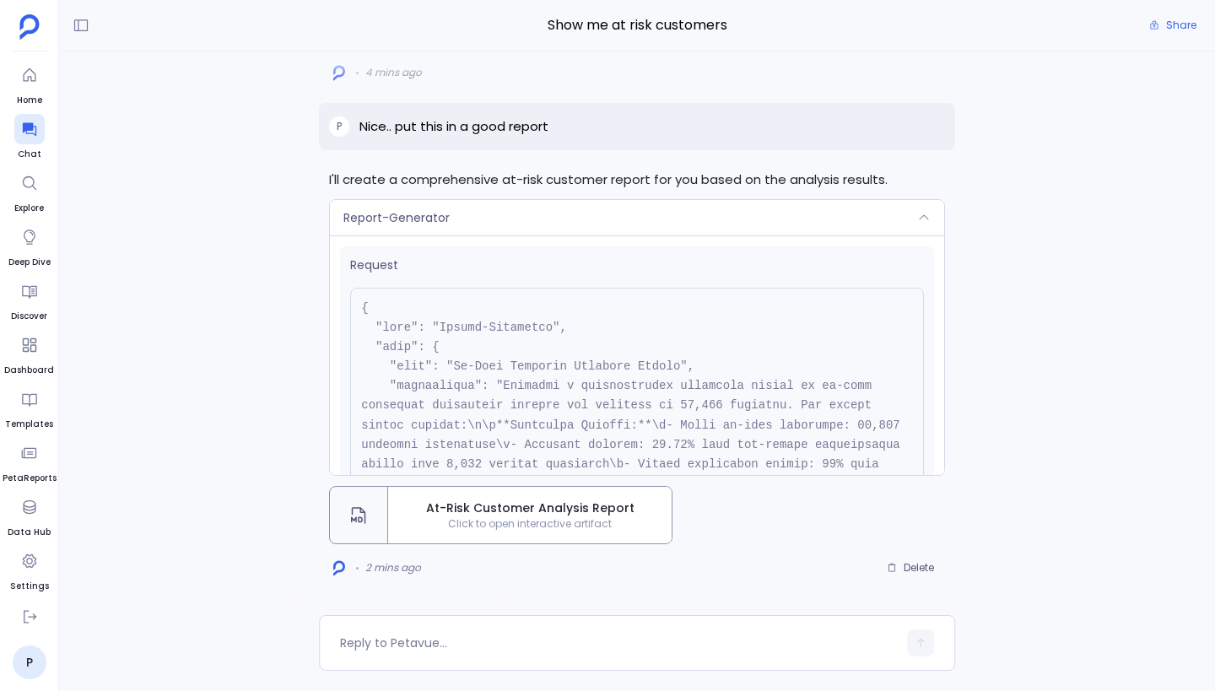
click at [670, 227] on div "Report-Generator" at bounding box center [637, 217] width 614 height 35
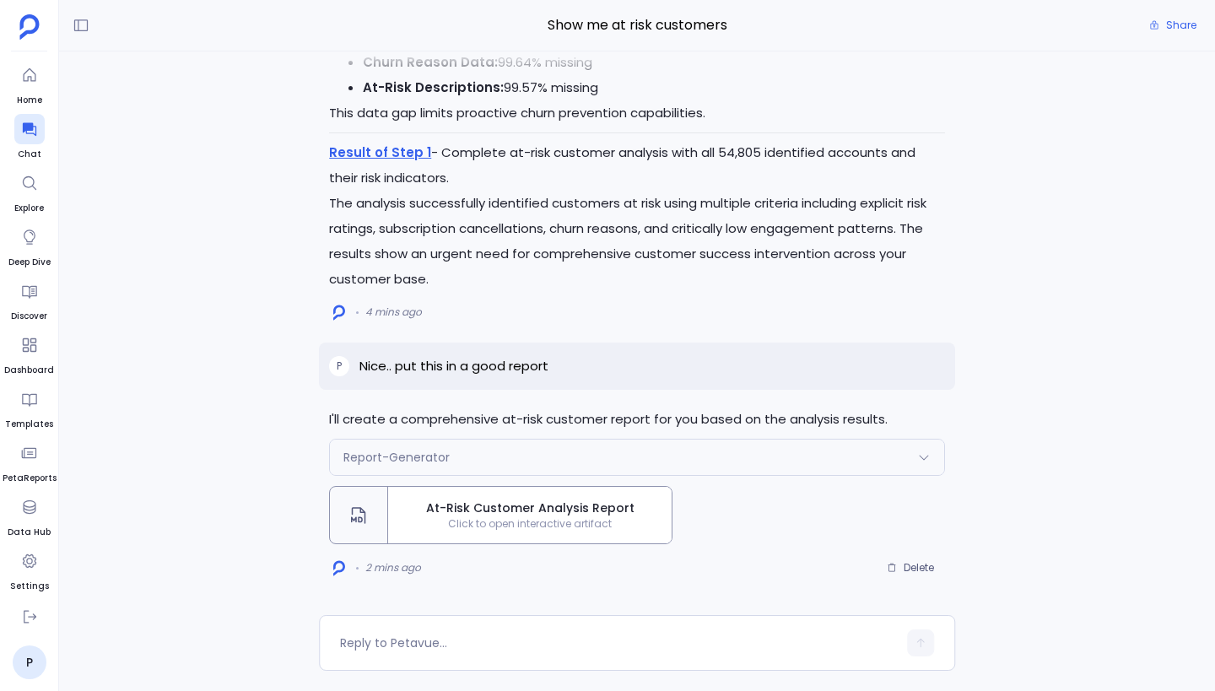
click at [579, 512] on span "At-Risk Customer Analysis Report" at bounding box center [530, 508] width 270 height 18
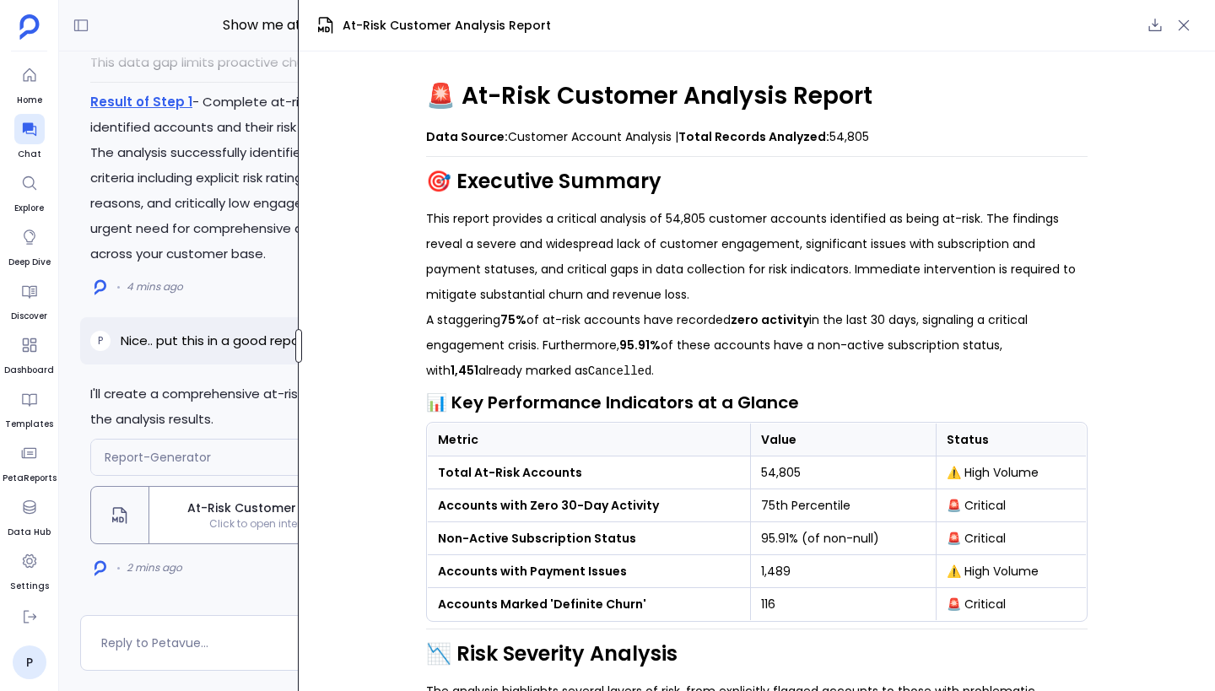
click at [296, 344] on div at bounding box center [298, 346] width 7 height 34
drag, startPoint x: 754, startPoint y: 473, endPoint x: 827, endPoint y: 472, distance: 72.5
click at [827, 473] on td "54,805" at bounding box center [843, 472] width 186 height 33
click at [827, 472] on td "54,805" at bounding box center [843, 472] width 186 height 33
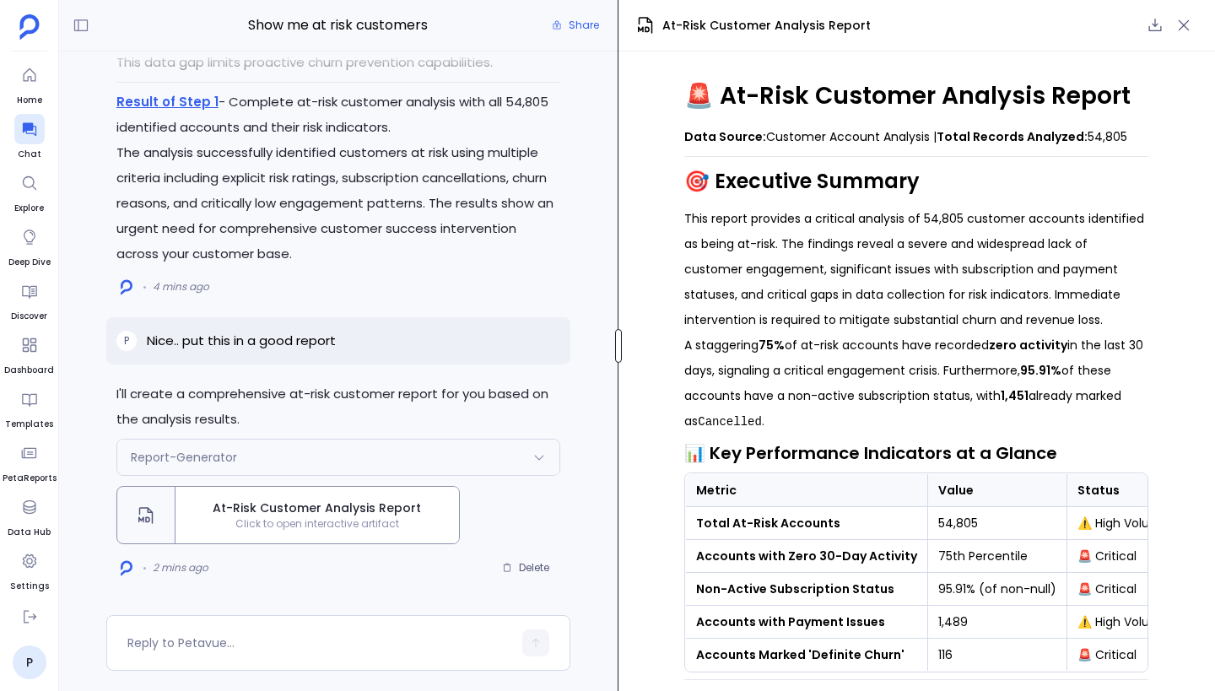
click at [619, 321] on div "Show me at risk customers Share I'll create a comprehensive at-risk customer re…" at bounding box center [637, 345] width 1156 height 691
click at [1181, 27] on icon "button" at bounding box center [1183, 25] width 11 height 11
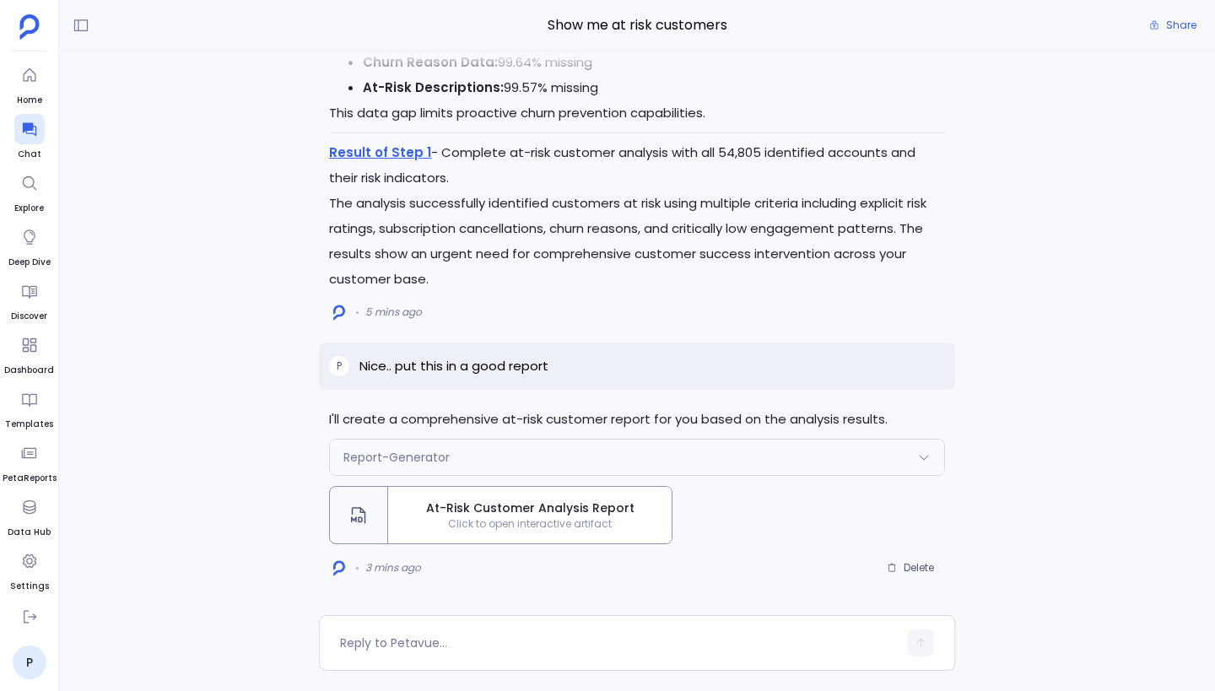
click at [904, 219] on p "The analysis successfully identified customers at risk using multiple criteria …" at bounding box center [637, 241] width 616 height 101
click at [422, 363] on p "Nice.. put this in a good report" at bounding box center [453, 366] width 189 height 20
click at [388, 362] on p "Nice.. put this in a good report" at bounding box center [453, 366] width 189 height 20
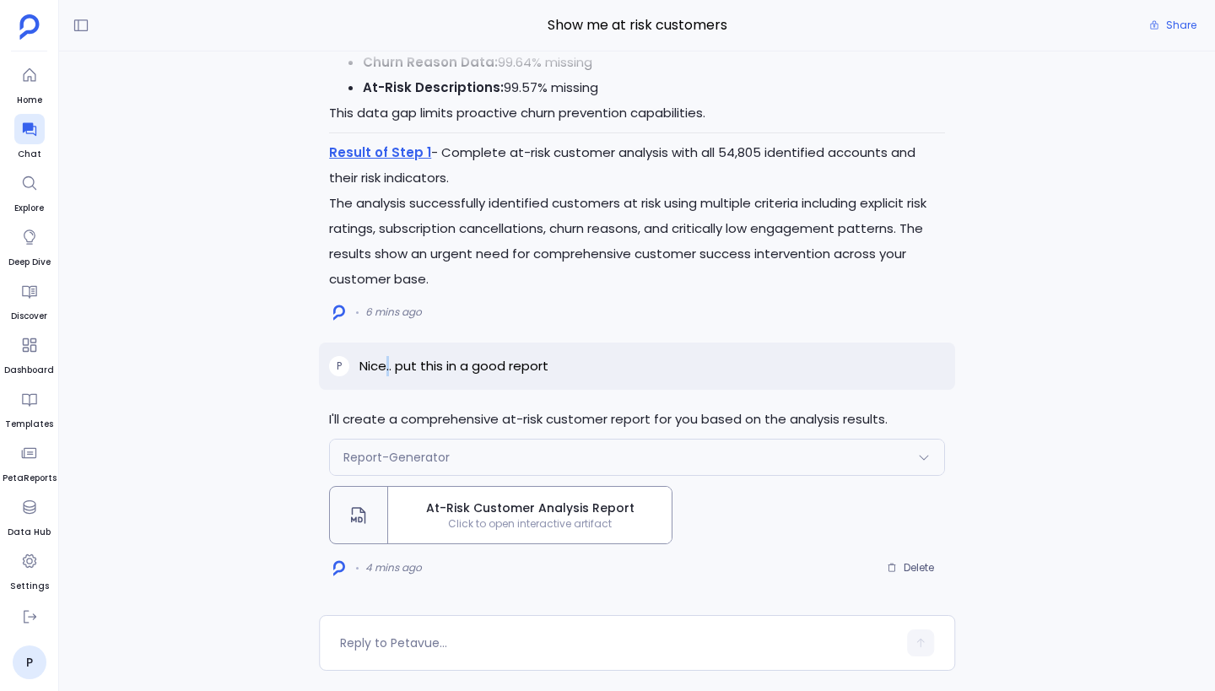
click at [388, 362] on p "Nice.. put this in a good report" at bounding box center [453, 366] width 189 height 20
click at [359, 372] on p "Nice.. put this in a good report" at bounding box center [453, 366] width 189 height 20
click at [360, 372] on p "Nice.. put this in a good report" at bounding box center [453, 366] width 189 height 20
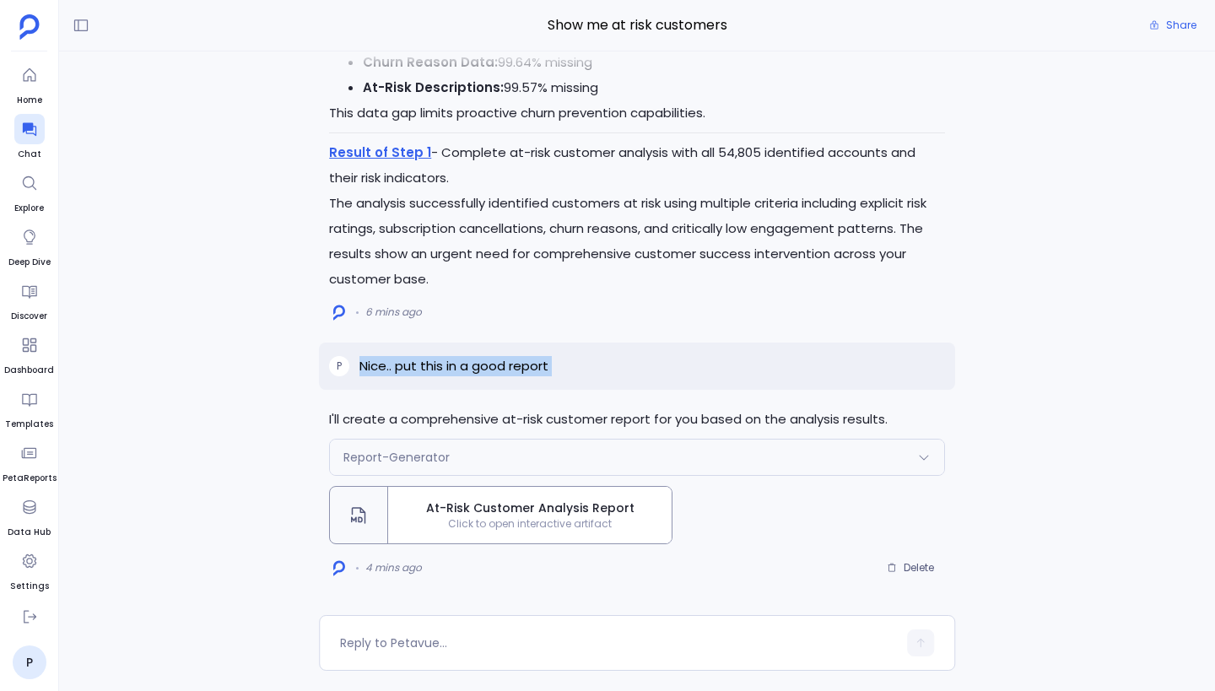
click at [446, 358] on p "Nice.. put this in a good report" at bounding box center [453, 366] width 189 height 20
click at [445, 362] on p "Nice.. put this in a good report" at bounding box center [453, 366] width 189 height 20
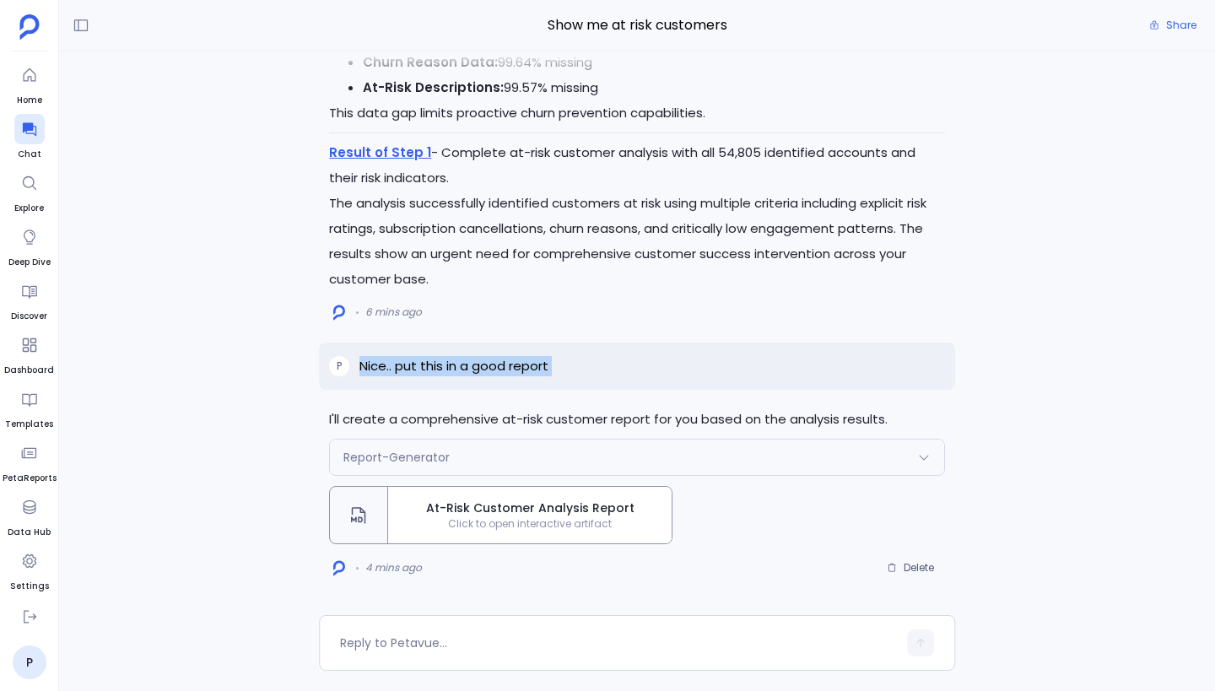
click at [445, 362] on p "Nice.. put this in a good report" at bounding box center [453, 366] width 189 height 20
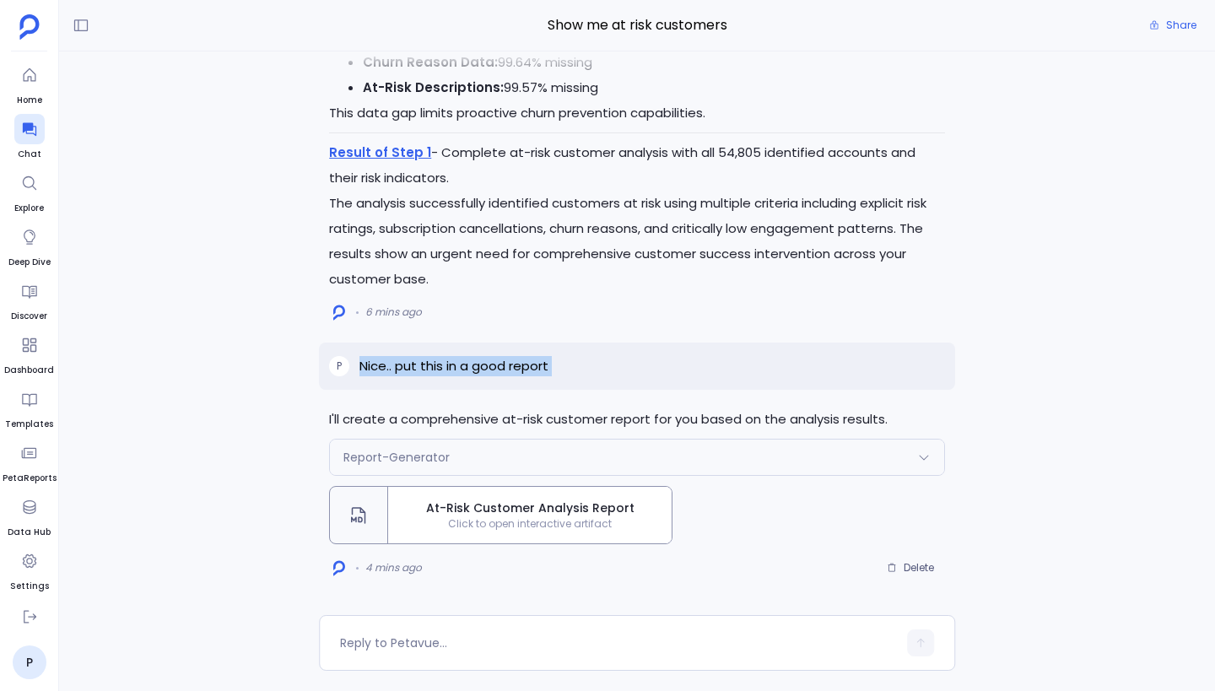
click at [500, 362] on p "Nice.. put this in a good report" at bounding box center [453, 366] width 189 height 20
click at [643, 450] on div "Report-Generator" at bounding box center [637, 456] width 614 height 35
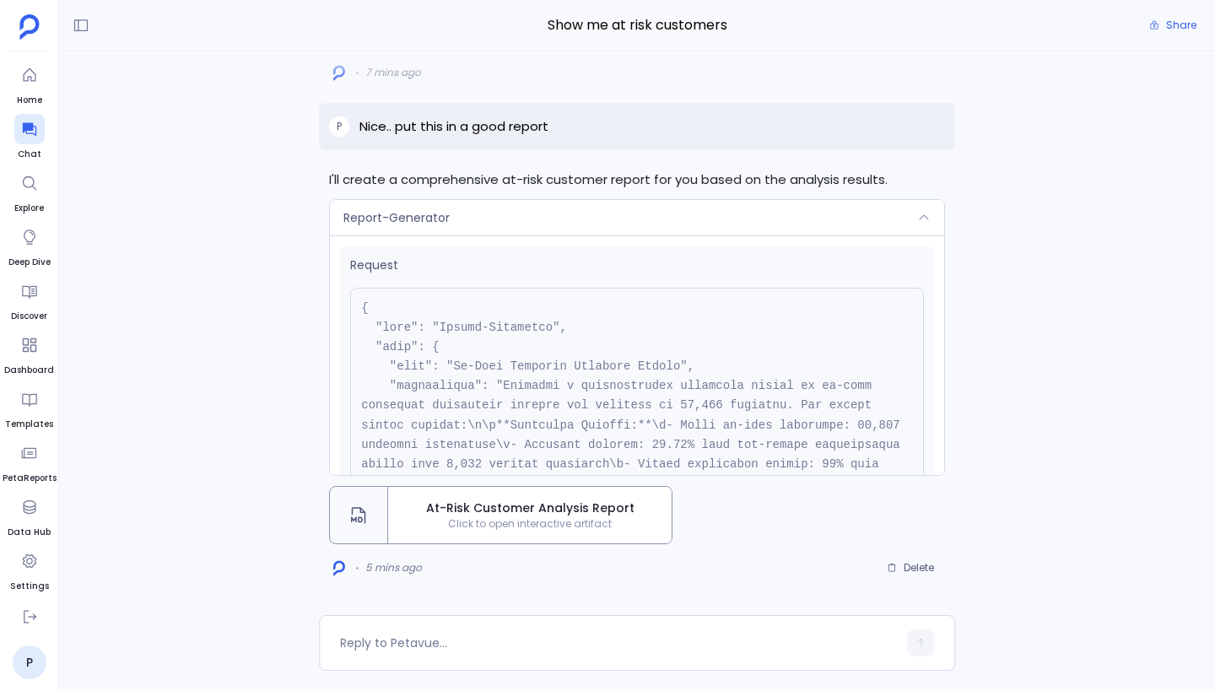
click at [675, 214] on div "Report-Generator" at bounding box center [637, 217] width 614 height 35
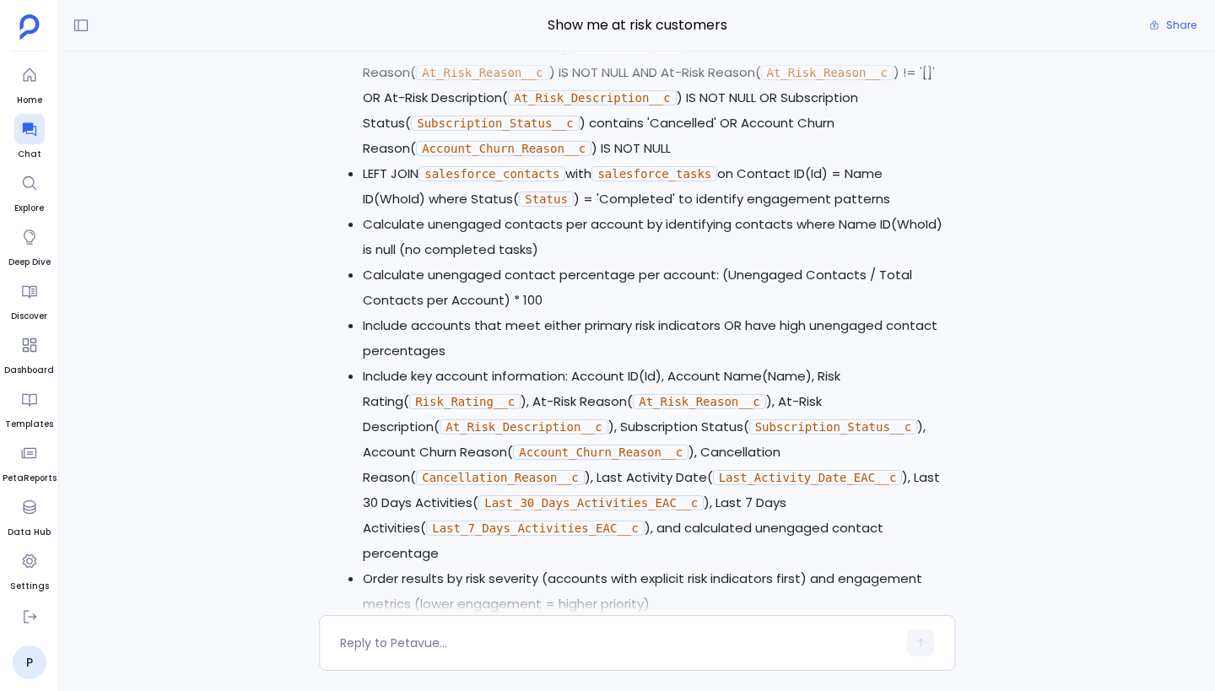
scroll to position [-3414, 0]
